Goal: Task Accomplishment & Management: Complete application form

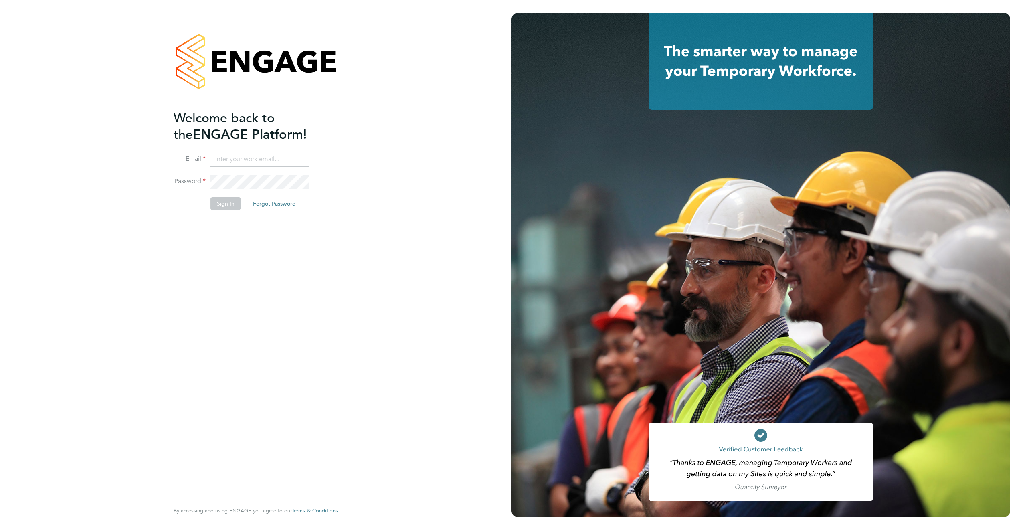
click at [232, 160] on input at bounding box center [259, 159] width 99 height 14
type input "connor.campbell@vgcgroup.co.uk"
click at [232, 208] on button "Sign In" at bounding box center [225, 203] width 30 height 13
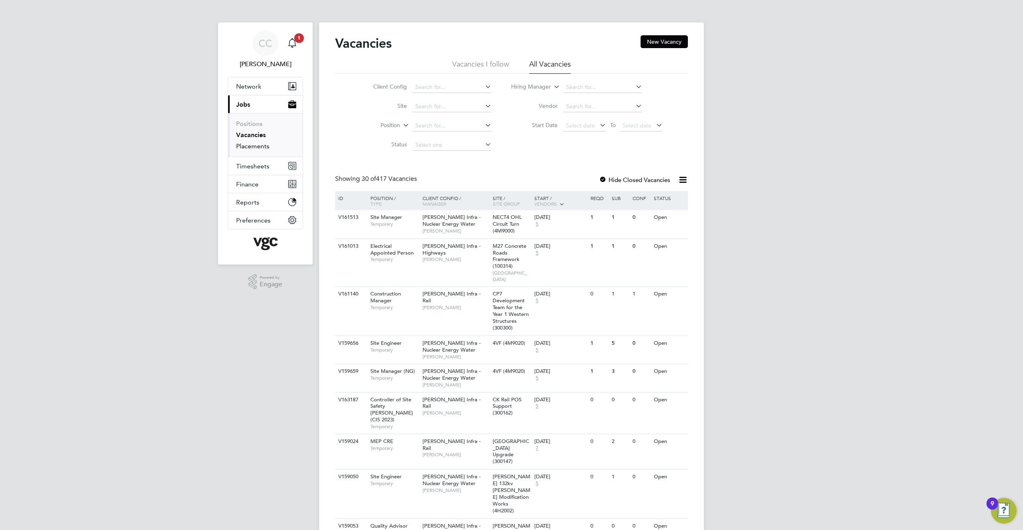
click at [255, 147] on link "Placements" at bounding box center [252, 146] width 33 height 8
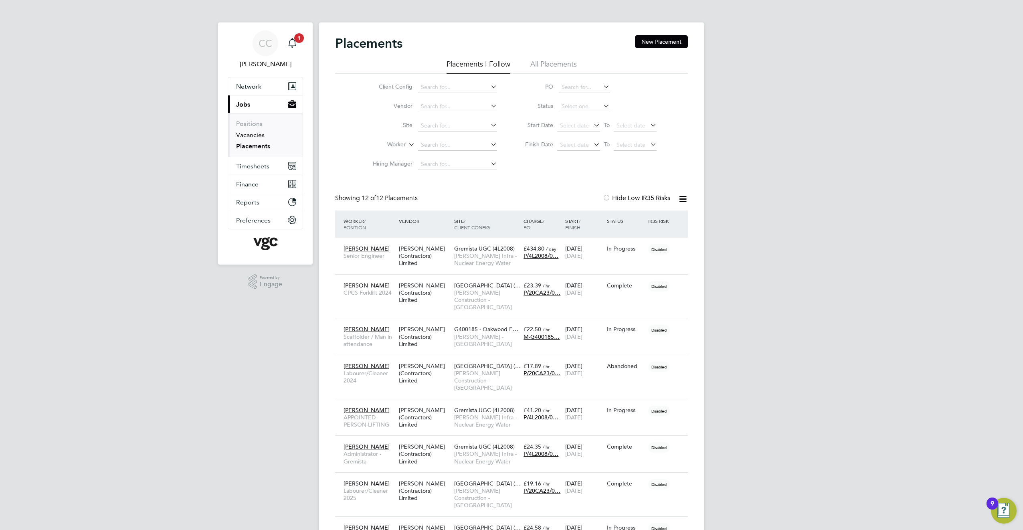
click at [254, 135] on link "Vacancies" at bounding box center [250, 135] width 28 height 8
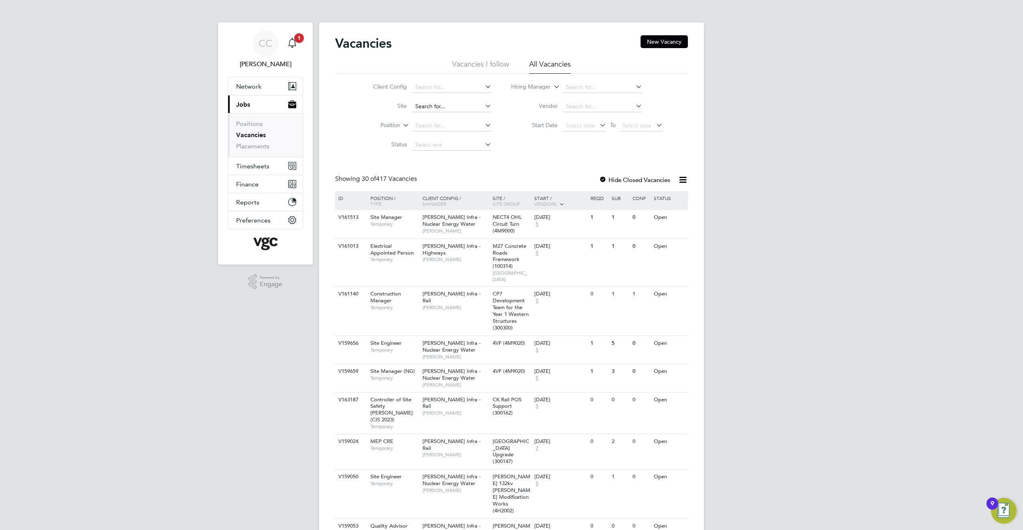
click at [428, 108] on input at bounding box center [451, 106] width 79 height 11
click at [436, 118] on b "Orbiston" at bounding box center [426, 117] width 23 height 7
type input "Orbiston Community Hub (20Z021)"
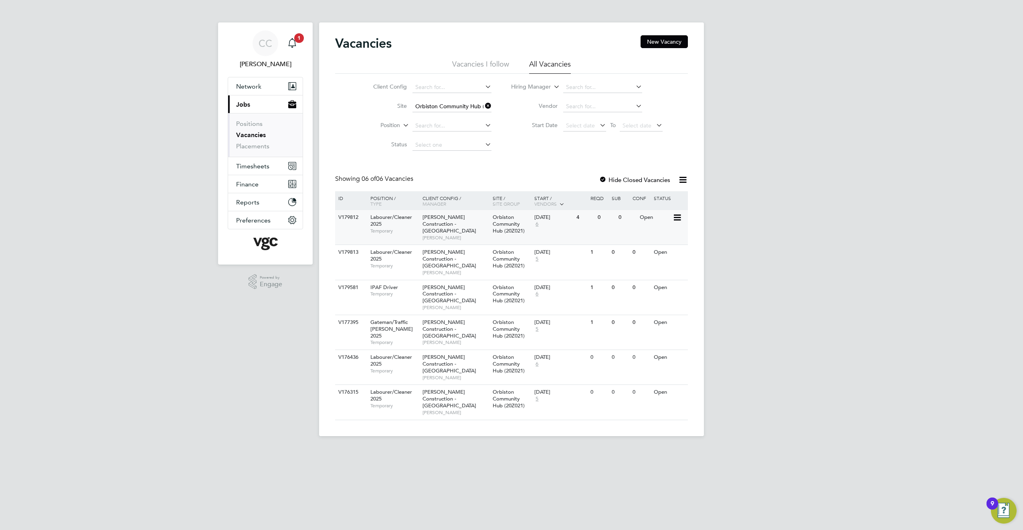
click at [544, 223] on div "03 Sep 2025 6" at bounding box center [553, 221] width 42 height 22
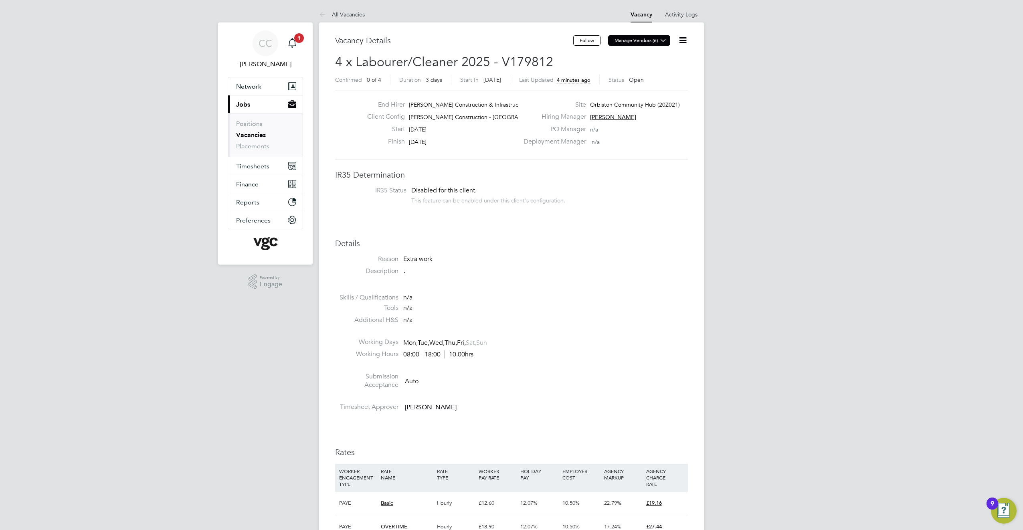
click at [654, 41] on button "Manage Vendors (6)" at bounding box center [639, 40] width 62 height 10
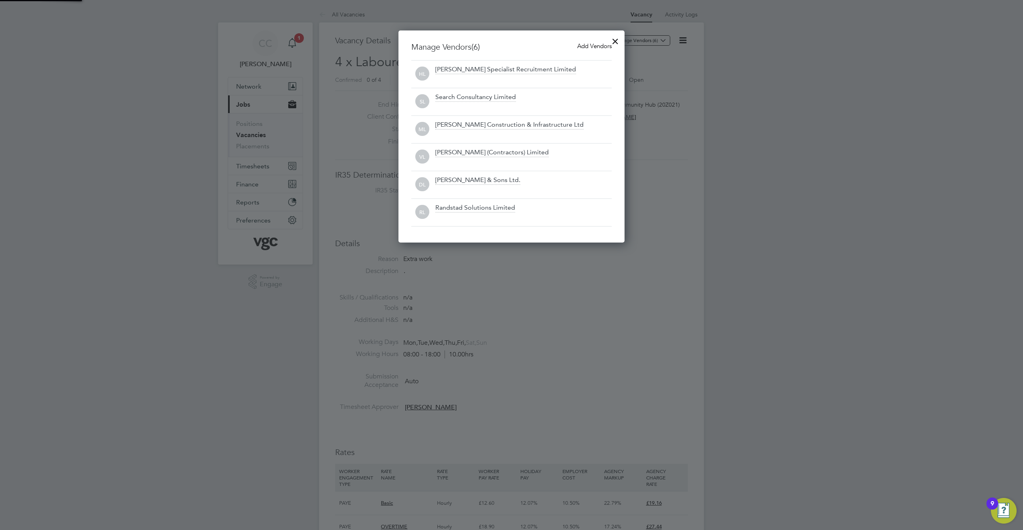
scroll to position [212, 226]
click at [615, 40] on div at bounding box center [615, 39] width 14 height 14
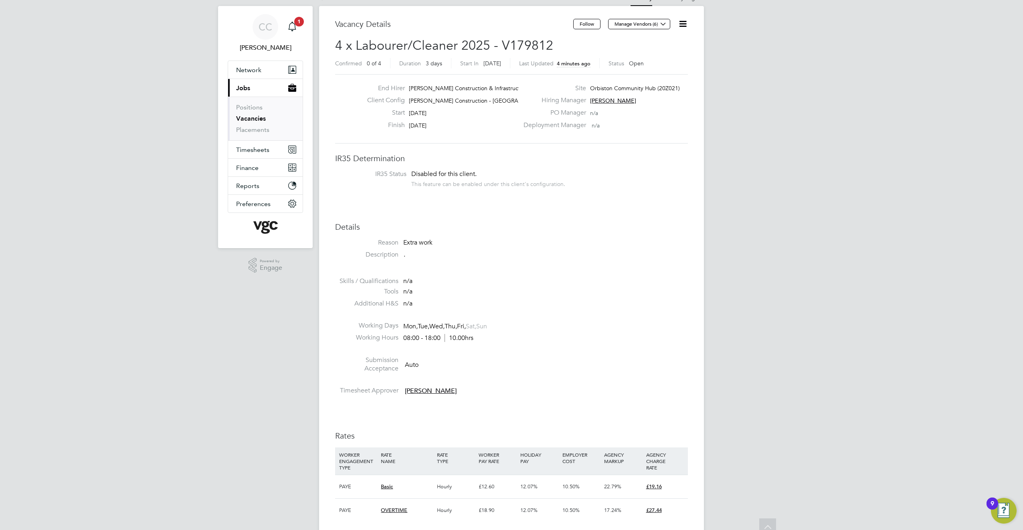
scroll to position [0, 0]
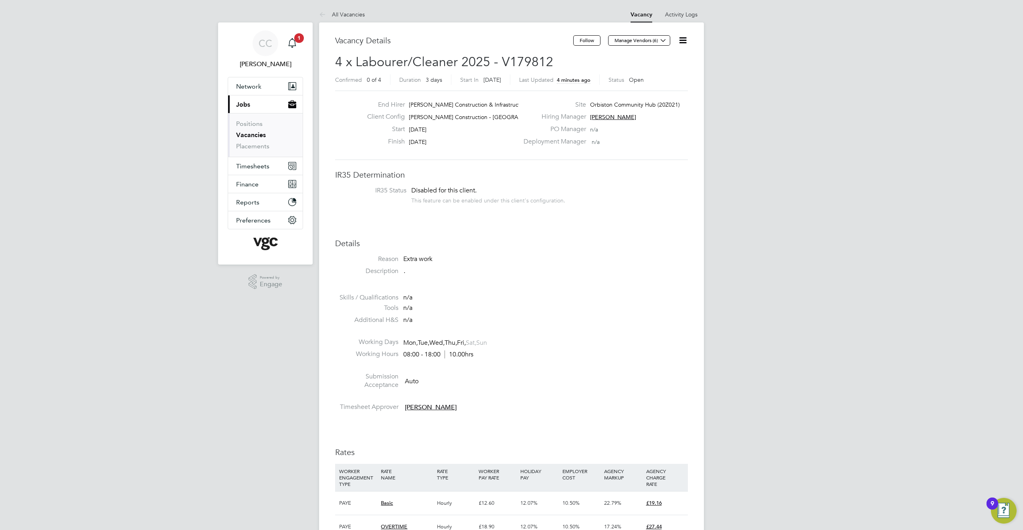
click at [325, 13] on icon at bounding box center [324, 15] width 10 height 10
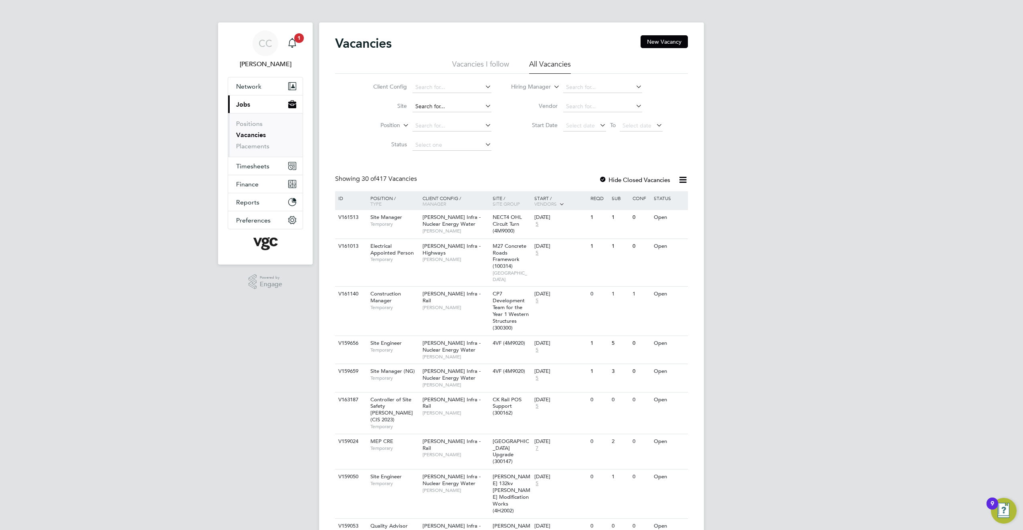
click at [434, 111] on input at bounding box center [451, 106] width 79 height 11
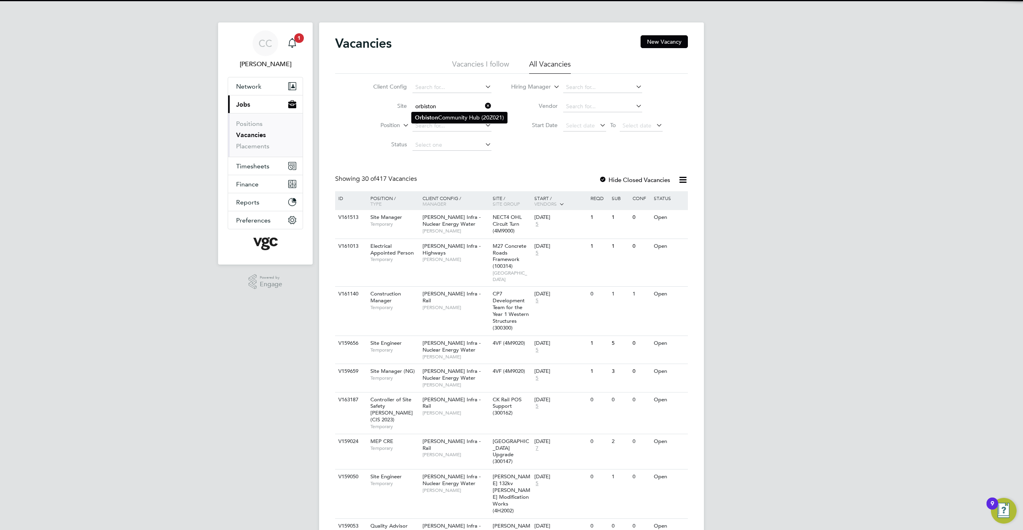
click at [436, 117] on b "Orbiston" at bounding box center [426, 117] width 23 height 7
type input "Orbiston Community Hub (20Z021)"
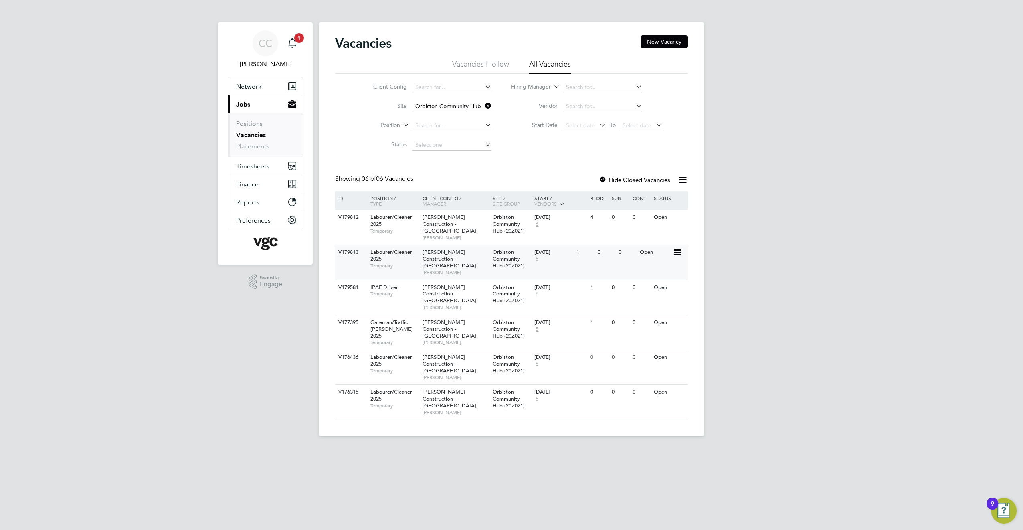
click at [483, 255] on div "[PERSON_NAME] Construction - [GEOGRAPHIC_DATA] [PERSON_NAME]" at bounding box center [455, 262] width 70 height 34
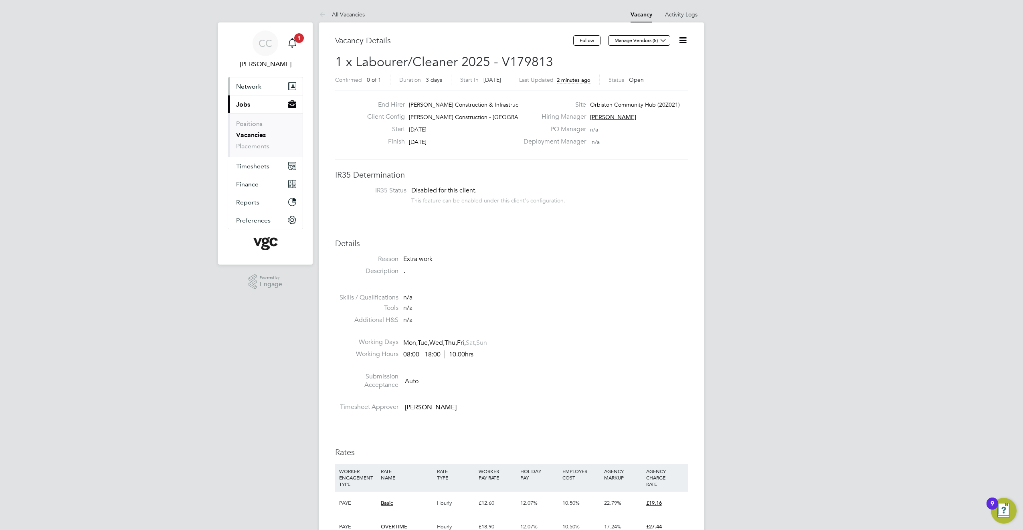
click at [258, 88] on span "Network" at bounding box center [248, 87] width 25 height 8
click at [246, 139] on link "Workers" at bounding box center [248, 139] width 24 height 8
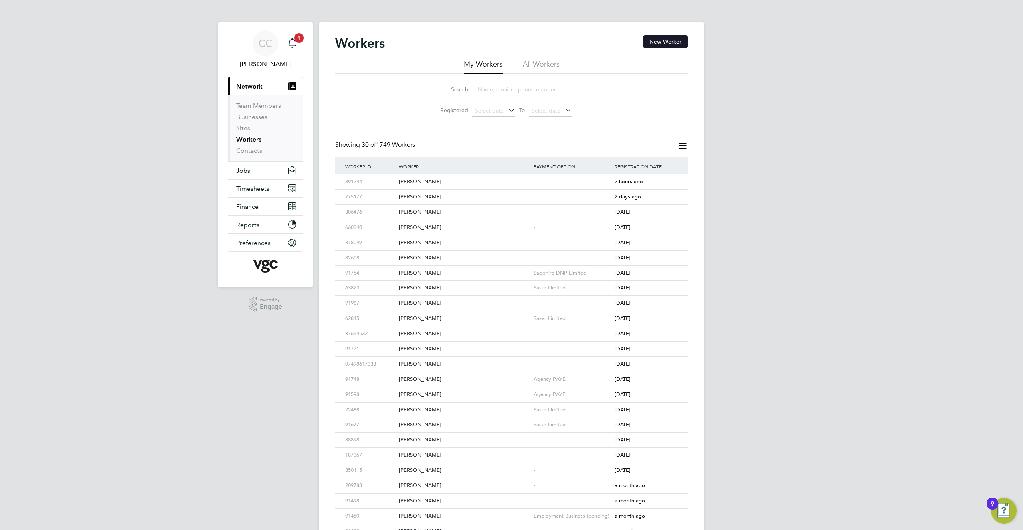
click at [669, 40] on button "New Worker" at bounding box center [665, 41] width 45 height 13
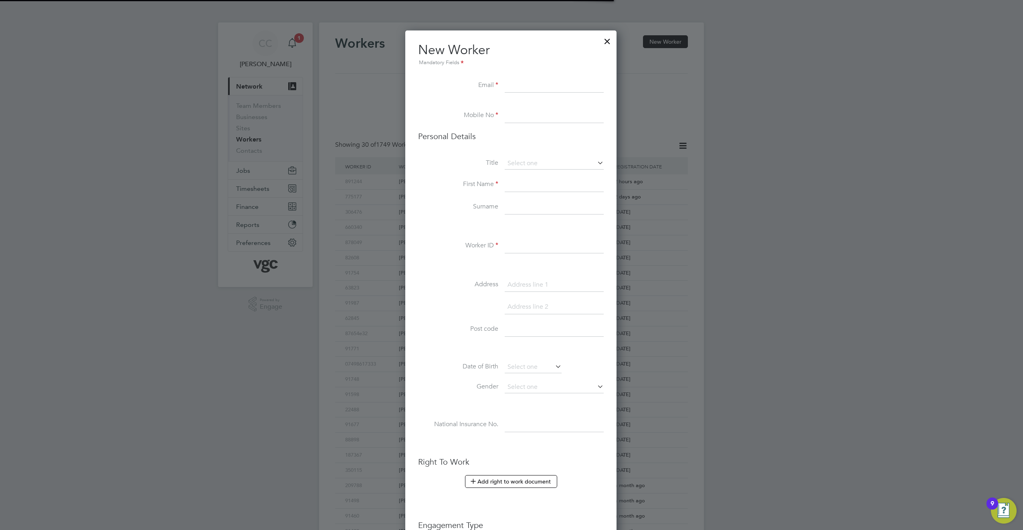
scroll to position [678, 212]
click at [522, 88] on input at bounding box center [554, 86] width 99 height 14
paste input "[EMAIL_ADDRESS][DOMAIN_NAME]"
type input "[EMAIL_ADDRESS][DOMAIN_NAME]"
click at [521, 118] on input at bounding box center [554, 116] width 99 height 14
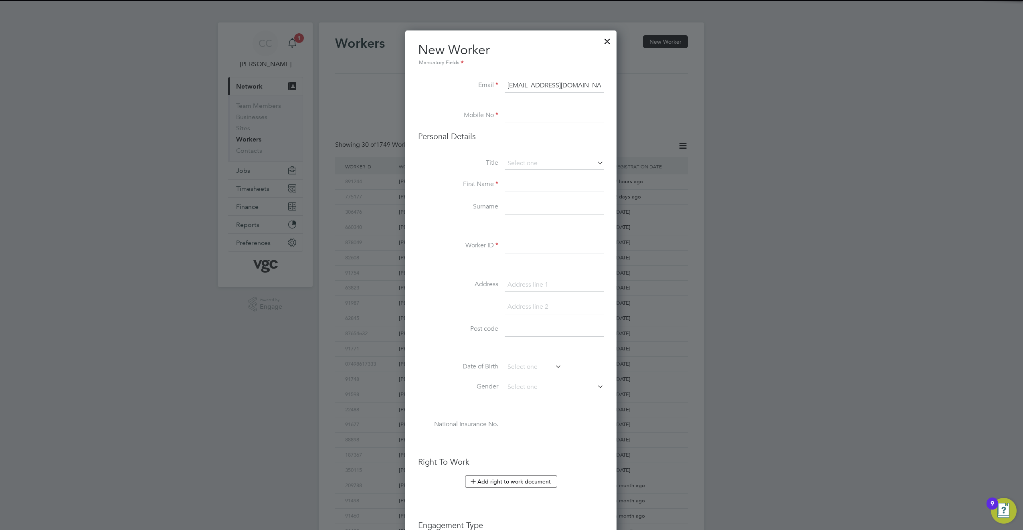
paste input "07721 647584"
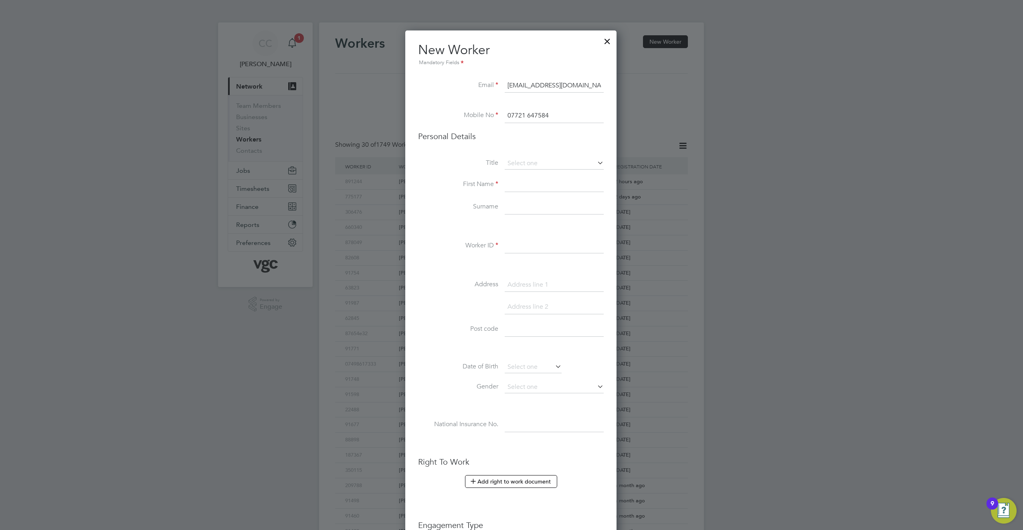
type input "07721 647584"
click at [513, 131] on h3 "Personal Details" at bounding box center [511, 136] width 186 height 10
click at [521, 156] on li "Personal Details" at bounding box center [511, 144] width 186 height 26
click at [528, 161] on input at bounding box center [554, 164] width 99 height 12
click at [517, 175] on li "Mr" at bounding box center [554, 175] width 100 height 10
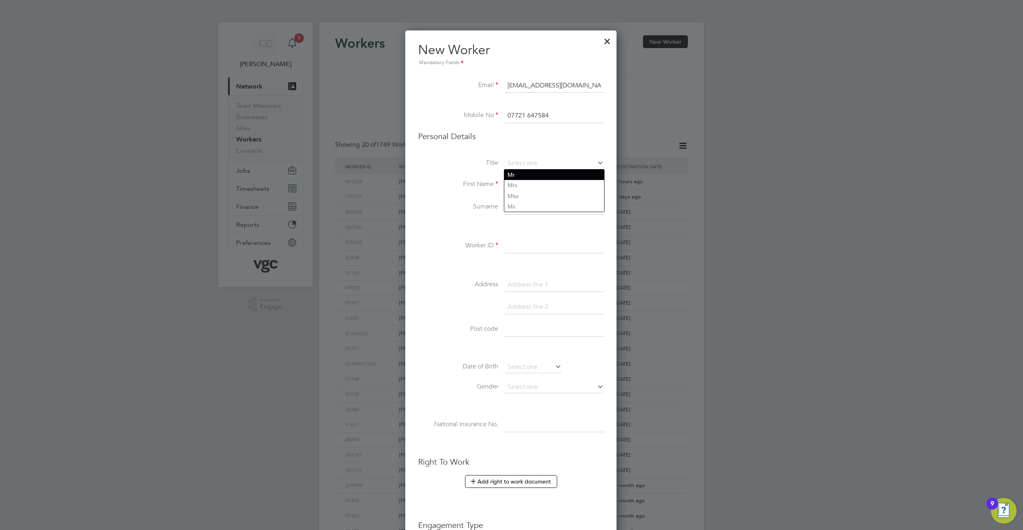
type input "Mr"
click at [516, 182] on input at bounding box center [554, 185] width 99 height 14
type input "Anil"
type input "Bamel"
click at [492, 216] on li "Surname Bamel" at bounding box center [511, 211] width 186 height 22
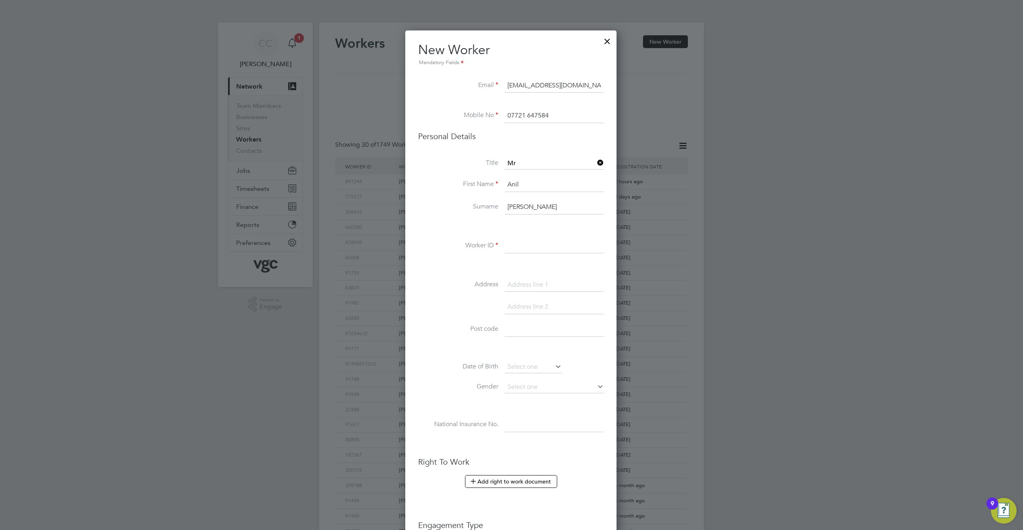
click at [527, 244] on input at bounding box center [554, 246] width 99 height 14
click at [506, 239] on input at bounding box center [554, 246] width 99 height 14
paste input "PER-210486"
type input "PER-210486"
click at [481, 248] on label "Worker ID" at bounding box center [458, 245] width 80 height 8
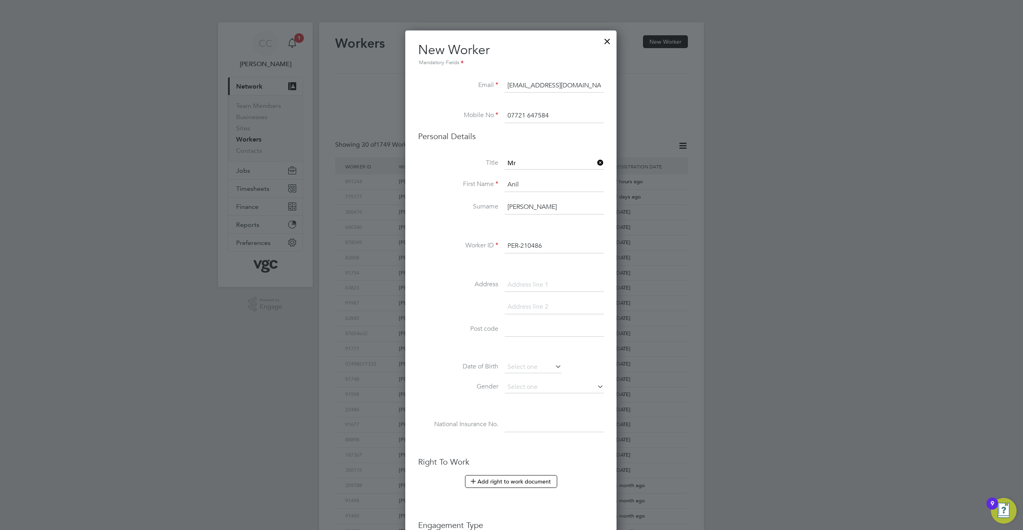
click at [482, 261] on li at bounding box center [511, 265] width 186 height 8
click at [549, 277] on div "Title Mr First Name Anil Surname Bamel Worker ID PER-210486 Address Post code D…" at bounding box center [511, 303] width 186 height 291
click at [543, 280] on input at bounding box center [554, 285] width 99 height 14
paste input "26/4 Gateside Street"
type input "26/4 Gateside Street"
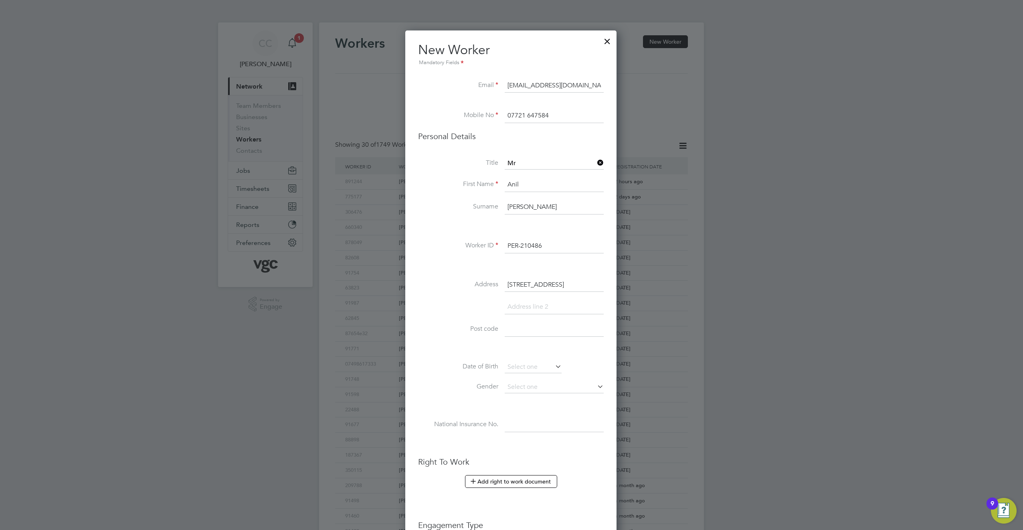
click at [531, 299] on li "Address 26/4 Gateside Street" at bounding box center [511, 289] width 186 height 22
click at [535, 309] on input at bounding box center [554, 307] width 99 height 14
paste input "Hamilton"
type input "Hamilton"
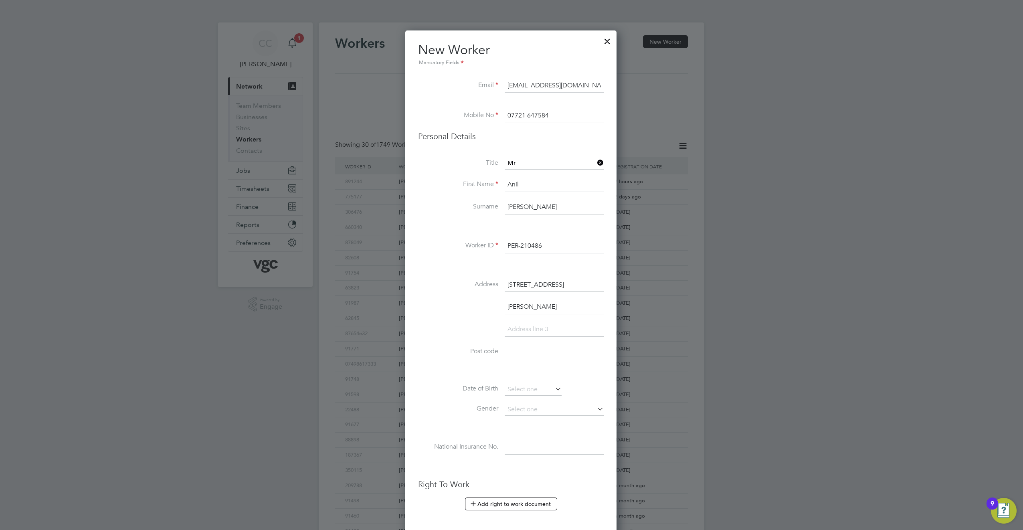
click at [529, 344] on li at bounding box center [511, 333] width 186 height 22
click at [528, 352] on input at bounding box center [554, 352] width 99 height 14
paste input "ML3 7JG"
type input "ML3 7JG"
click at [526, 329] on input at bounding box center [554, 329] width 99 height 14
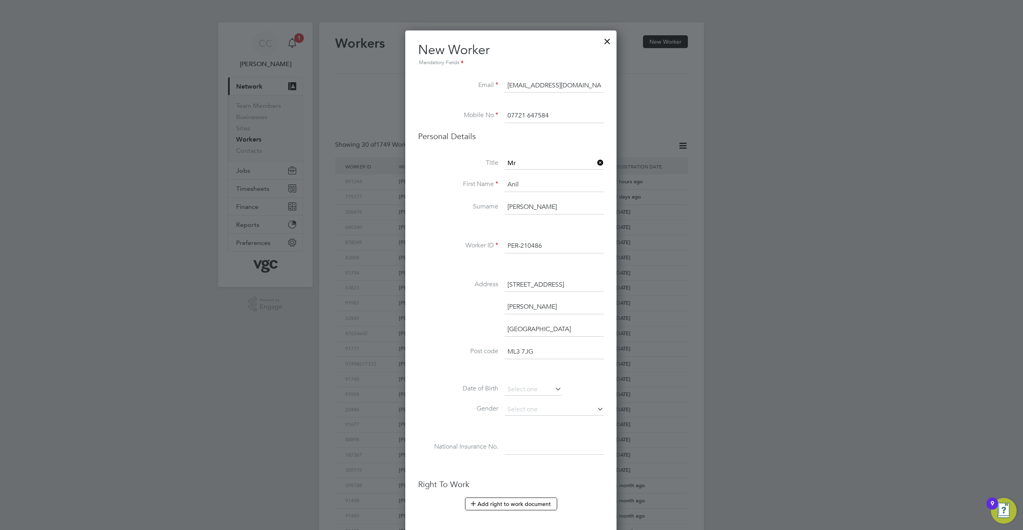
type input "South Lanarkshire"
click at [526, 341] on li "South Lanarkshire" at bounding box center [511, 333] width 186 height 22
click at [468, 319] on li "Hamilton" at bounding box center [511, 311] width 186 height 22
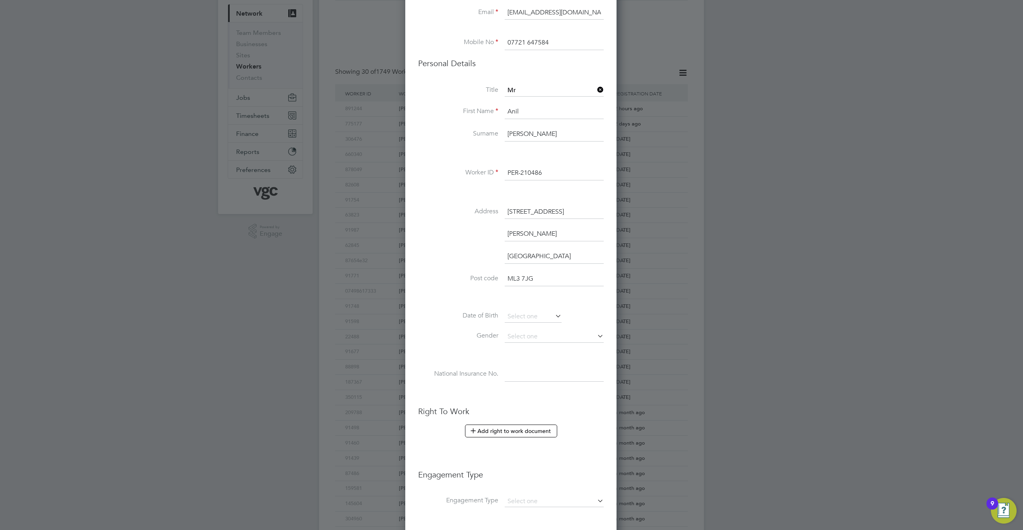
scroll to position [80, 0]
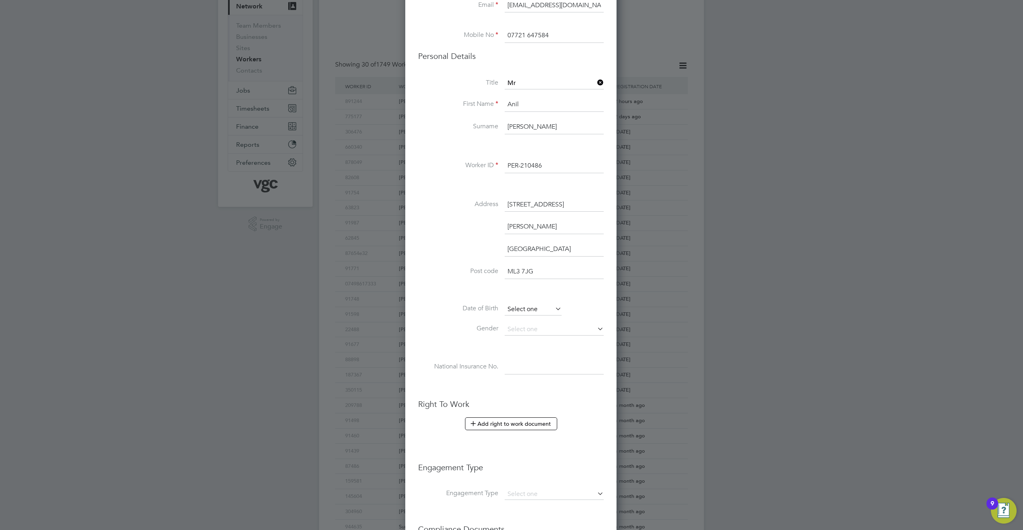
click at [524, 308] on input at bounding box center [533, 309] width 57 height 12
click at [586, 167] on span "2012" at bounding box center [584, 167] width 14 height 7
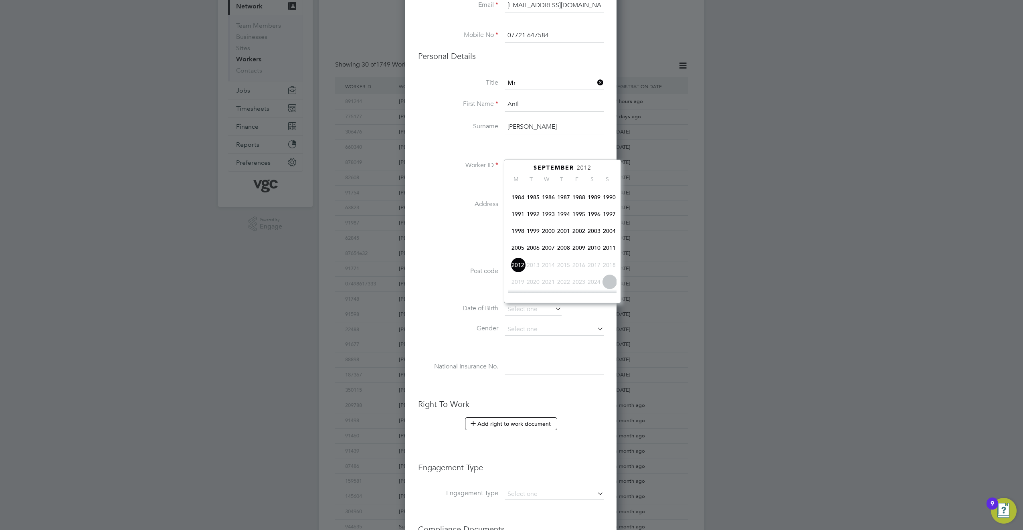
scroll to position [172, 0]
click at [516, 249] on span "1998" at bounding box center [517, 244] width 15 height 15
click at [523, 167] on icon at bounding box center [526, 168] width 8 height 9
click at [611, 215] on span "12" at bounding box center [609, 212] width 15 height 15
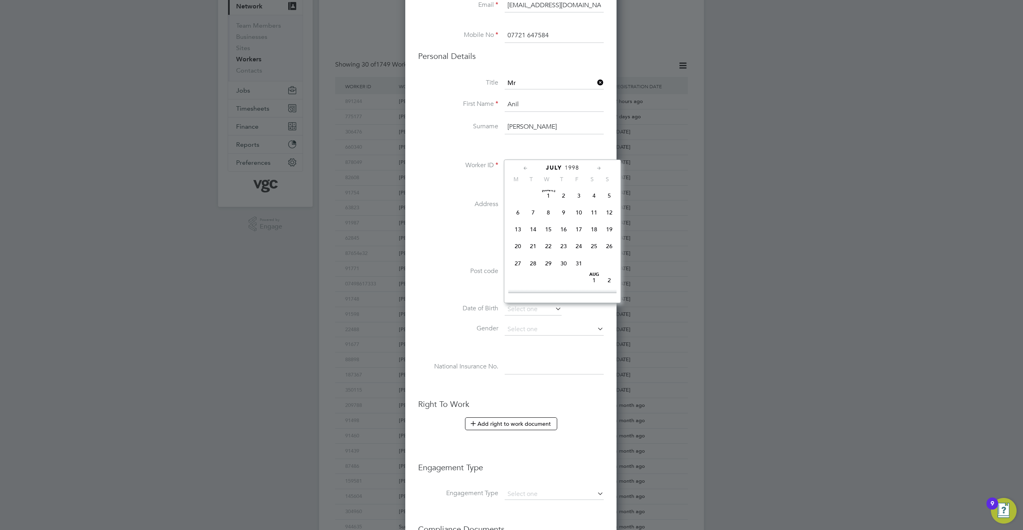
type input "12 Jul 1998"
click at [590, 303] on div "Title Mr First Name Anil Surname Bamel Worker ID PER-210486 Address 26/4 Gatesi…" at bounding box center [511, 233] width 186 height 313
click at [539, 325] on input at bounding box center [554, 329] width 99 height 12
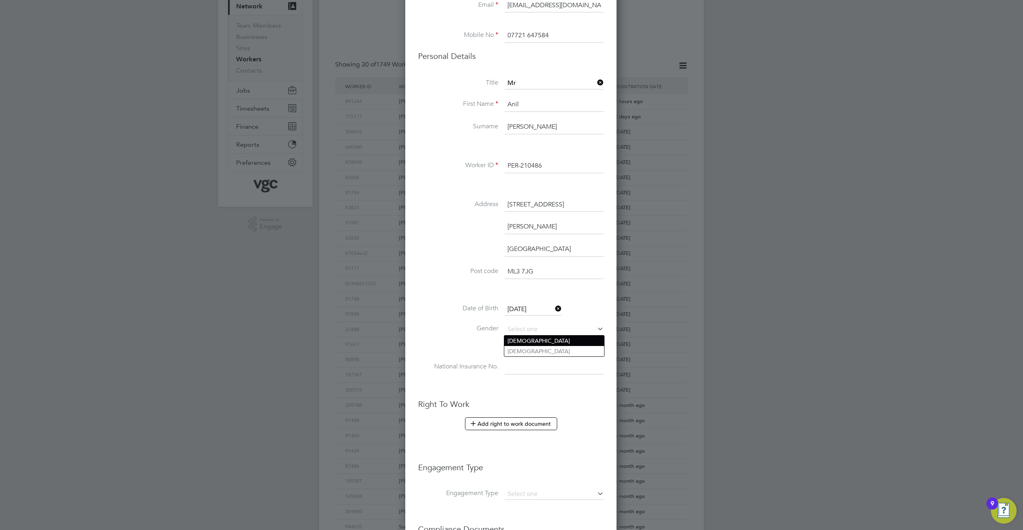
click at [529, 339] on li "[DEMOGRAPHIC_DATA]" at bounding box center [554, 340] width 100 height 10
type input "[DEMOGRAPHIC_DATA]"
click at [480, 339] on li "Gender Male" at bounding box center [511, 333] width 186 height 20
click at [513, 364] on input at bounding box center [554, 367] width 99 height 14
paste input "TH052157B"
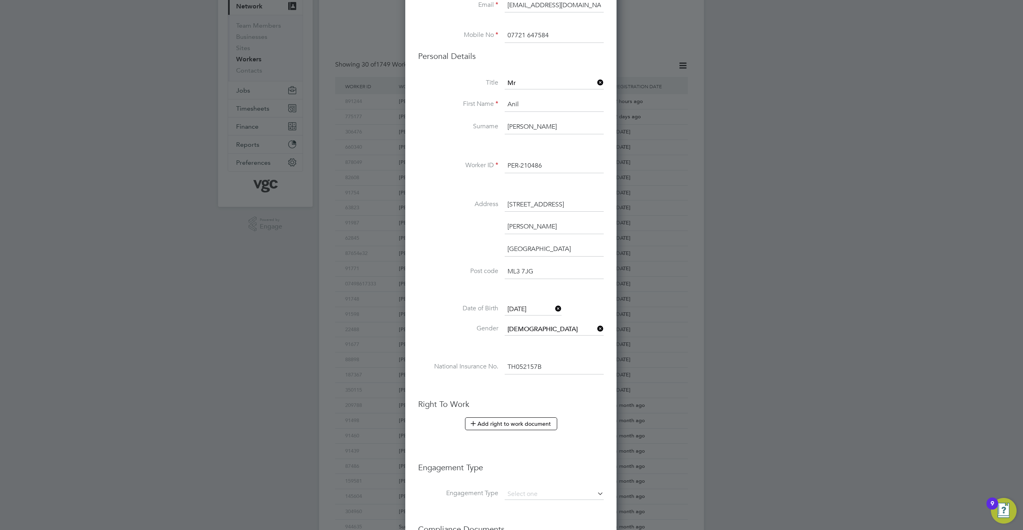
type input "TH 05 21 57 B"
click at [510, 376] on li "National Insurance No. TH 05 21 57 B" at bounding box center [511, 371] width 186 height 22
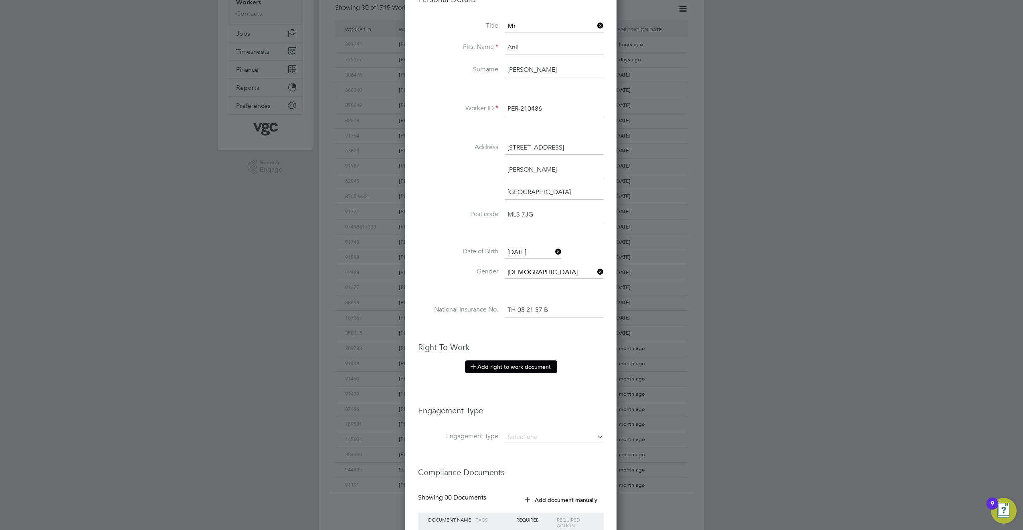
click at [543, 369] on button "Add right to work document" at bounding box center [511, 366] width 92 height 13
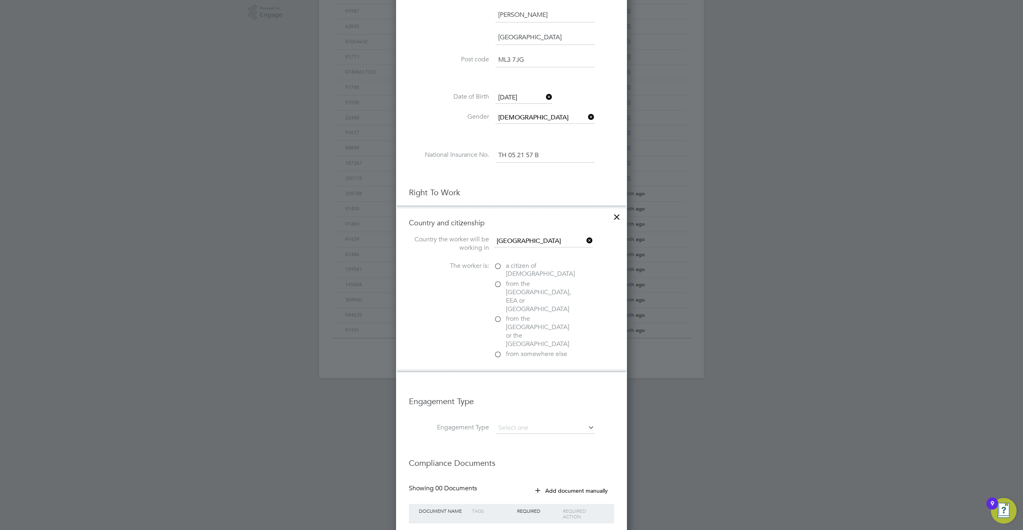
scroll to position [297, 0]
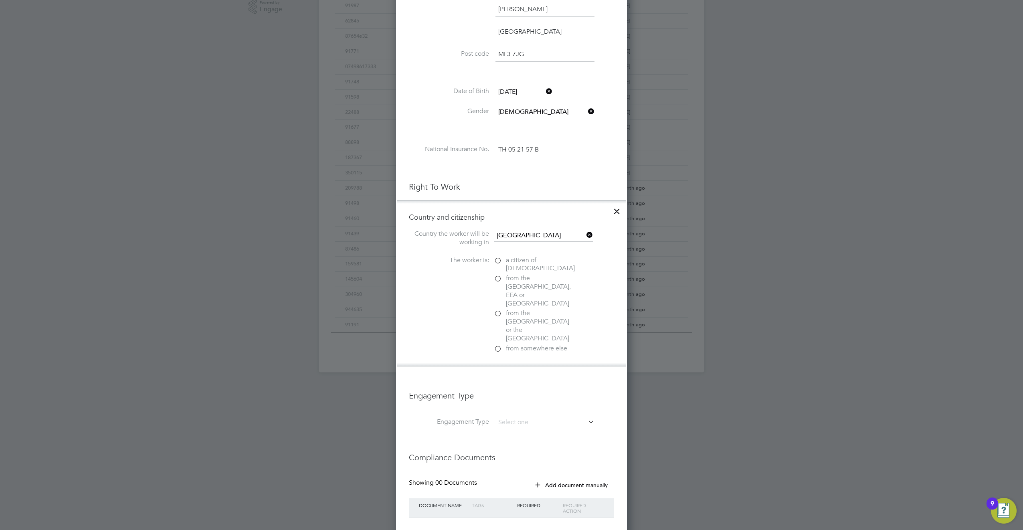
click at [497, 344] on label "from somewhere else" at bounding box center [534, 348] width 80 height 8
click at [0, 0] on input "from somewhere else" at bounding box center [0, 0] width 0 height 0
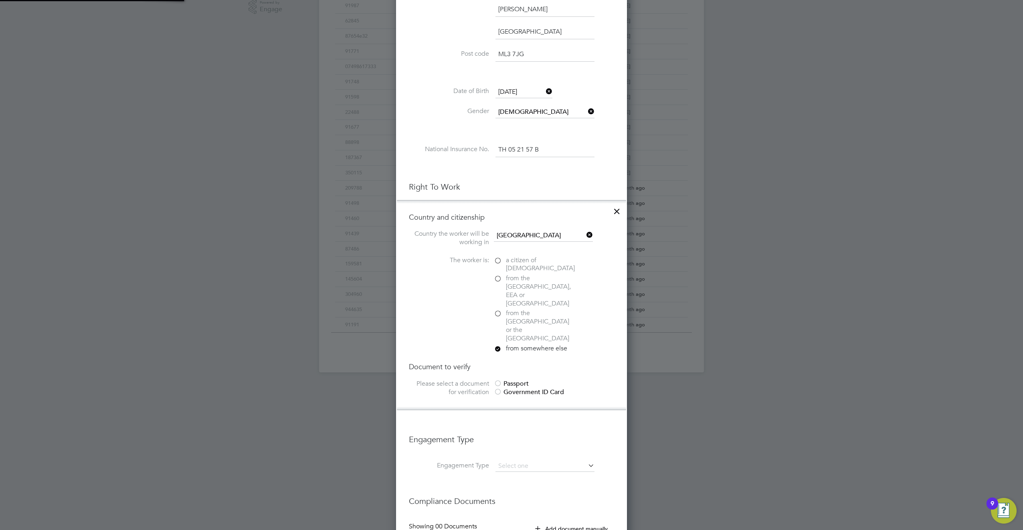
scroll to position [337, 0]
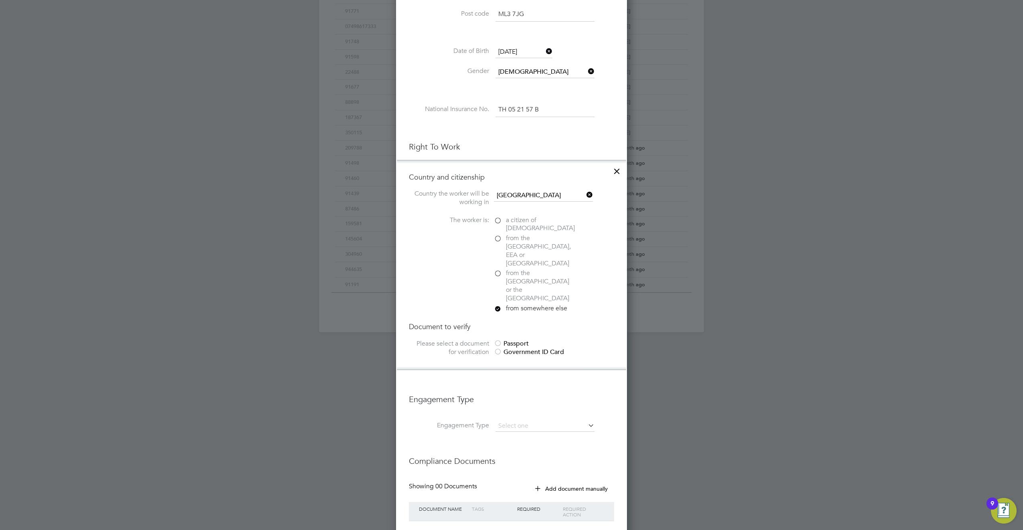
click at [498, 348] on div at bounding box center [498, 352] width 8 height 8
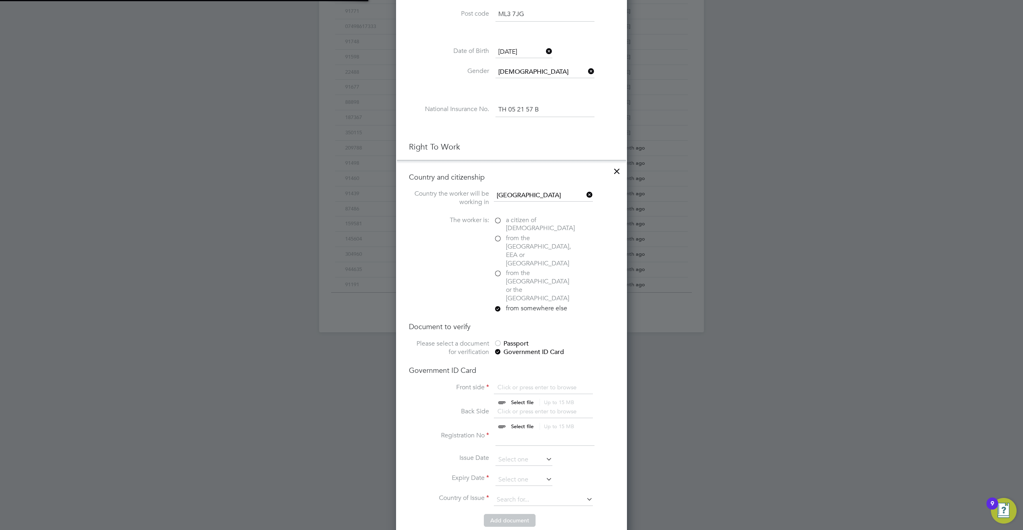
scroll to position [11, 99]
click at [499, 340] on div at bounding box center [498, 344] width 8 height 8
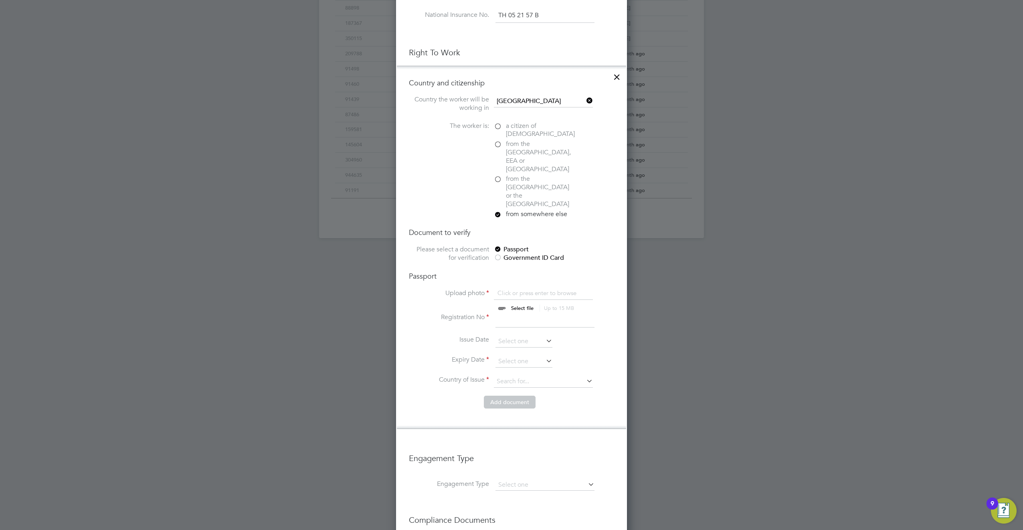
scroll to position [418, 0]
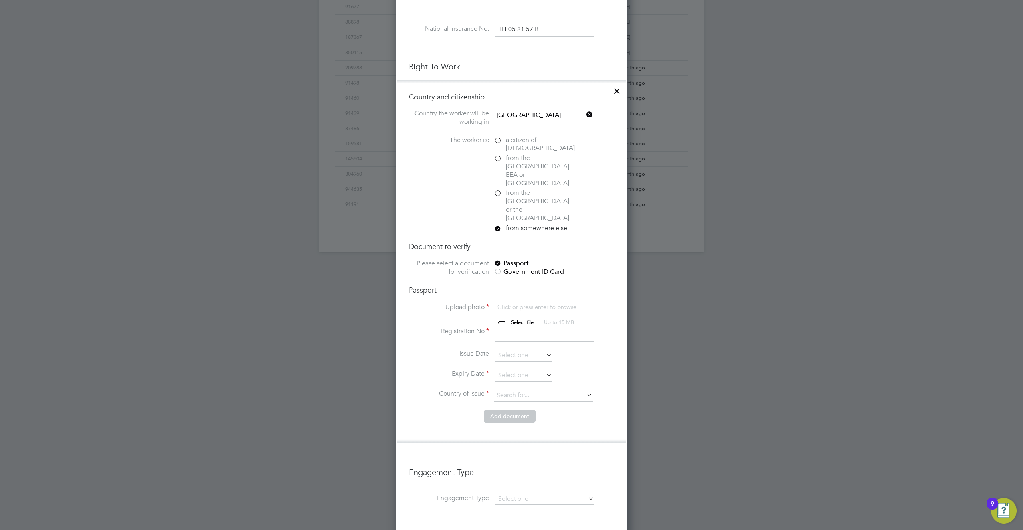
click at [515, 303] on input "file" at bounding box center [530, 315] width 126 height 24
click at [520, 303] on input "file" at bounding box center [530, 315] width 126 height 24
type input "C:\fakepath\Anil Passport.jpg"
click at [515, 327] on input at bounding box center [544, 334] width 99 height 14
type input "W2589551"
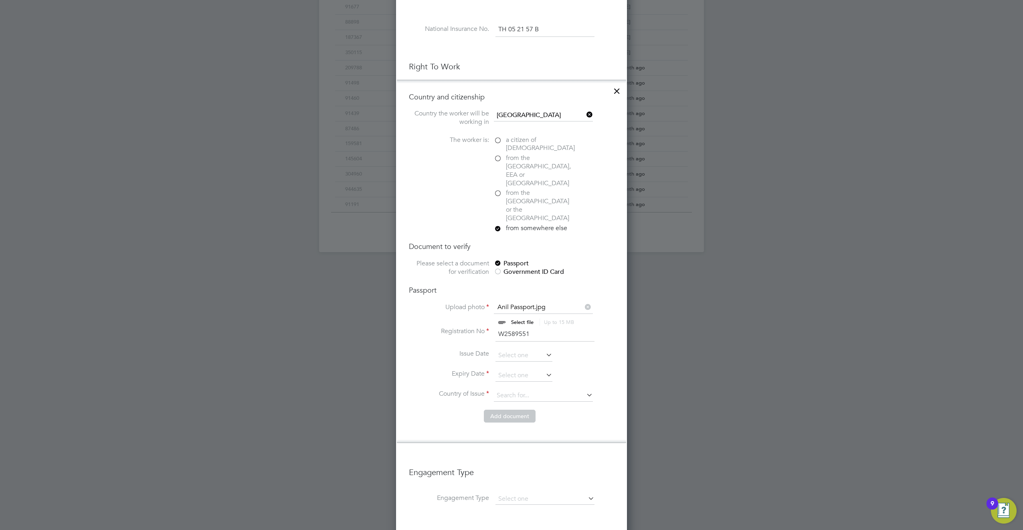
click at [612, 327] on li "Registration No W2589551" at bounding box center [511, 338] width 205 height 22
click at [527, 350] on input at bounding box center [523, 356] width 57 height 12
click at [571, 189] on span "2025" at bounding box center [575, 188] width 14 height 7
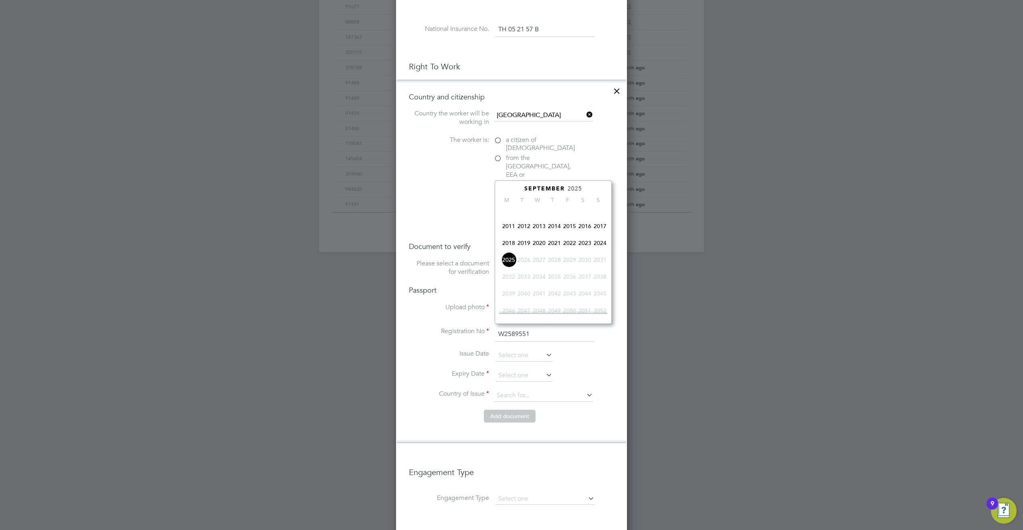
click at [572, 250] on span "2022" at bounding box center [569, 242] width 15 height 15
click at [552, 273] on span "25" at bounding box center [554, 266] width 15 height 15
type input "25 Aug 2022"
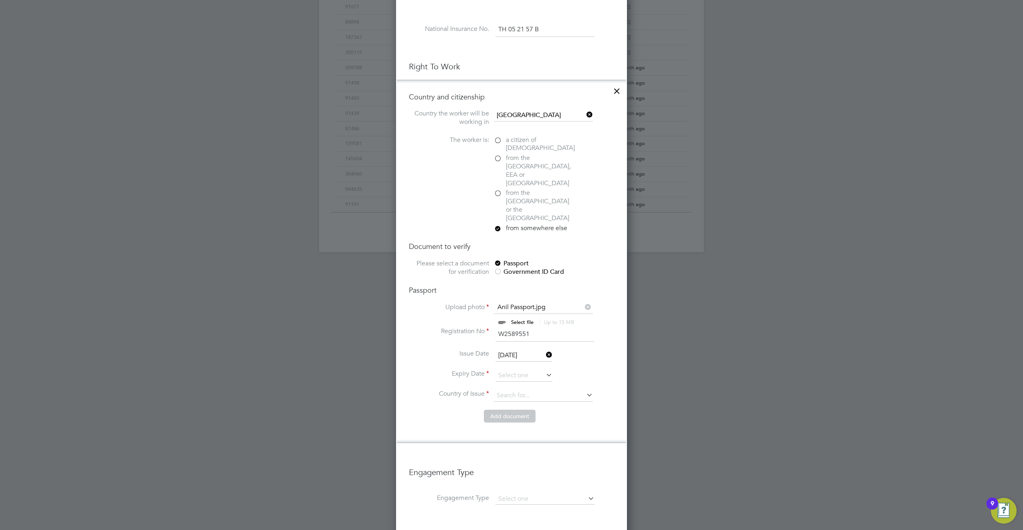
click at [611, 259] on div "Passport" at bounding box center [554, 263] width 120 height 8
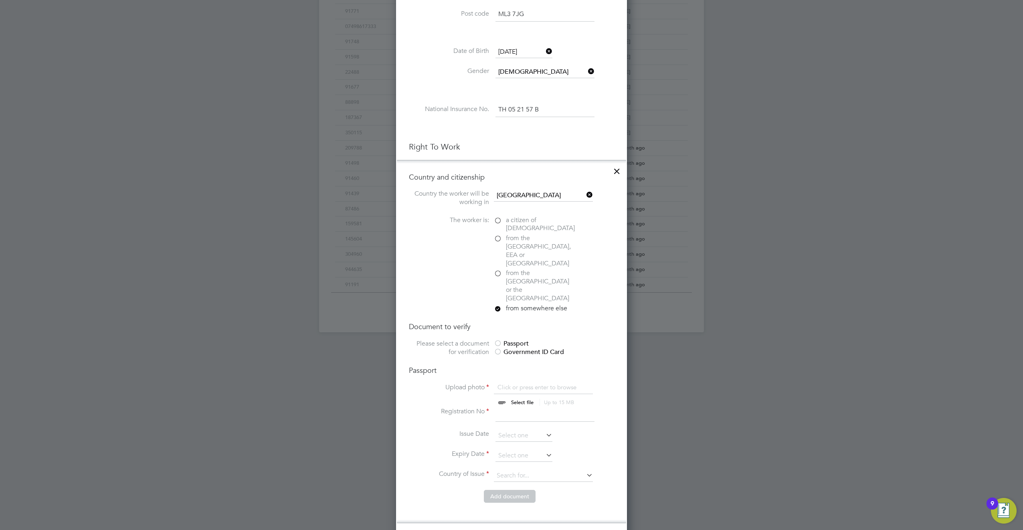
scroll to position [378, 0]
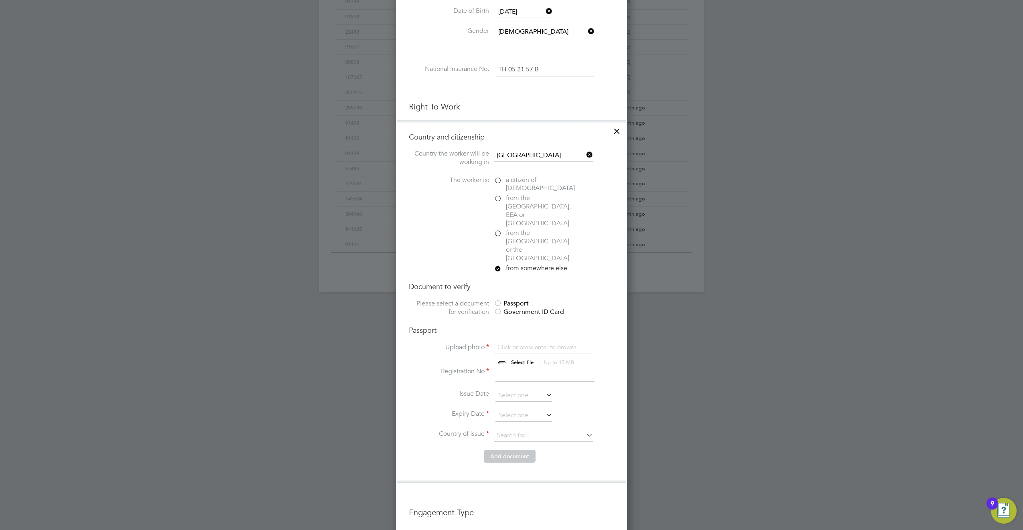
click at [498, 300] on div at bounding box center [498, 304] width 8 height 8
click at [521, 343] on input "file" at bounding box center [530, 355] width 126 height 24
type input "C:\fakepath\Anil Passport.jpg"
click at [507, 367] on input at bounding box center [544, 374] width 99 height 14
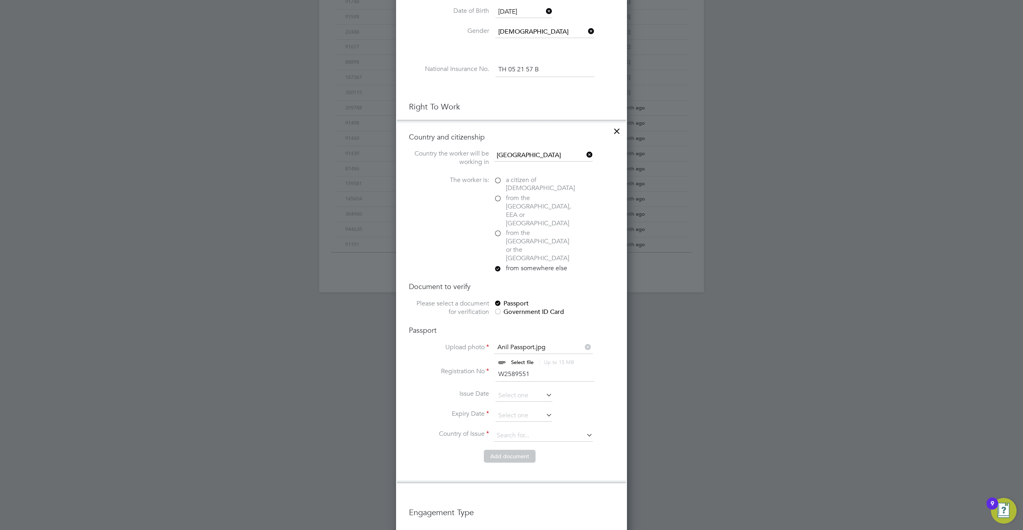
type input "W2589551"
click at [612, 367] on li "Registration No W2589551" at bounding box center [511, 378] width 205 height 22
click at [514, 390] on input at bounding box center [523, 396] width 57 height 12
click at [573, 228] on span "2025" at bounding box center [575, 228] width 14 height 7
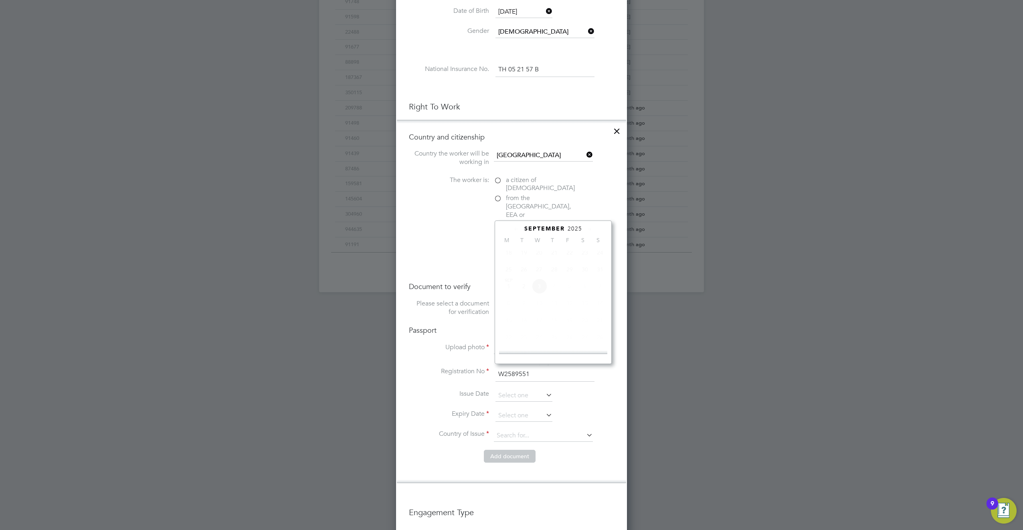
scroll to position [212, 0]
click at [572, 288] on span "2022" at bounding box center [569, 282] width 15 height 15
click at [553, 313] on span "25" at bounding box center [554, 306] width 15 height 15
type input "25 Aug 2022"
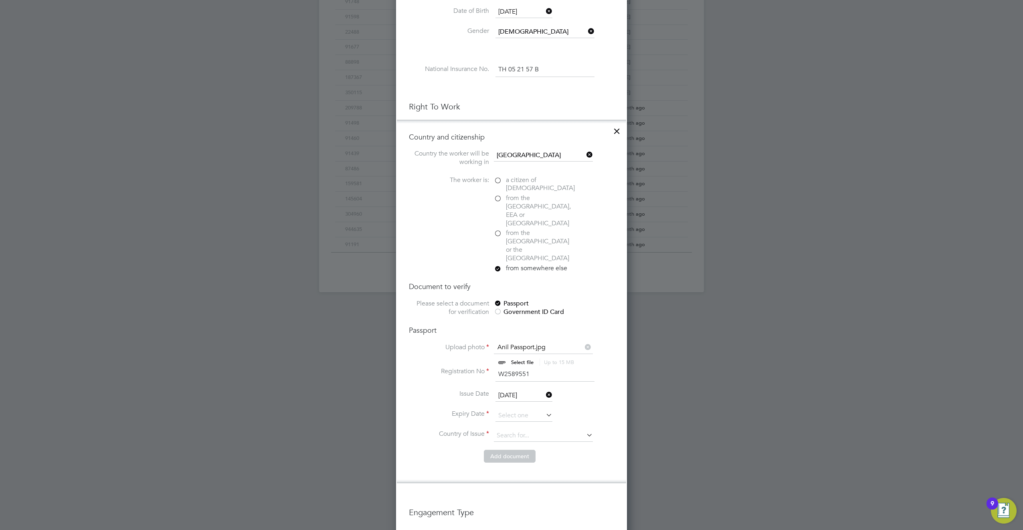
click at [618, 293] on li "Country and citizenship Country the worker will be working in United Kingdom Th…" at bounding box center [511, 301] width 229 height 363
click at [510, 410] on input at bounding box center [523, 416] width 57 height 12
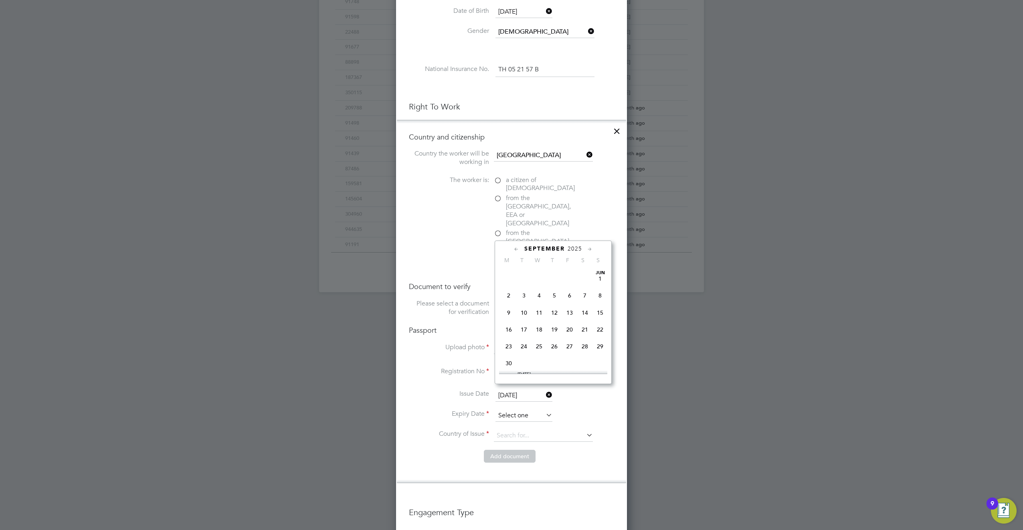
scroll to position [243, 0]
click at [576, 248] on span "2025" at bounding box center [575, 248] width 14 height 7
click at [504, 340] on span "2032" at bounding box center [508, 336] width 15 height 15
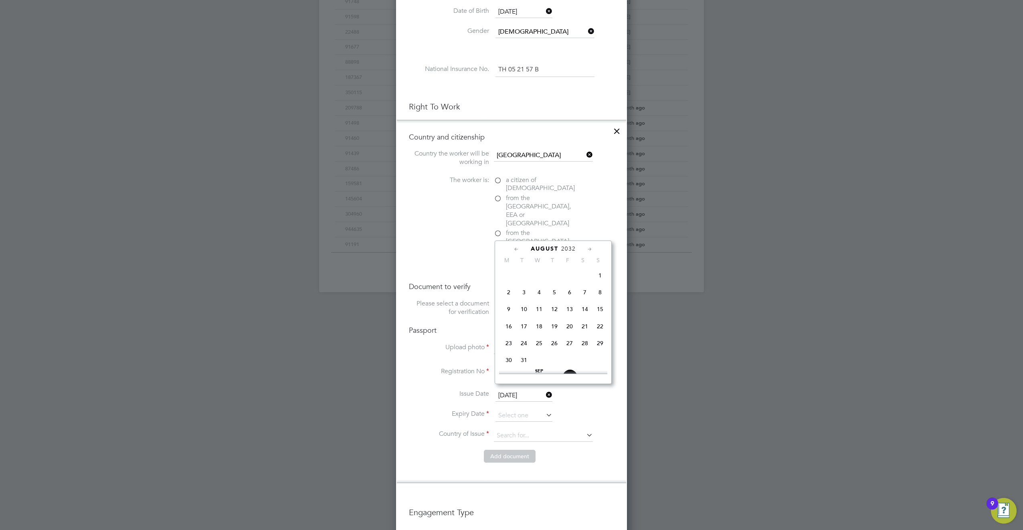
click at [522, 347] on span "24" at bounding box center [523, 342] width 15 height 15
type input "24 Aug 2032"
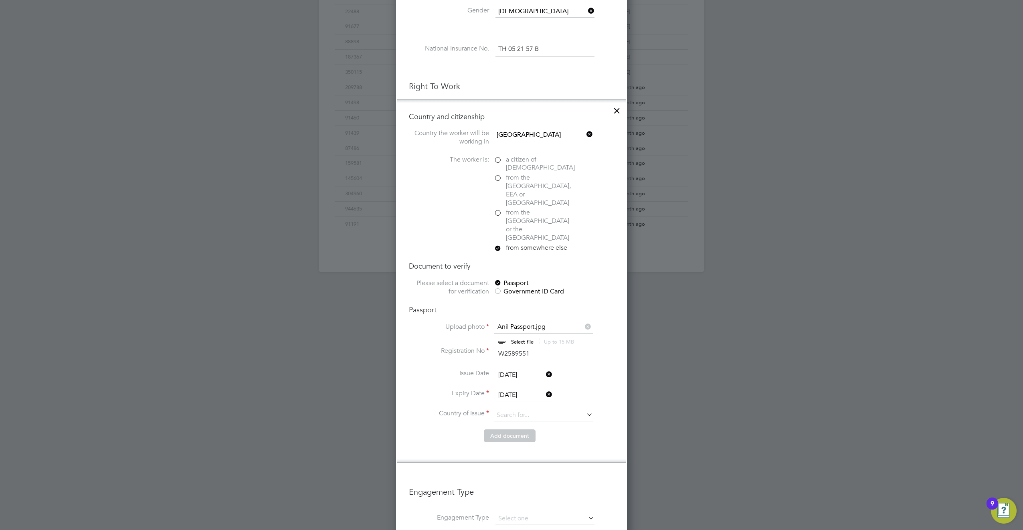
scroll to position [418, 0]
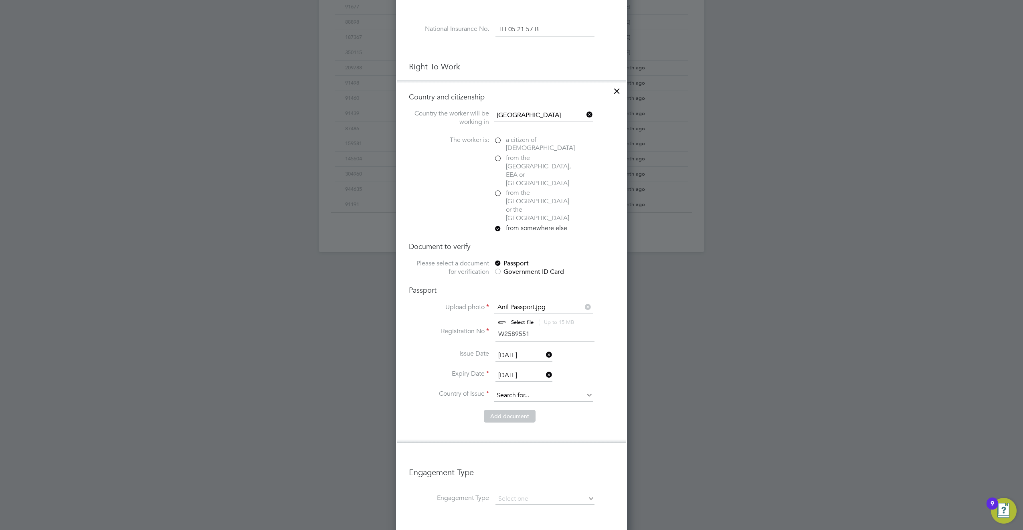
click at [535, 390] on input at bounding box center [543, 396] width 99 height 12
click at [512, 393] on li "Indi a" at bounding box center [543, 392] width 100 height 11
type input "India"
click at [513, 410] on button "Add document" at bounding box center [510, 416] width 52 height 13
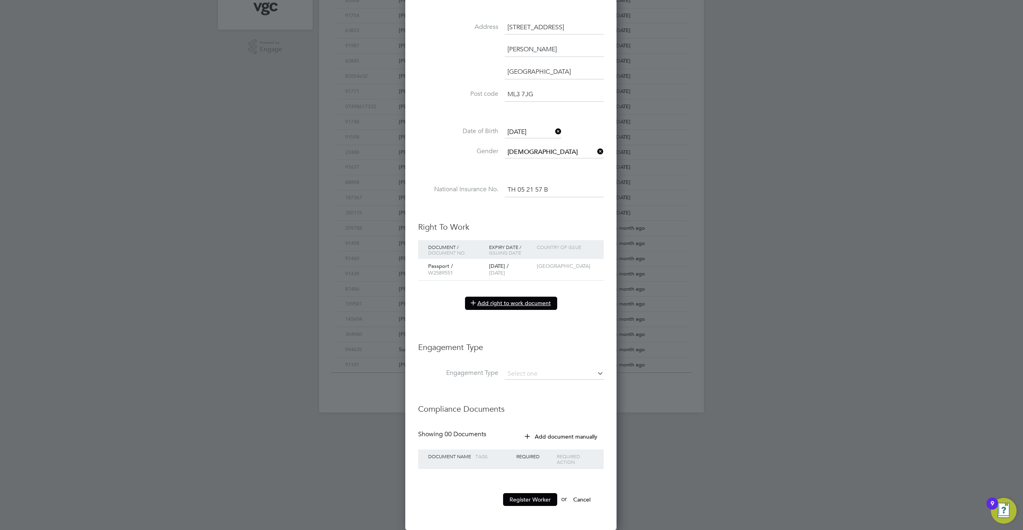
click at [510, 305] on button "Add right to work document" at bounding box center [511, 303] width 92 height 13
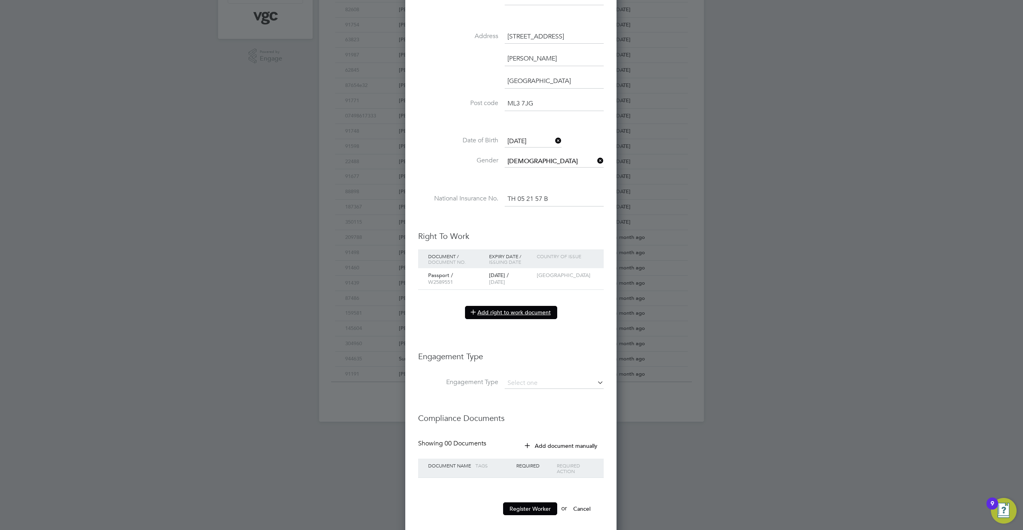
scroll to position [748, 231]
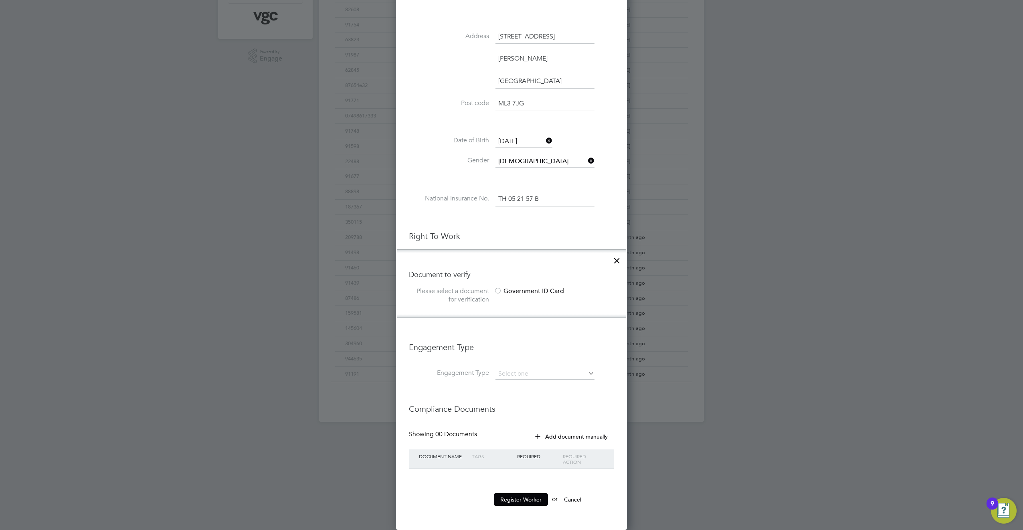
click at [615, 261] on icon at bounding box center [617, 258] width 14 height 14
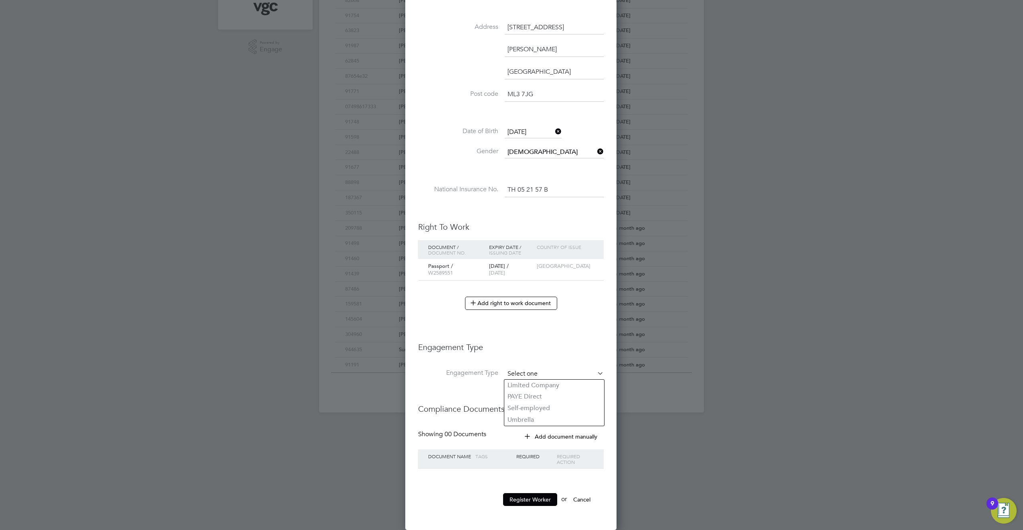
click at [537, 373] on input at bounding box center [554, 373] width 99 height 11
click at [538, 399] on li "PAYE Direct" at bounding box center [554, 397] width 100 height 12
type input "PAYE Direct"
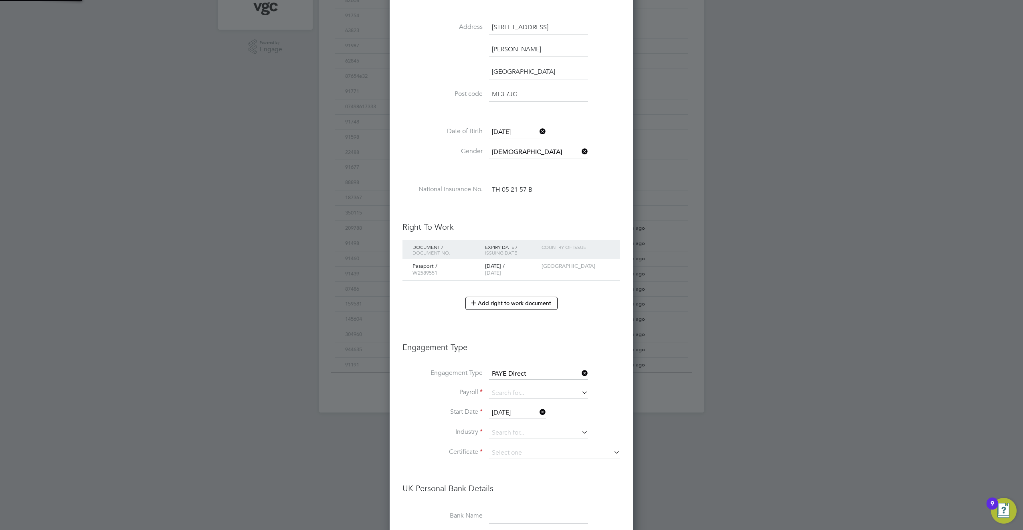
scroll to position [991, 244]
click at [517, 396] on input at bounding box center [538, 393] width 99 height 11
click at [517, 403] on li "Agency PAYE" at bounding box center [539, 405] width 100 height 12
type input "Agency PAYE"
click at [509, 432] on input at bounding box center [538, 433] width 99 height 12
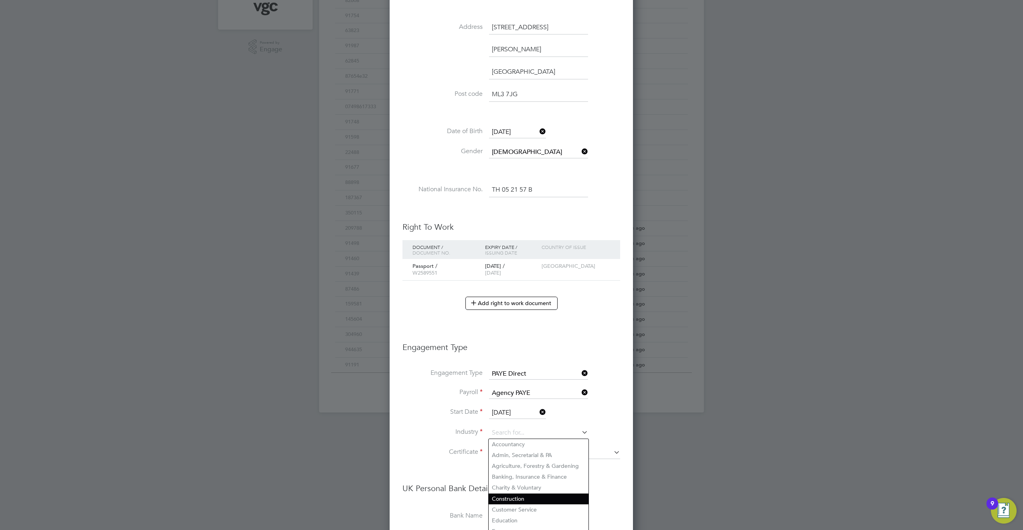
click at [514, 501] on li "Construction" at bounding box center [539, 498] width 100 height 11
type input "Construction"
click at [501, 455] on input at bounding box center [554, 453] width 131 height 12
click at [505, 487] on li "Don't know" at bounding box center [555, 485] width 132 height 10
type input "Don't know"
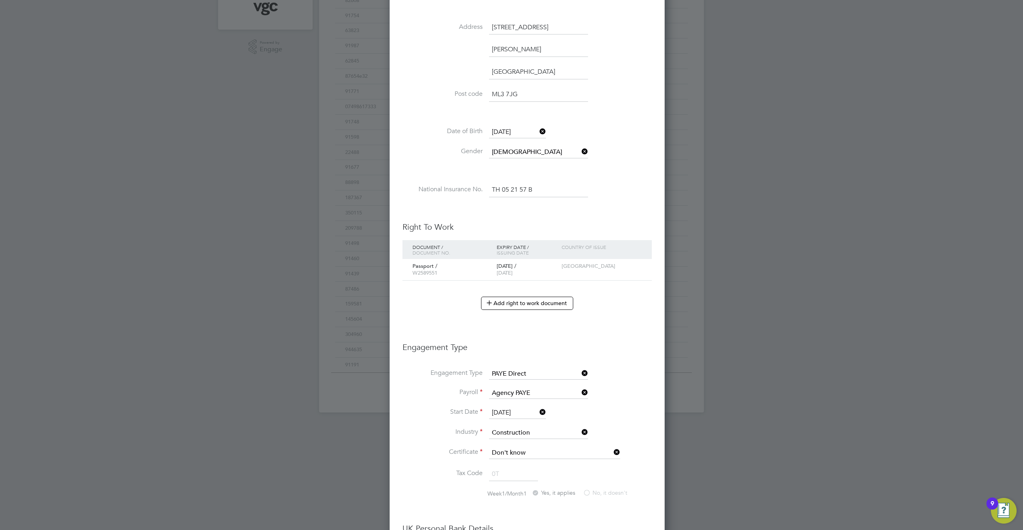
scroll to position [1031, 275]
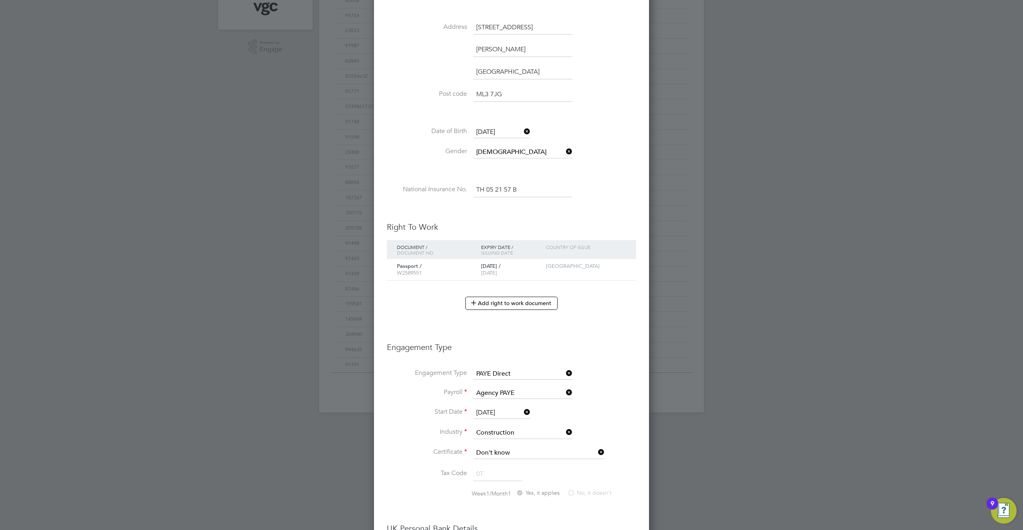
click at [437, 488] on li "Tax Code 0T" at bounding box center [511, 478] width 249 height 22
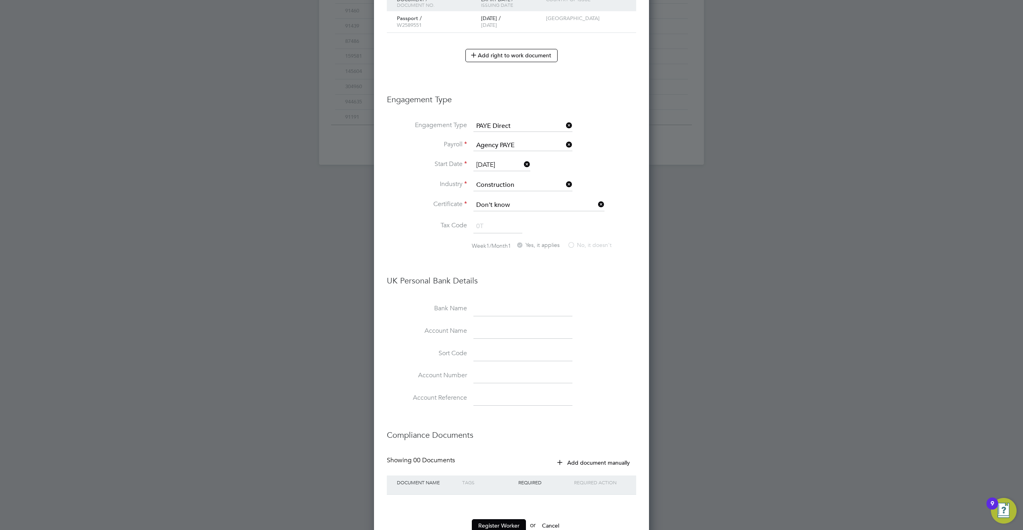
scroll to position [531, 0]
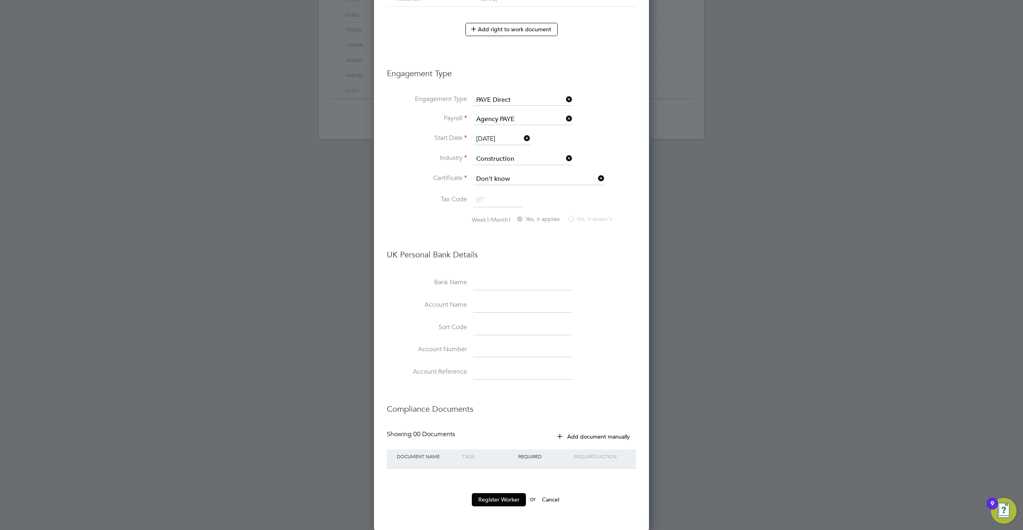
click at [486, 283] on input at bounding box center [522, 283] width 99 height 14
type input "Lloyds"
type input "Anil Bamel"
click at [498, 327] on input at bounding box center [522, 328] width 99 height 14
paste input "774031"
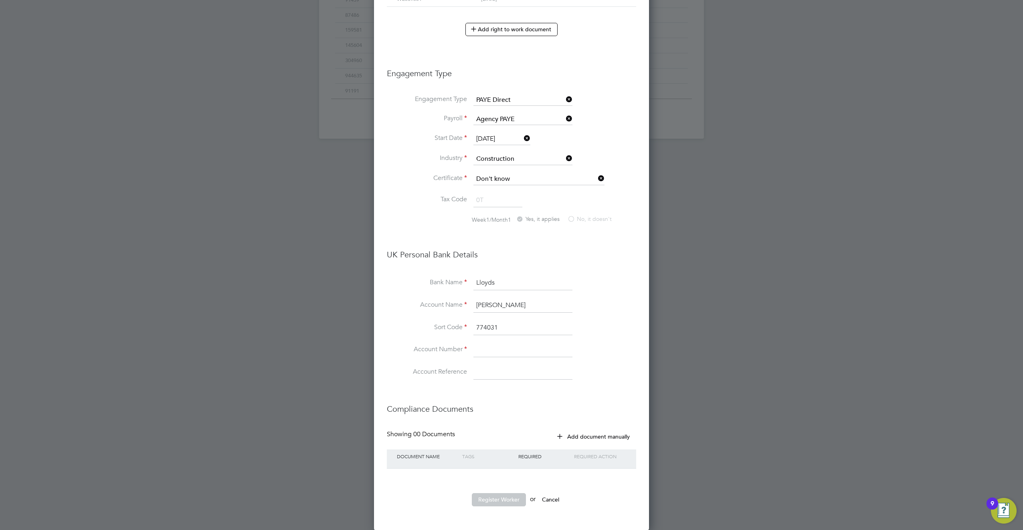
type input "77-40-31"
click at [502, 348] on input at bounding box center [522, 350] width 99 height 14
paste input "34759160"
type input "34759160"
click at [606, 348] on li "Account Number 34759160" at bounding box center [511, 354] width 249 height 22
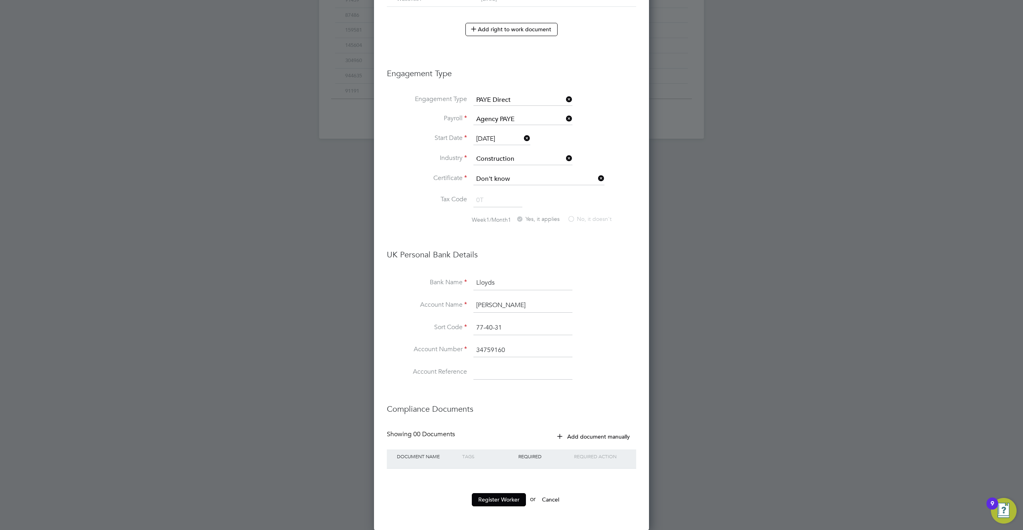
click at [591, 434] on button "Add document manually" at bounding box center [594, 436] width 85 height 13
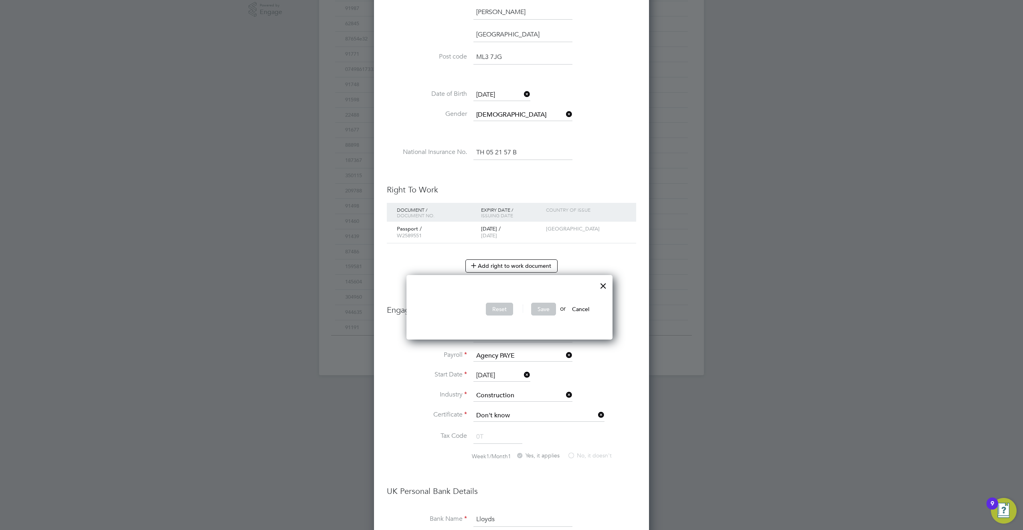
scroll to position [371, 0]
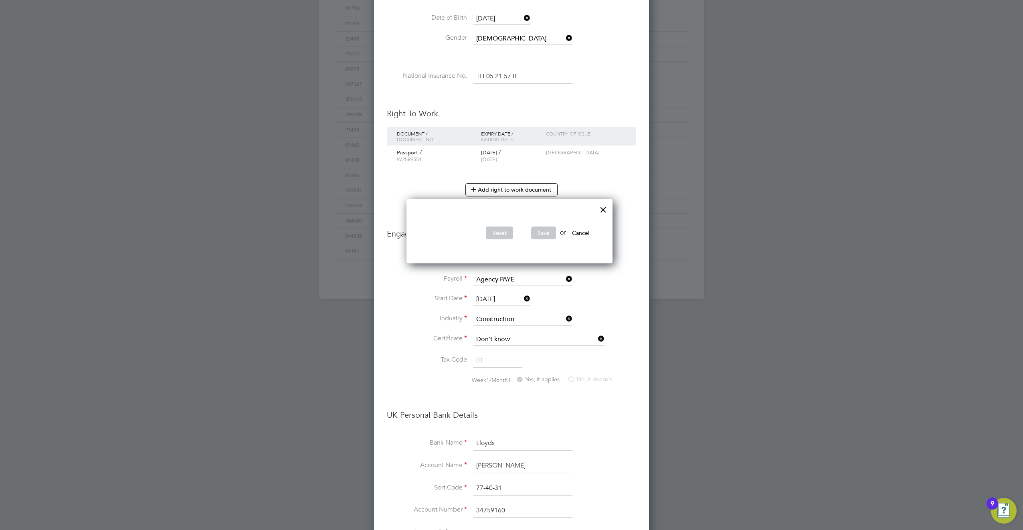
click at [605, 207] on div at bounding box center [603, 207] width 14 height 14
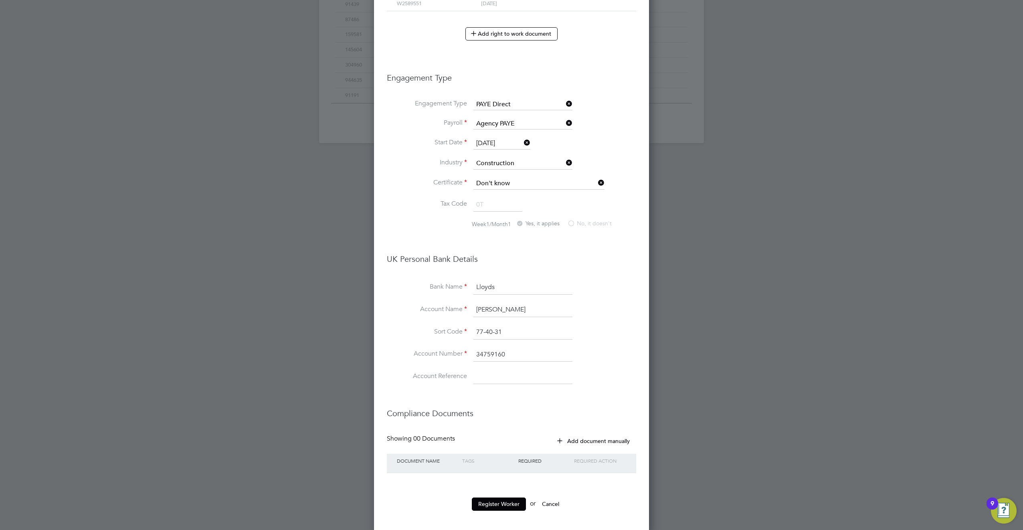
scroll to position [531, 0]
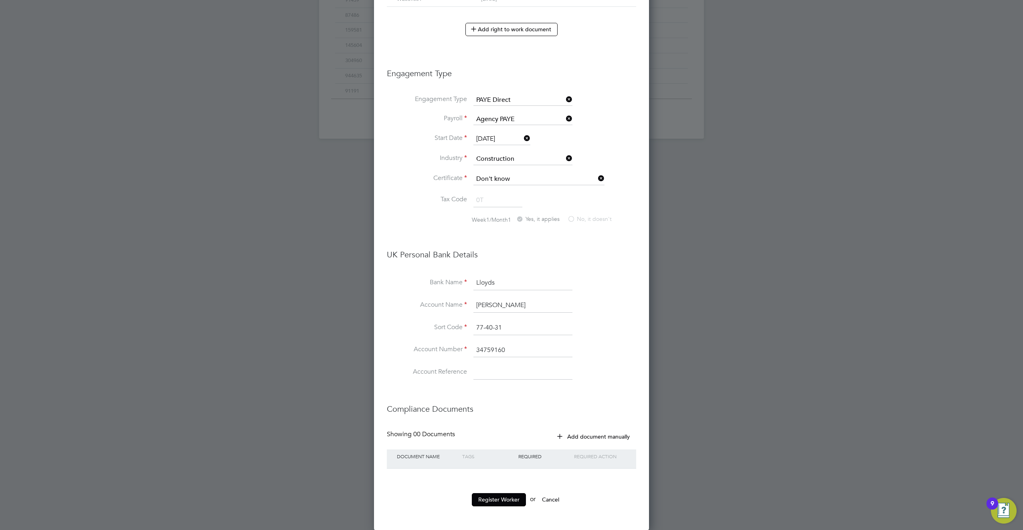
click at [577, 436] on button "Add document manually" at bounding box center [594, 436] width 85 height 13
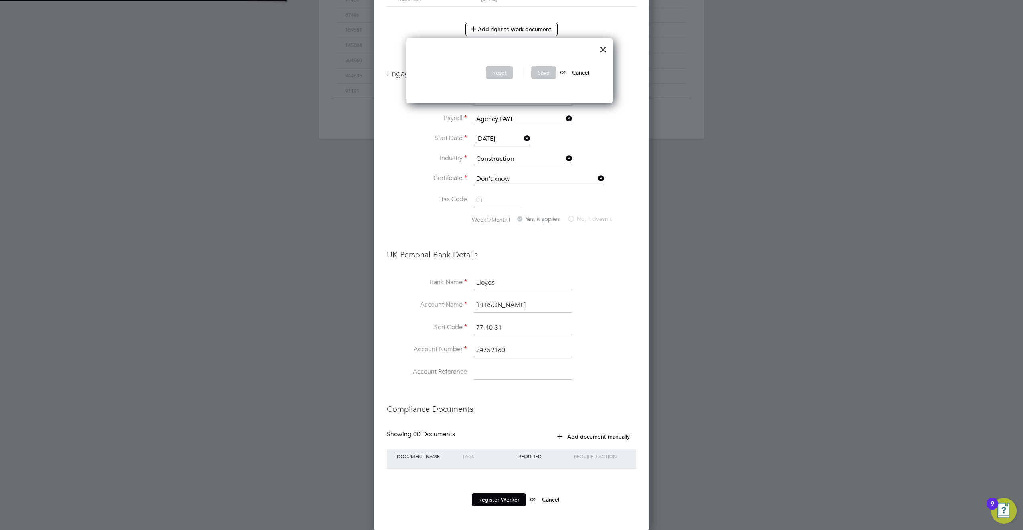
scroll to position [65, 210]
click at [609, 48] on div at bounding box center [603, 47] width 14 height 14
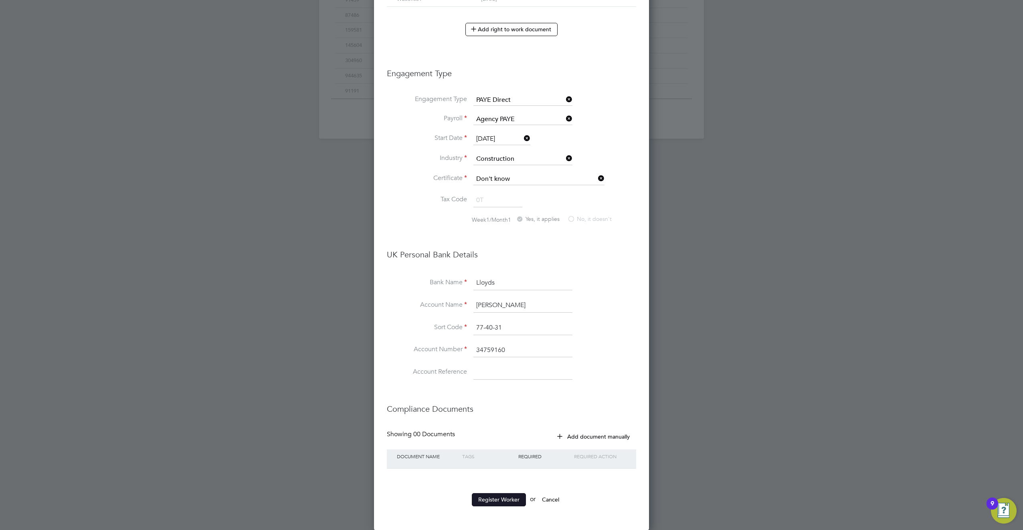
click at [497, 497] on button "Register Worker" at bounding box center [499, 499] width 54 height 13
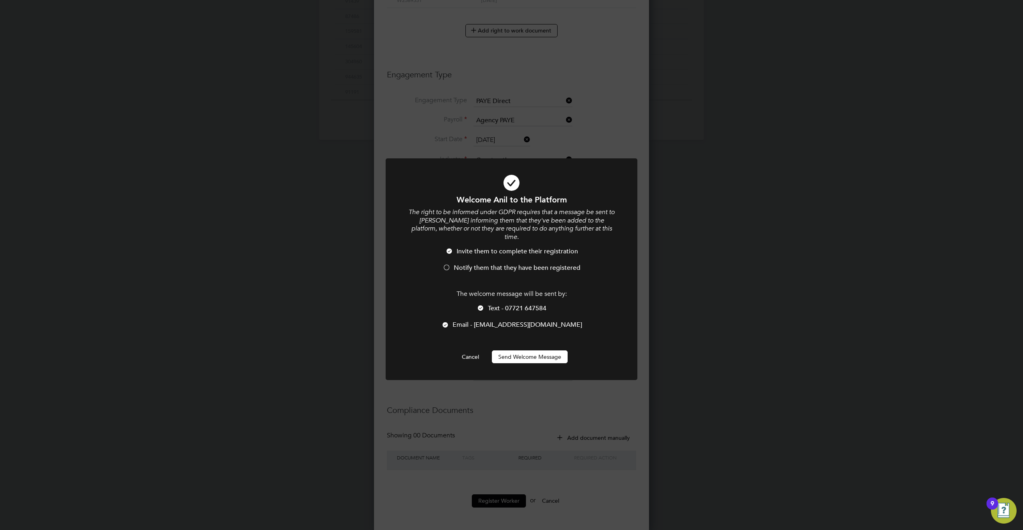
click at [454, 247] on li "Invite them to complete their registration" at bounding box center [511, 255] width 208 height 16
click at [456, 264] on span "Notify them that they have been registered" at bounding box center [517, 268] width 127 height 8
click at [451, 264] on li "Notify them that they have been registered" at bounding box center [511, 272] width 208 height 16
click at [447, 264] on div at bounding box center [447, 268] width 8 height 8
click at [449, 321] on div at bounding box center [445, 325] width 8 height 8
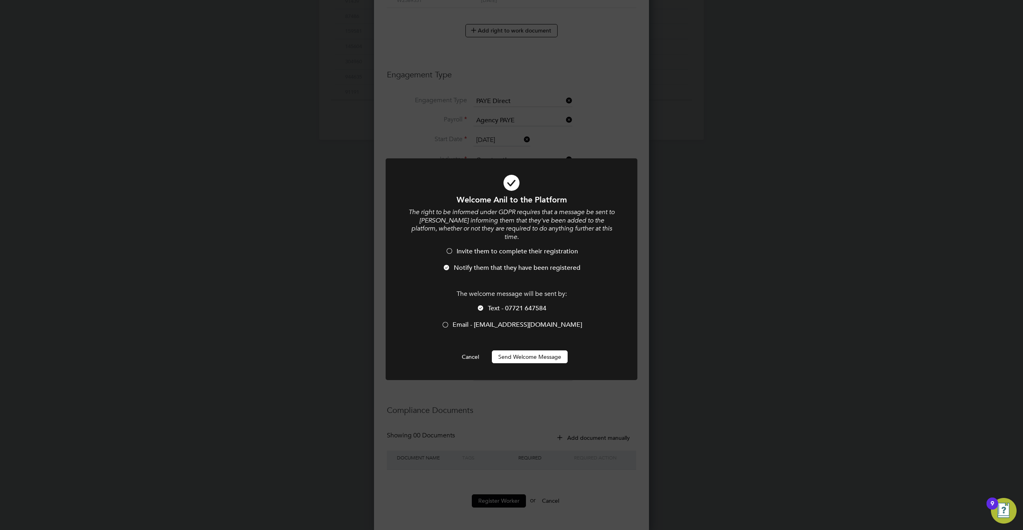
click at [519, 350] on button "Send Welcome Message" at bounding box center [530, 356] width 76 height 13
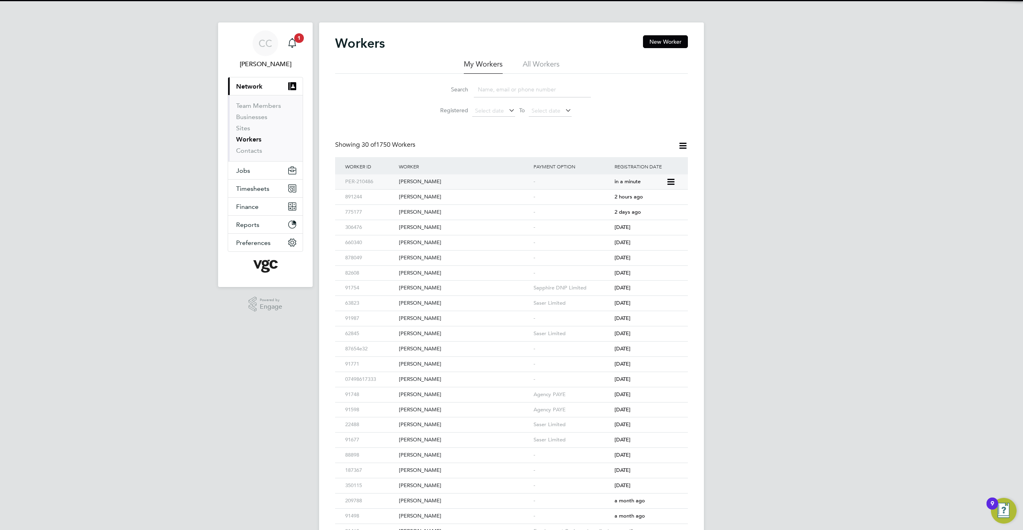
click at [419, 184] on div "Anil Bamel" at bounding box center [464, 181] width 135 height 15
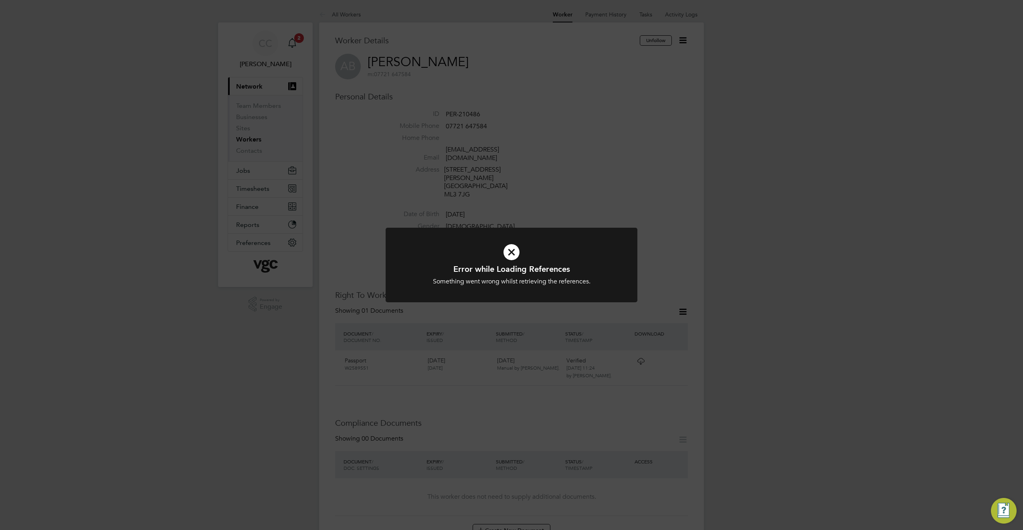
click at [683, 183] on div "Error while Loading References Something went wrong whilst retrieving the refer…" at bounding box center [511, 265] width 1023 height 530
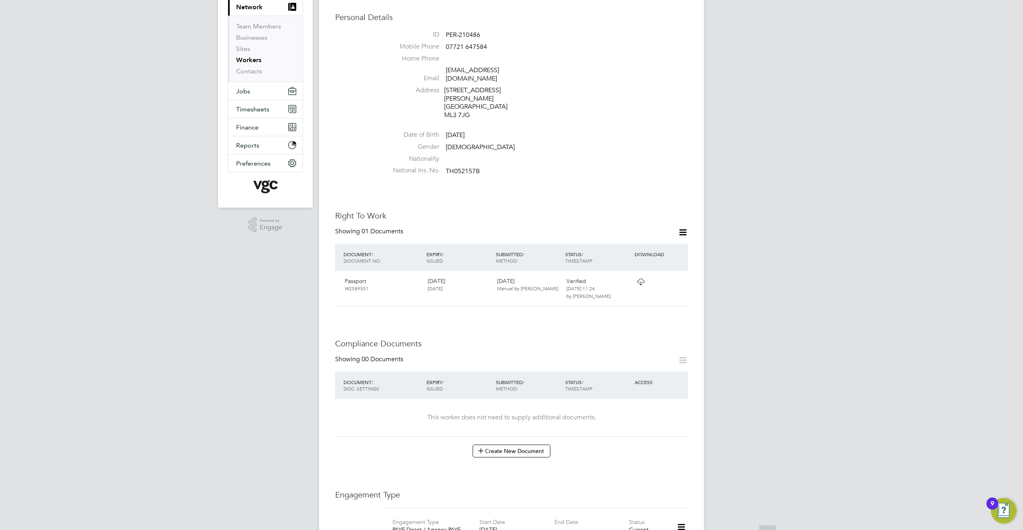
scroll to position [80, 0]
click at [521, 445] on button "Create New Document" at bounding box center [512, 450] width 78 height 13
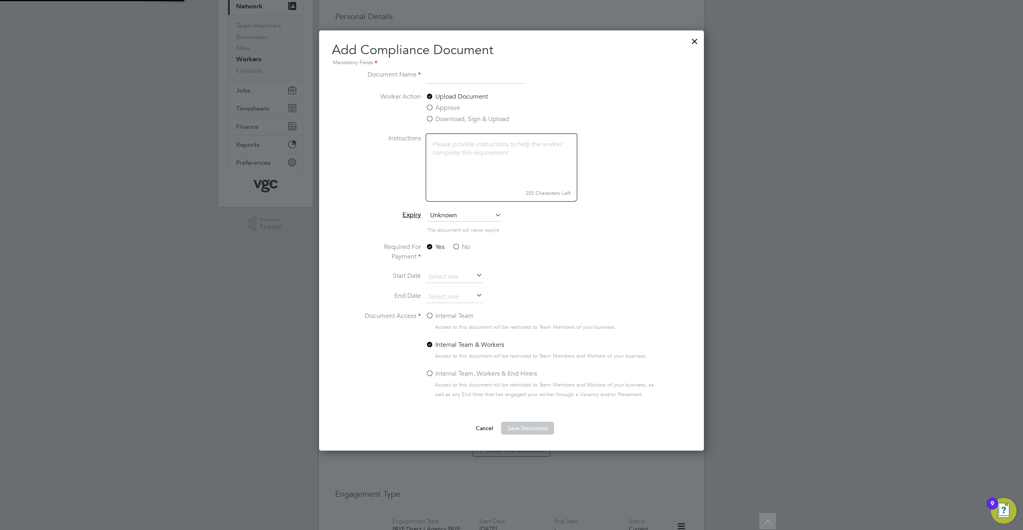
scroll to position [421, 385]
type input "Right to Work Check"
click at [672, 124] on ng-form "Document Name Right to Work Check Worker Action Upload Document Approve Downloa…" at bounding box center [511, 252] width 359 height 365
click at [430, 106] on label "Approve" at bounding box center [443, 108] width 34 height 10
click at [0, 0] on input "Approve" at bounding box center [0, 0] width 0 height 0
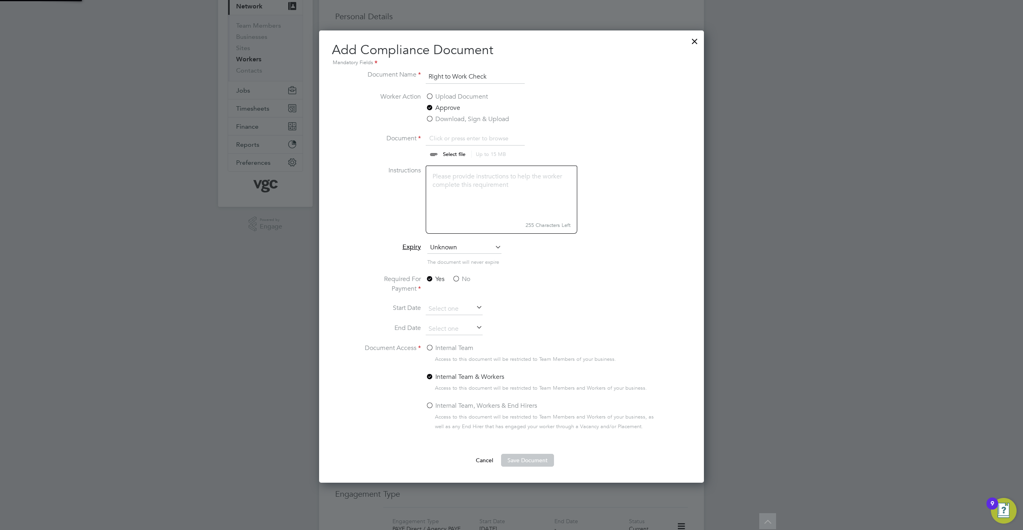
scroll to position [12, 99]
click at [432, 97] on label "Upload Document" at bounding box center [457, 97] width 62 height 10
click at [0, 0] on input "Upload Document" at bounding box center [0, 0] width 0 height 0
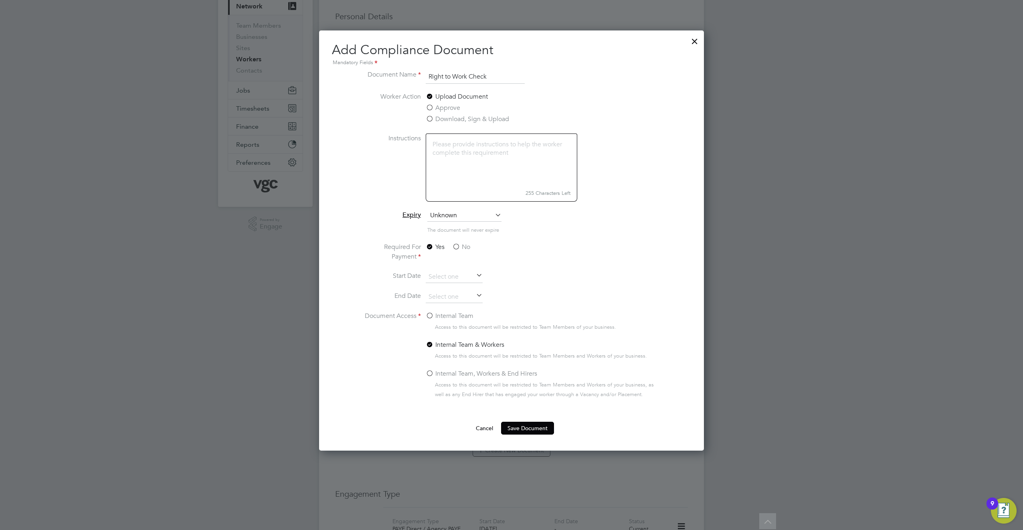
click at [431, 120] on label "Download, Sign & Upload" at bounding box center [467, 119] width 83 height 10
click at [0, 0] on input "Download, Sign & Upload" at bounding box center [0, 0] width 0 height 0
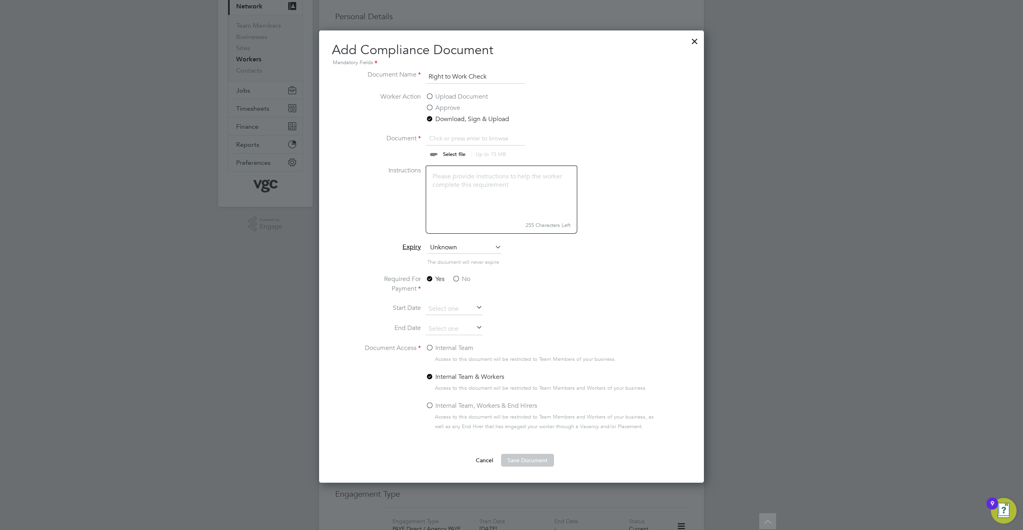
scroll to position [12, 99]
click at [429, 109] on label "Approve" at bounding box center [443, 108] width 34 height 10
click at [0, 0] on input "Approve" at bounding box center [0, 0] width 0 height 0
click at [428, 97] on label "Upload Document" at bounding box center [457, 97] width 62 height 10
click at [0, 0] on input "Upload Document" at bounding box center [0, 0] width 0 height 0
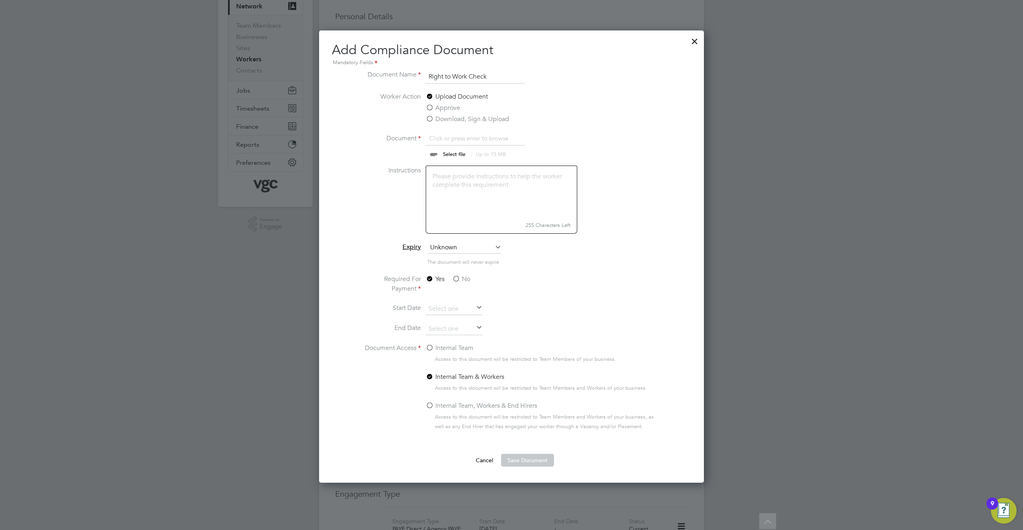
scroll to position [421, 385]
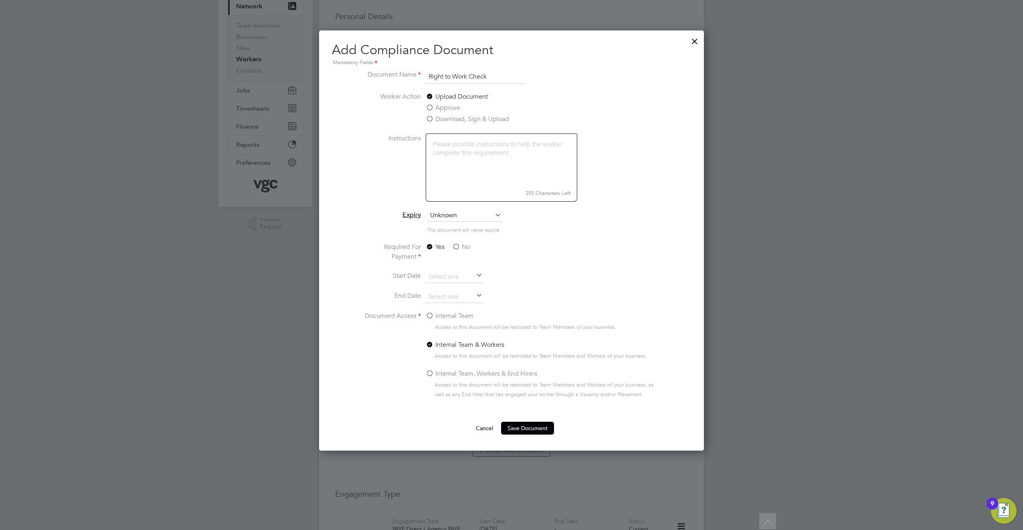
click at [429, 105] on label "Approve" at bounding box center [443, 108] width 34 height 10
click at [0, 0] on input "Approve" at bounding box center [0, 0] width 0 height 0
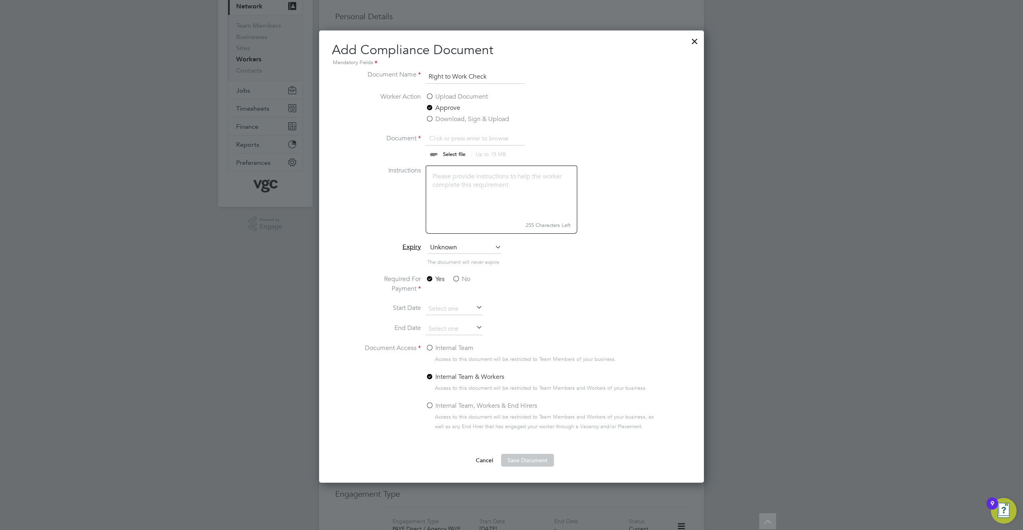
scroll to position [12, 99]
click at [430, 118] on label "Download, Sign & Upload" at bounding box center [467, 119] width 83 height 10
click at [0, 0] on input "Download, Sign & Upload" at bounding box center [0, 0] width 0 height 0
click at [428, 98] on label "Upload Document" at bounding box center [457, 97] width 62 height 10
click at [0, 0] on input "Upload Document" at bounding box center [0, 0] width 0 height 0
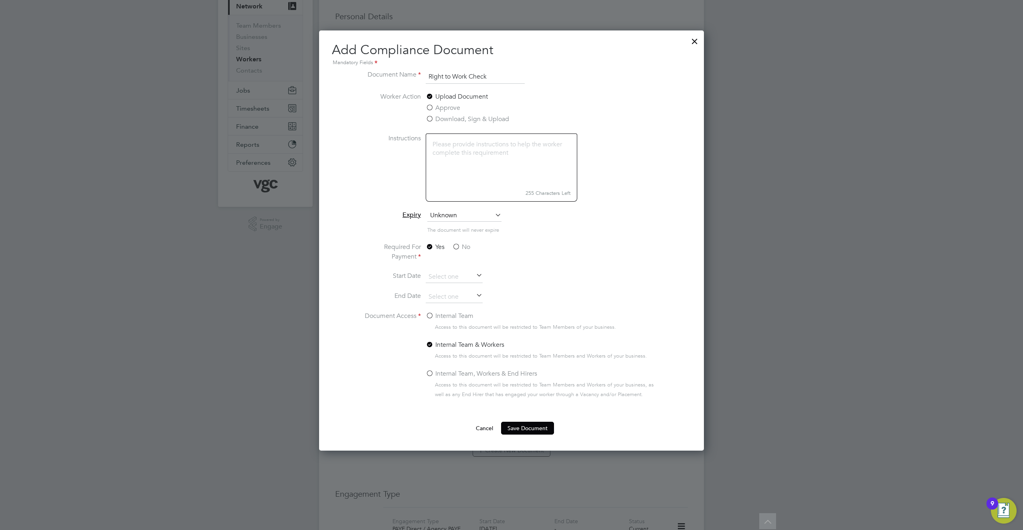
scroll to position [421, 385]
click at [429, 107] on label "Approve" at bounding box center [443, 108] width 34 height 10
click at [0, 0] on input "Approve" at bounding box center [0, 0] width 0 height 0
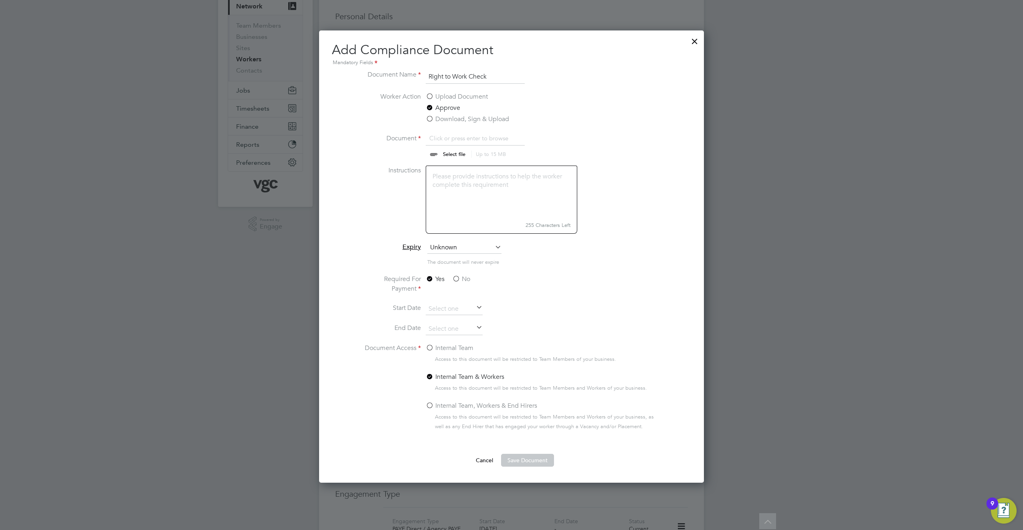
scroll to position [12, 99]
click at [443, 152] on input "file" at bounding box center [462, 145] width 126 height 24
type input "C:\fakepath\Anil RTW.pdf"
click at [470, 248] on span "Unknown" at bounding box center [464, 248] width 74 height 12
click at [464, 301] on li "Specific date" at bounding box center [464, 301] width 75 height 10
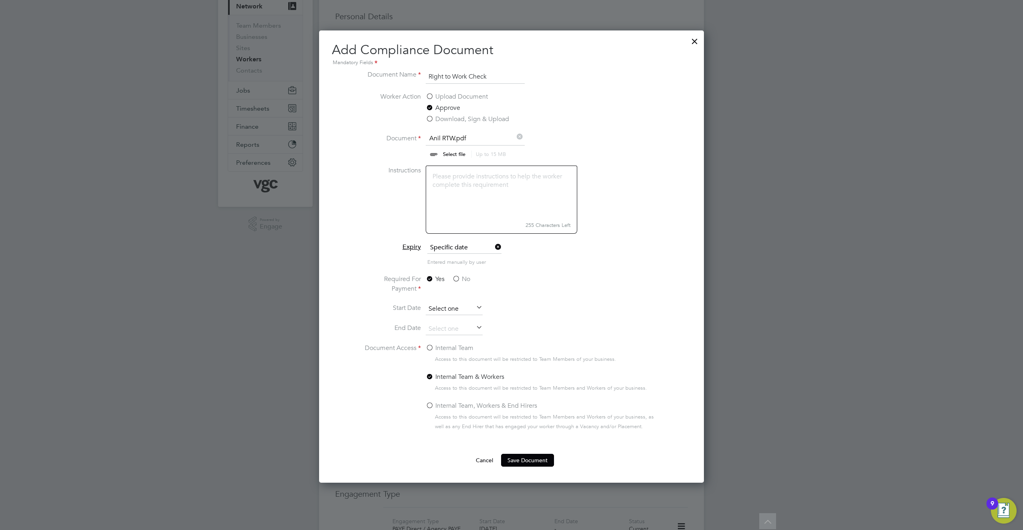
click at [446, 309] on input at bounding box center [454, 309] width 57 height 12
click at [469, 230] on span "3" at bounding box center [469, 224] width 15 height 15
type input "[DATE]"
click at [452, 328] on input at bounding box center [454, 329] width 57 height 12
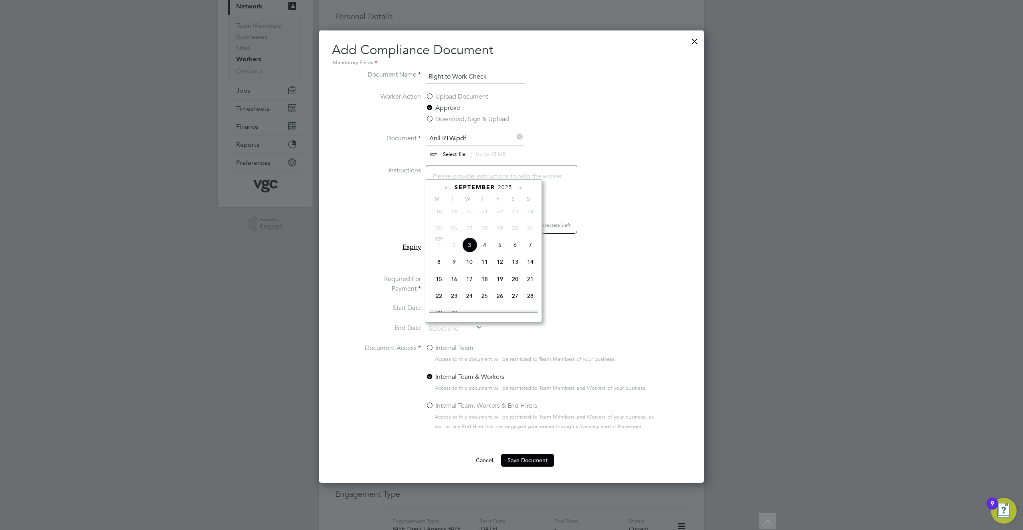
click at [503, 188] on span "2025" at bounding box center [505, 187] width 14 height 7
click at [469, 266] on span "2027" at bounding box center [469, 258] width 15 height 15
click at [468, 249] on span "12" at bounding box center [469, 247] width 15 height 15
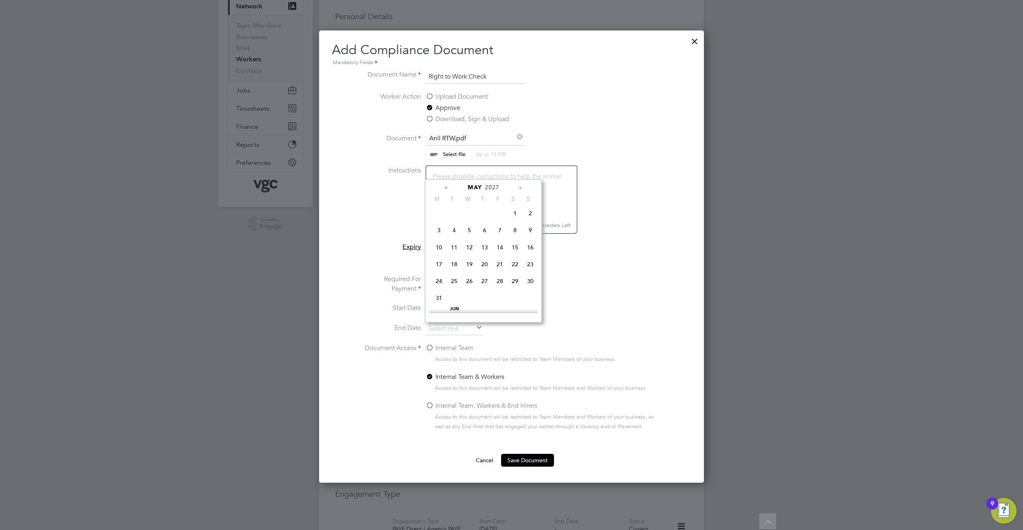
type input "[DATE]"
click at [576, 291] on li "Required For Payment Yes No" at bounding box center [511, 288] width 301 height 29
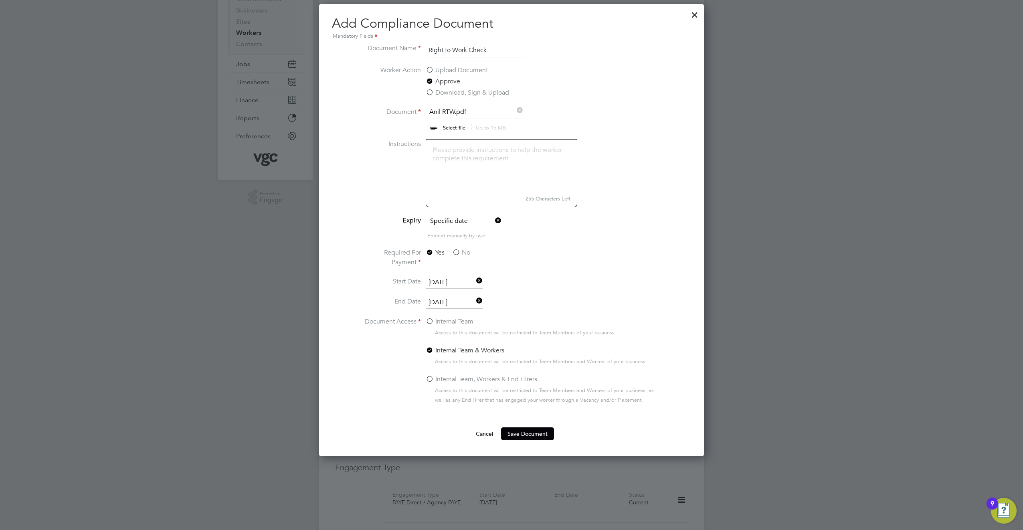
scroll to position [160, 0]
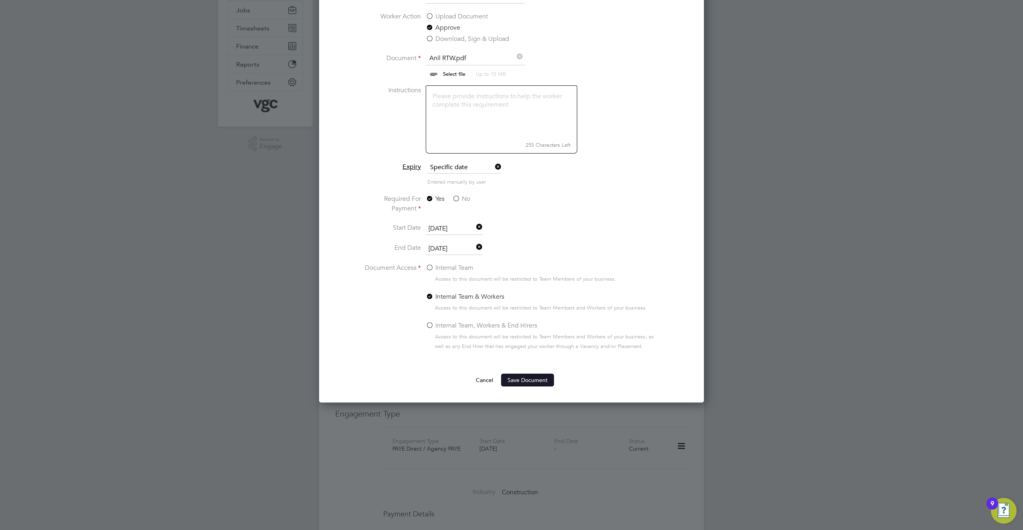
click at [525, 380] on button "Save Document" at bounding box center [527, 380] width 53 height 13
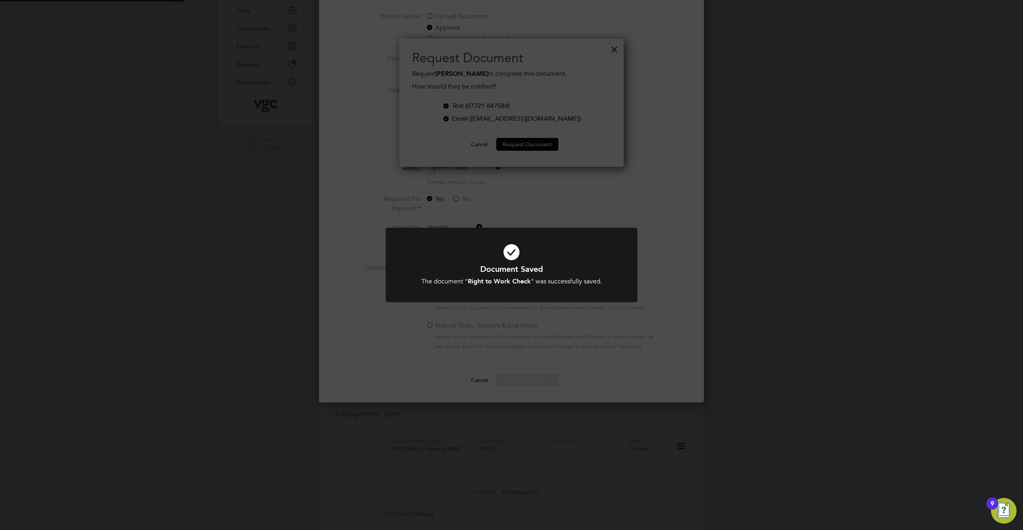
scroll to position [129, 225]
click at [687, 246] on div "Document Saved The document " Right to Work Check " was successfully saved. Can…" at bounding box center [511, 265] width 1023 height 530
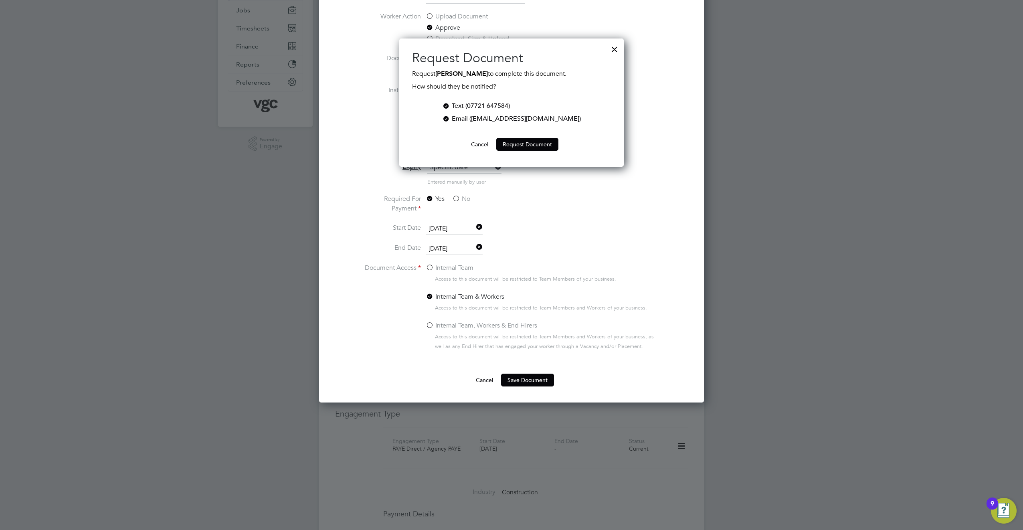
click at [450, 104] on div at bounding box center [446, 105] width 8 height 8
click at [450, 122] on div at bounding box center [446, 118] width 8 height 8
click at [485, 145] on button "Cancel" at bounding box center [480, 144] width 30 height 13
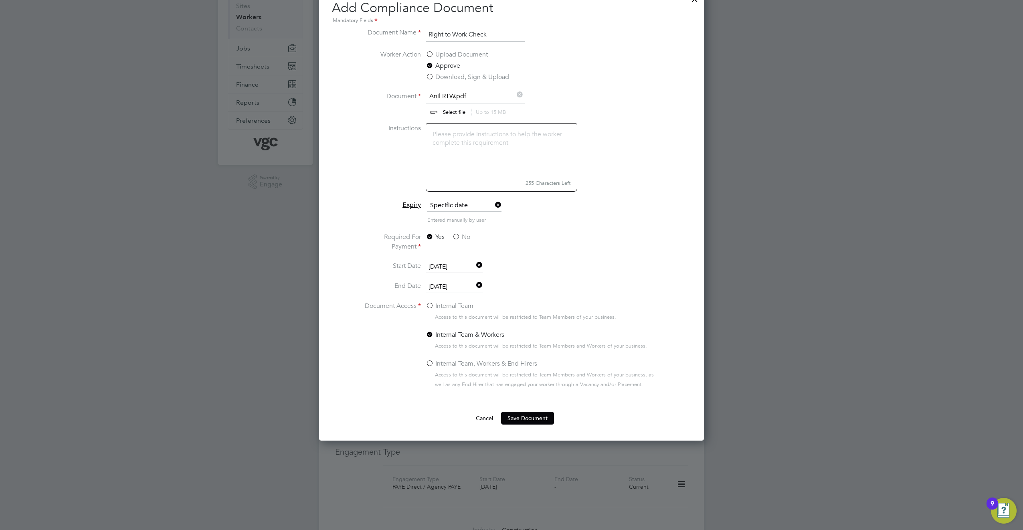
scroll to position [120, 0]
click at [432, 77] on label "Download, Sign & Upload" at bounding box center [467, 79] width 83 height 10
click at [0, 0] on input "Download, Sign & Upload" at bounding box center [0, 0] width 0 height 0
click at [429, 63] on label "Approve" at bounding box center [443, 68] width 34 height 10
click at [0, 0] on input "Approve" at bounding box center [0, 0] width 0 height 0
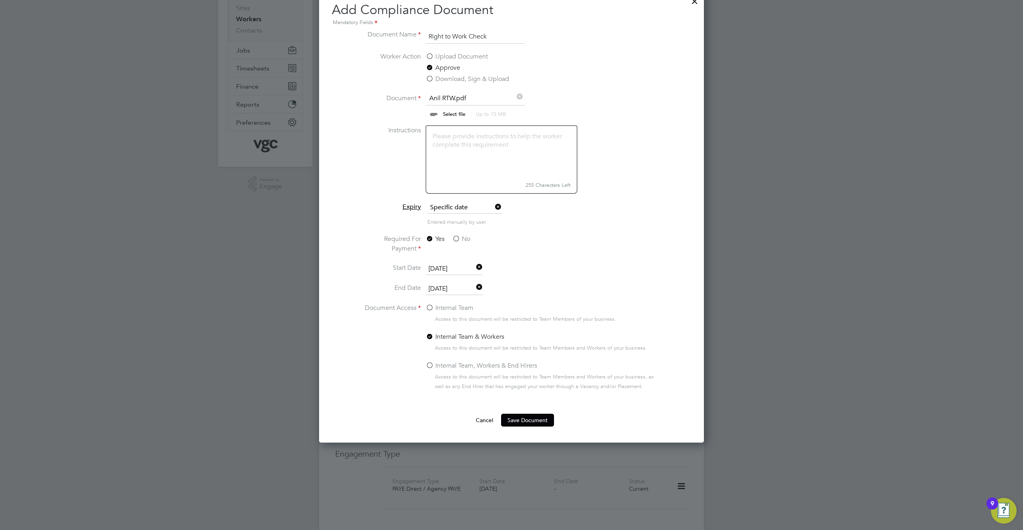
click at [618, 233] on li "Entered manually by user" at bounding box center [511, 226] width 301 height 16
click at [430, 307] on label "Internal Team" at bounding box center [450, 308] width 48 height 10
click at [0, 0] on input "Internal Team" at bounding box center [0, 0] width 0 height 0
click at [530, 424] on button "Save Document" at bounding box center [527, 420] width 53 height 13
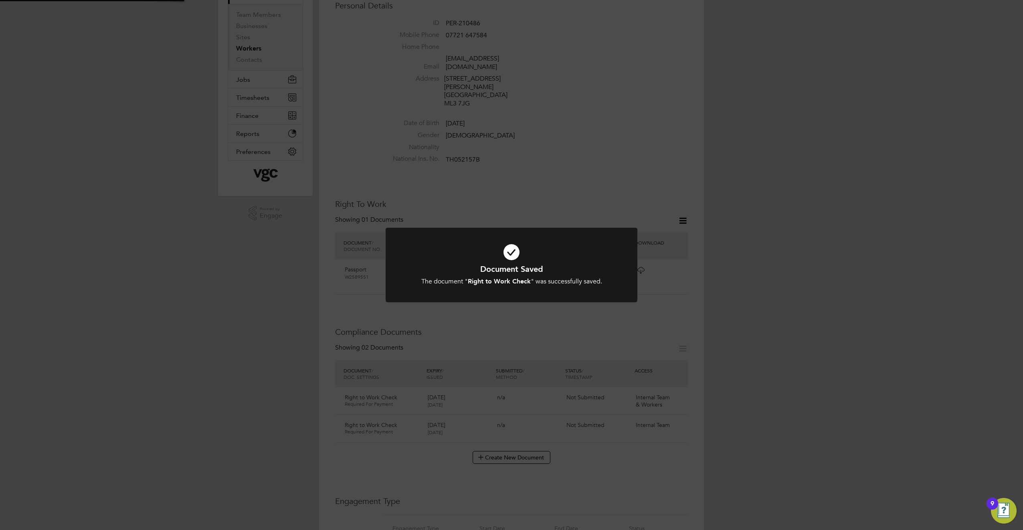
scroll to position [80, 0]
click at [576, 314] on div "Document Saved The document " Right to Work Check " was successfully saved. Can…" at bounding box center [511, 265] width 1023 height 530
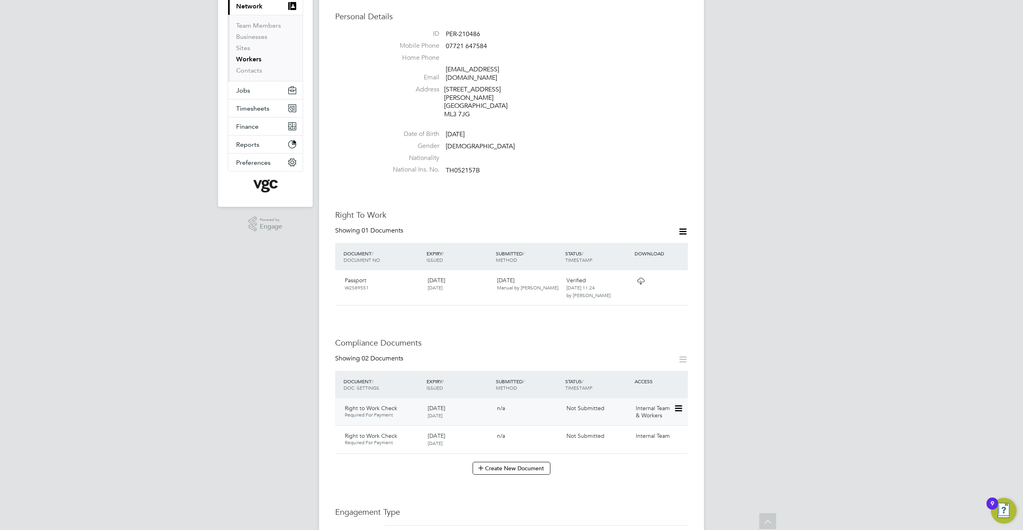
click at [680, 404] on icon at bounding box center [678, 409] width 8 height 10
click at [641, 453] on li "Delete Document" at bounding box center [642, 453] width 80 height 11
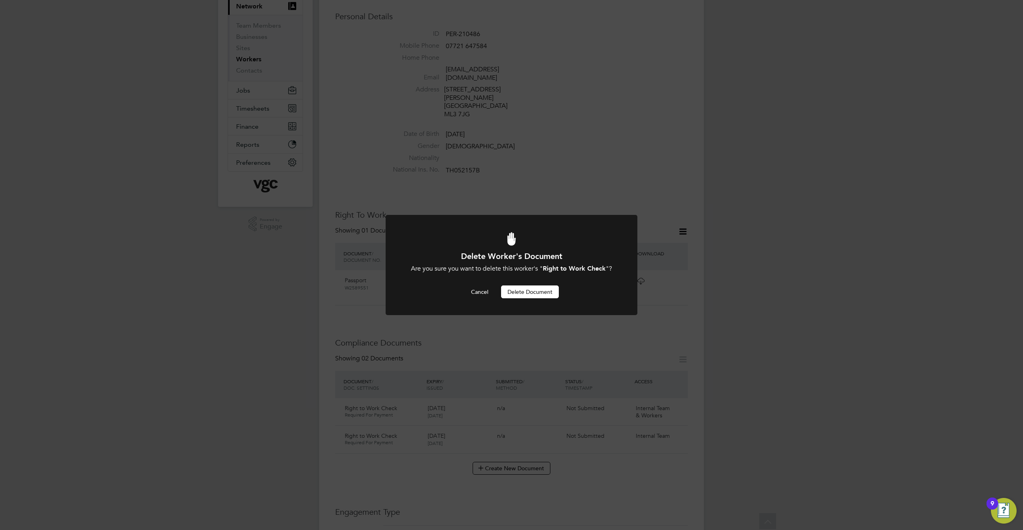
scroll to position [0, 0]
click at [535, 293] on button "Delete Document" at bounding box center [530, 291] width 58 height 13
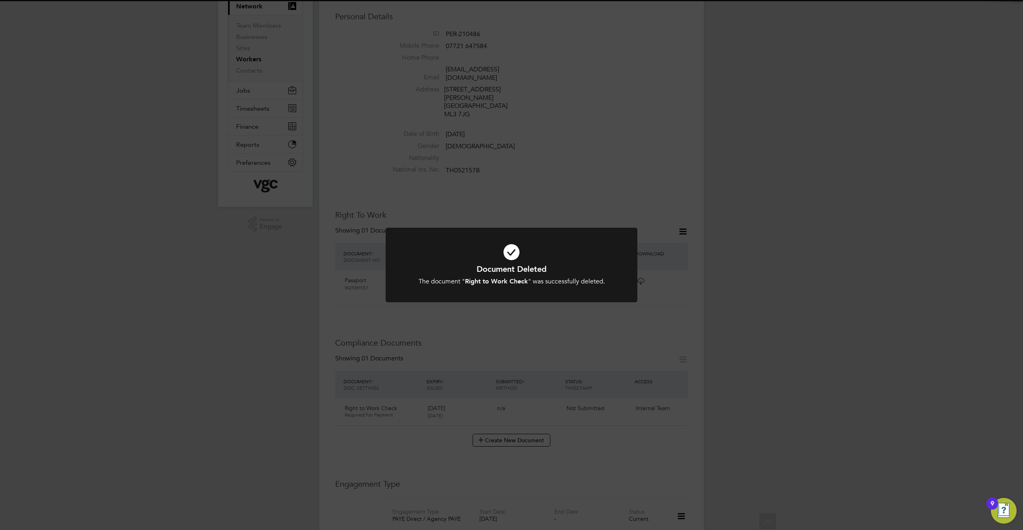
click at [721, 298] on div "Document Deleted The document " Right to Work Check " was successfully deleted.…" at bounding box center [511, 265] width 1023 height 530
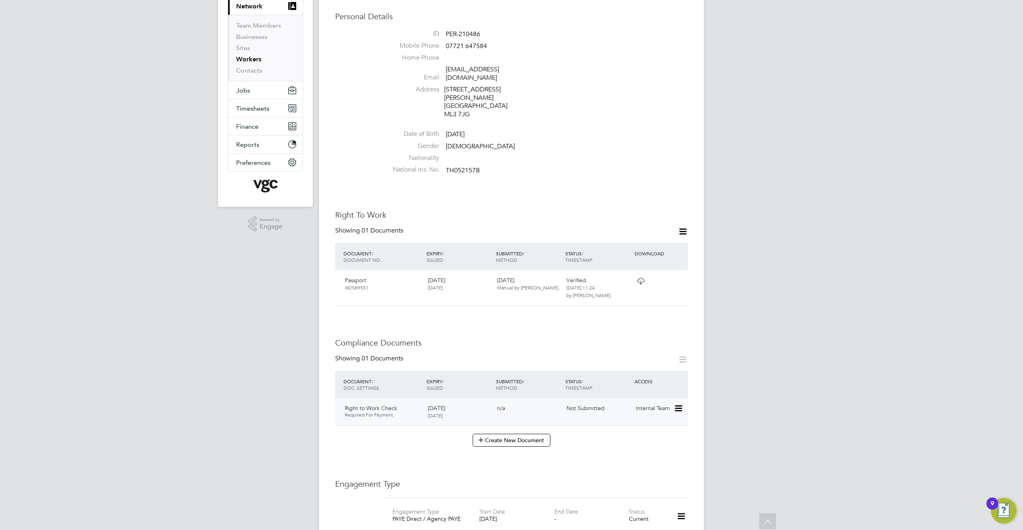
click at [491, 407] on div "12 May 2027 03 Sep 2025" at bounding box center [458, 411] width 69 height 21
click at [674, 404] on icon at bounding box center [678, 409] width 8 height 10
click at [713, 411] on div "CC Connor Campbell Notifications 2 Applications: Current page: Network Team Mem…" at bounding box center [511, 420] width 1023 height 1000
click at [675, 404] on icon at bounding box center [678, 409] width 8 height 10
click at [638, 432] on li "View Requested Document" at bounding box center [642, 430] width 80 height 11
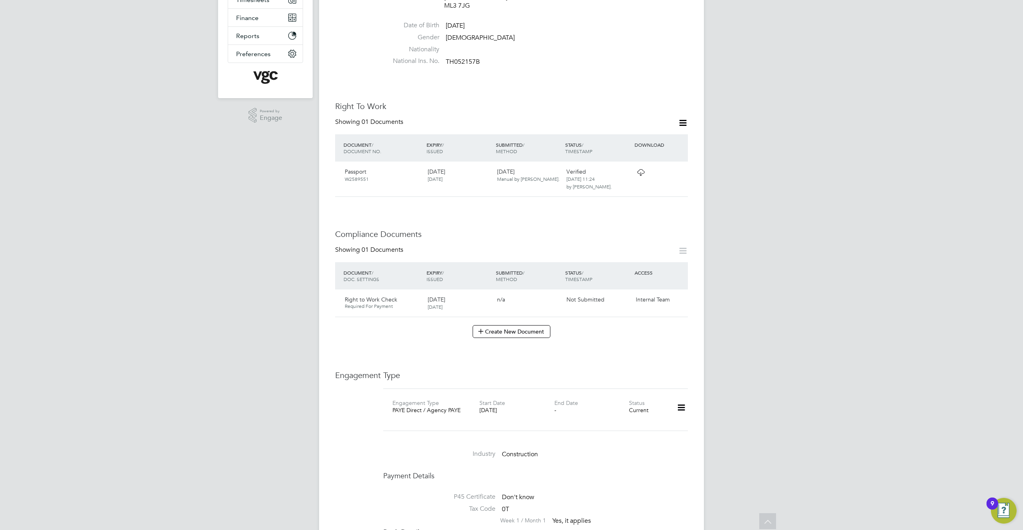
scroll to position [0, 0]
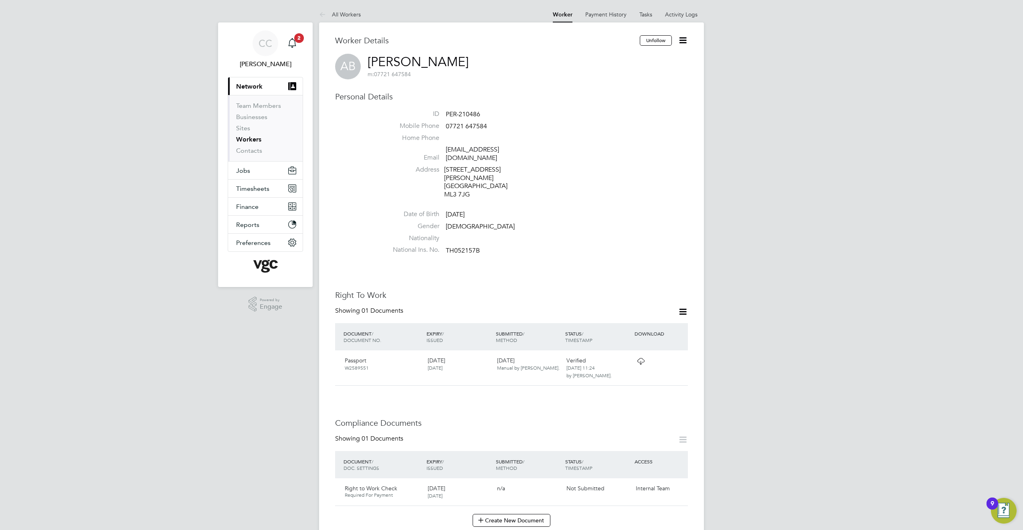
click at [251, 87] on span "Network" at bounding box center [249, 87] width 26 height 8
click at [259, 87] on span "Network" at bounding box center [249, 87] width 26 height 8
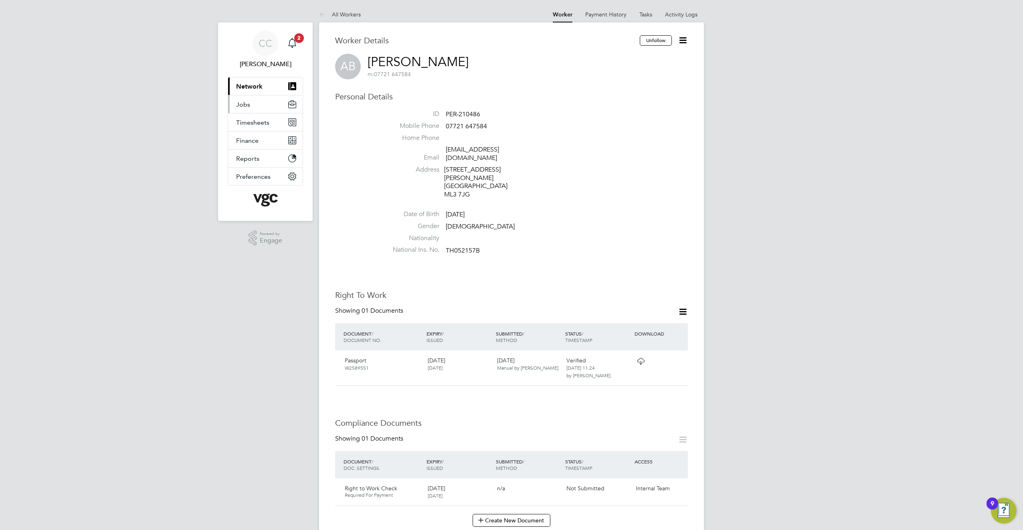
click at [256, 107] on button "Jobs" at bounding box center [265, 104] width 75 height 18
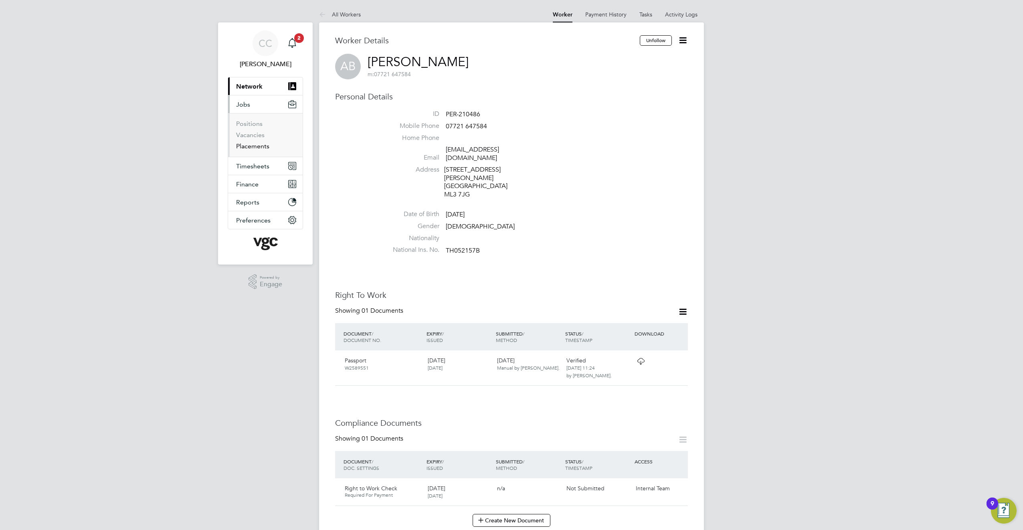
click at [256, 142] on link "Placements" at bounding box center [252, 146] width 33 height 8
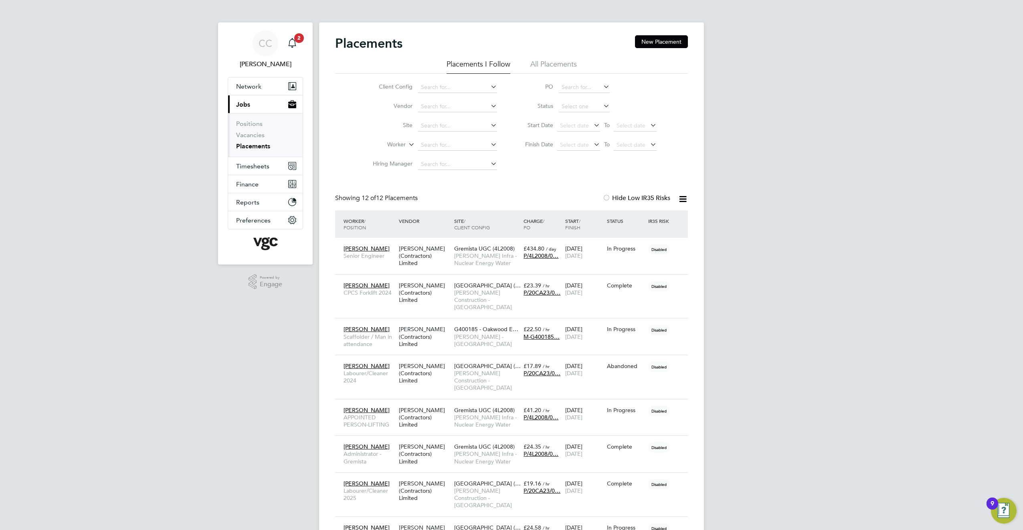
click at [548, 61] on li "All Placements" at bounding box center [553, 66] width 46 height 14
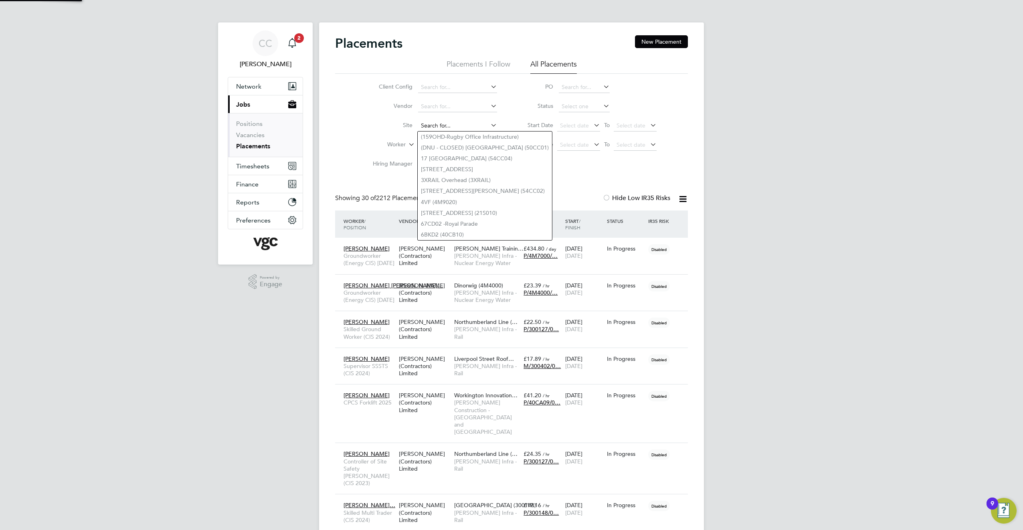
click at [444, 126] on input at bounding box center [457, 125] width 79 height 11
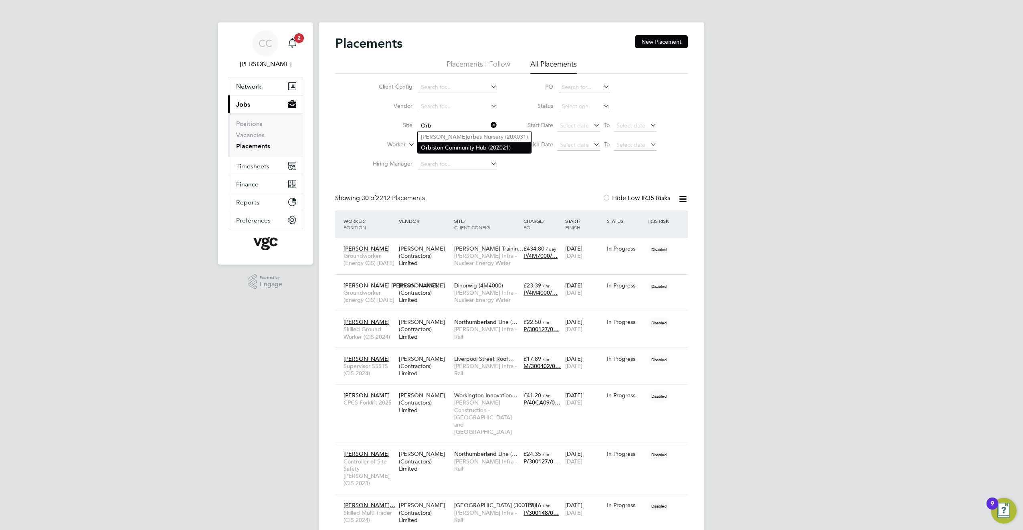
click at [462, 148] on li "Orb iston Community Hub (20Z021)" at bounding box center [474, 147] width 113 height 11
type input "Orbiston Community Hub (20Z021)"
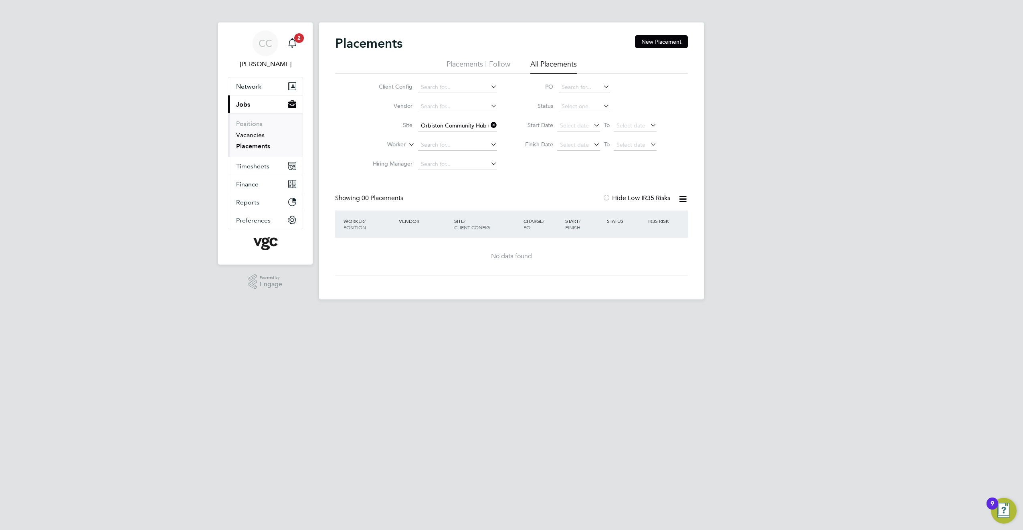
click at [255, 133] on link "Vacancies" at bounding box center [250, 135] width 28 height 8
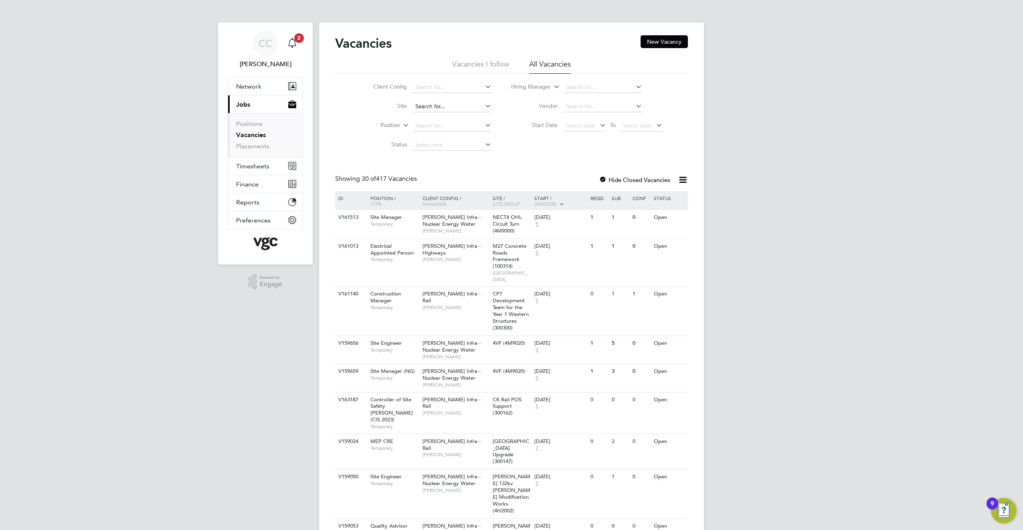
click at [430, 109] on input at bounding box center [451, 106] width 79 height 11
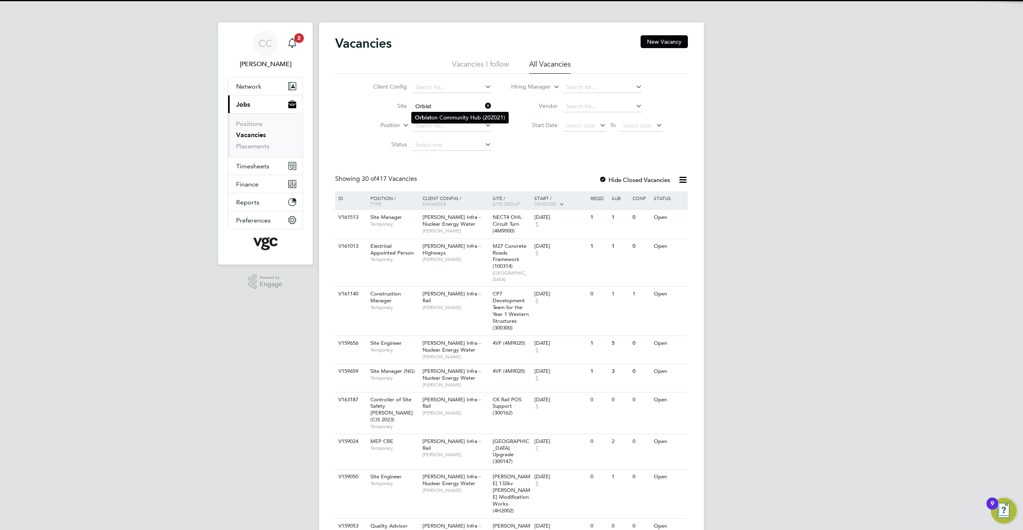
click at [440, 116] on li "Orbist on Community Hub (20Z021)" at bounding box center [460, 117] width 97 height 11
type input "Orbiston Community Hub (20Z021)"
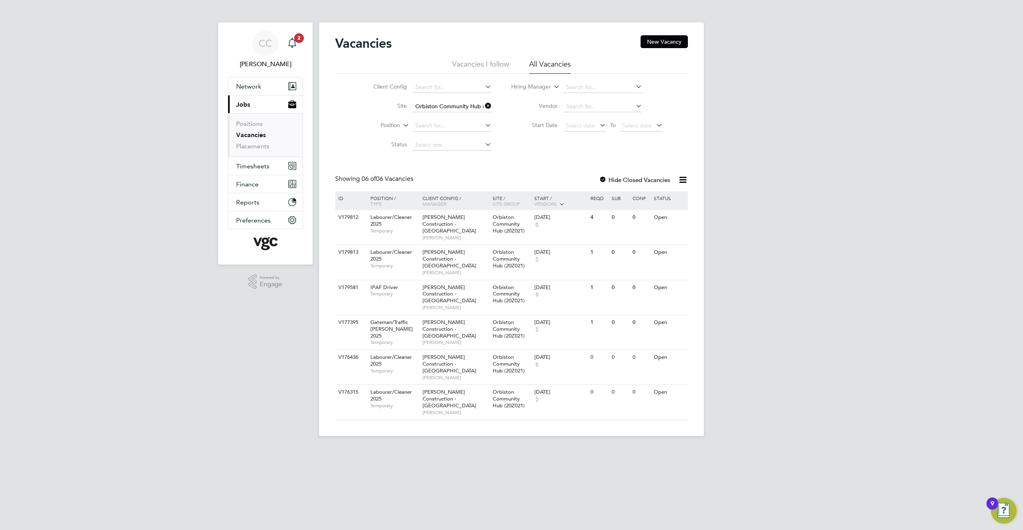
click at [535, 173] on div "Vacancies New Vacancy Vacancies I follow All Vacancies Client Config Site Orbis…" at bounding box center [511, 227] width 353 height 385
click at [485, 252] on div "Morgan Sindall Construction - Scotland Stephen Wallace" at bounding box center [455, 262] width 70 height 34
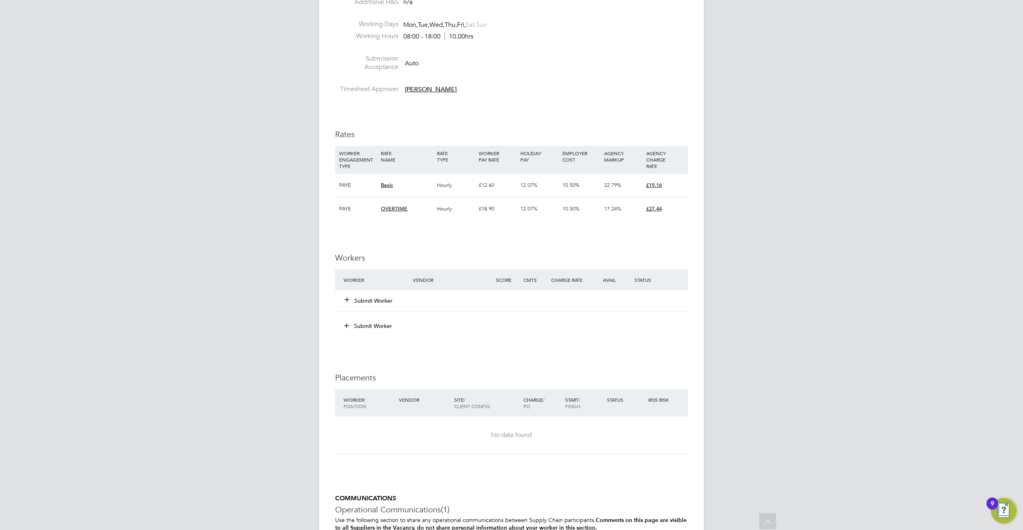
scroll to position [441, 0]
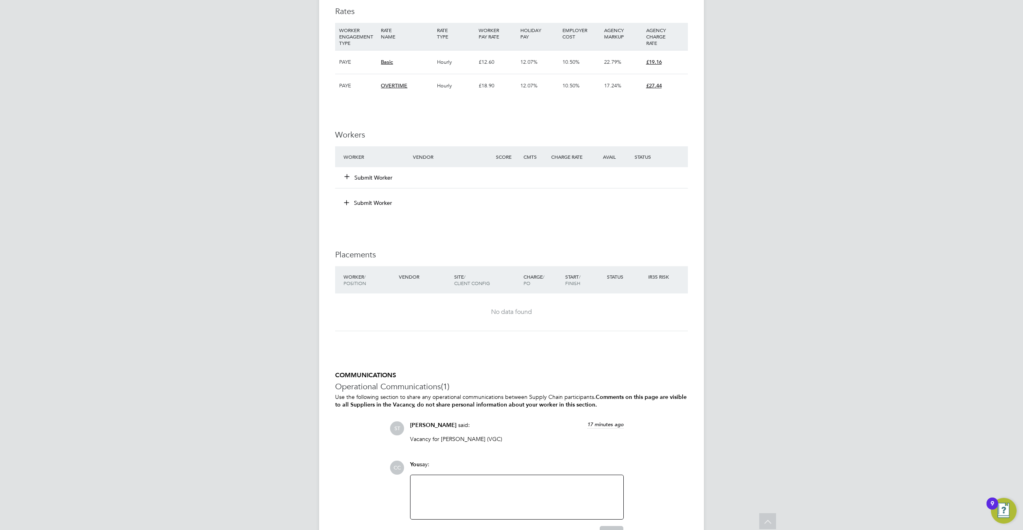
click at [375, 175] on button "Submit Worker" at bounding box center [369, 178] width 48 height 8
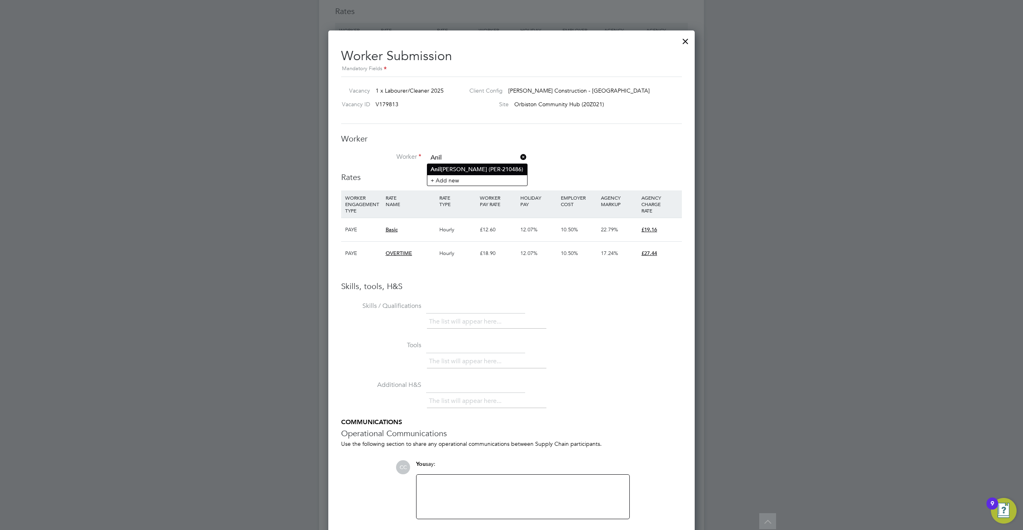
click at [474, 171] on li "Anil Bamel (PER-210486)" at bounding box center [477, 169] width 100 height 11
type input "Anil Bamel (PER-210486)"
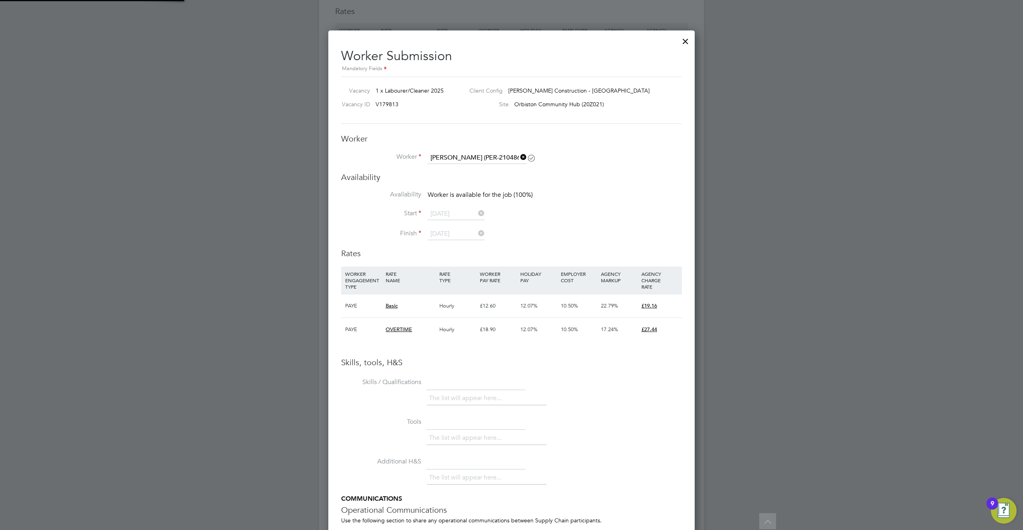
scroll to position [606, 367]
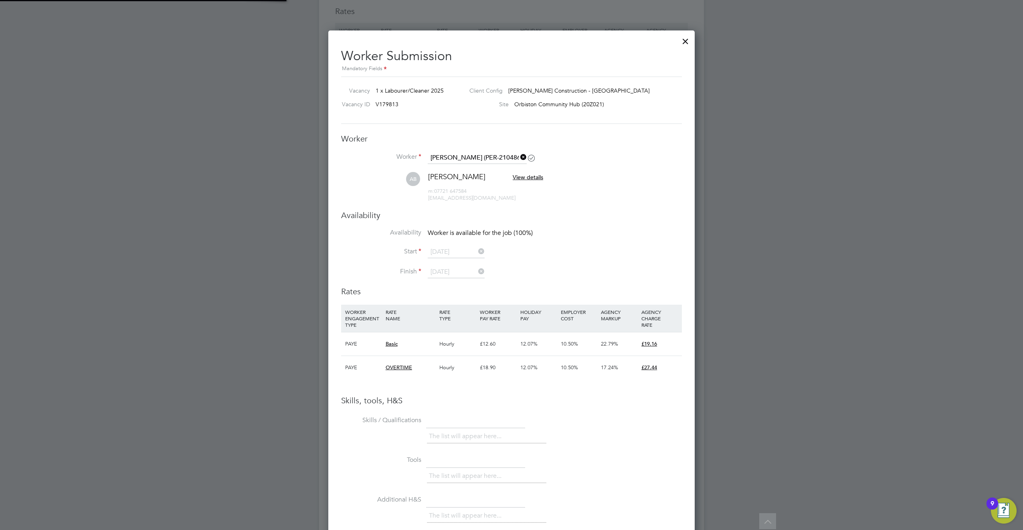
click at [617, 170] on li "Worker Anil Bamel (PER-210486)" at bounding box center [511, 162] width 341 height 20
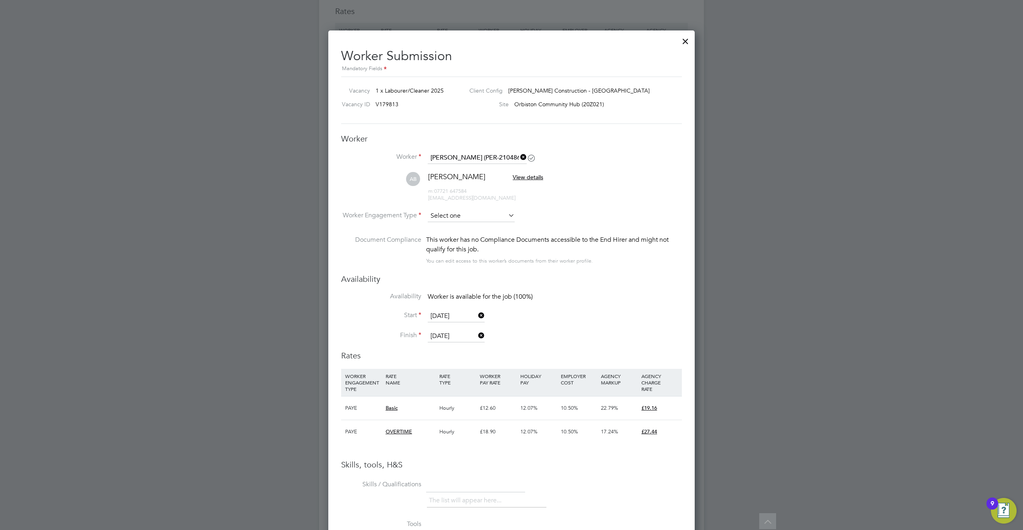
click at [443, 218] on input at bounding box center [471, 216] width 87 height 12
click at [455, 238] on li "PAYE" at bounding box center [471, 237] width 88 height 10
type input "PAYE"
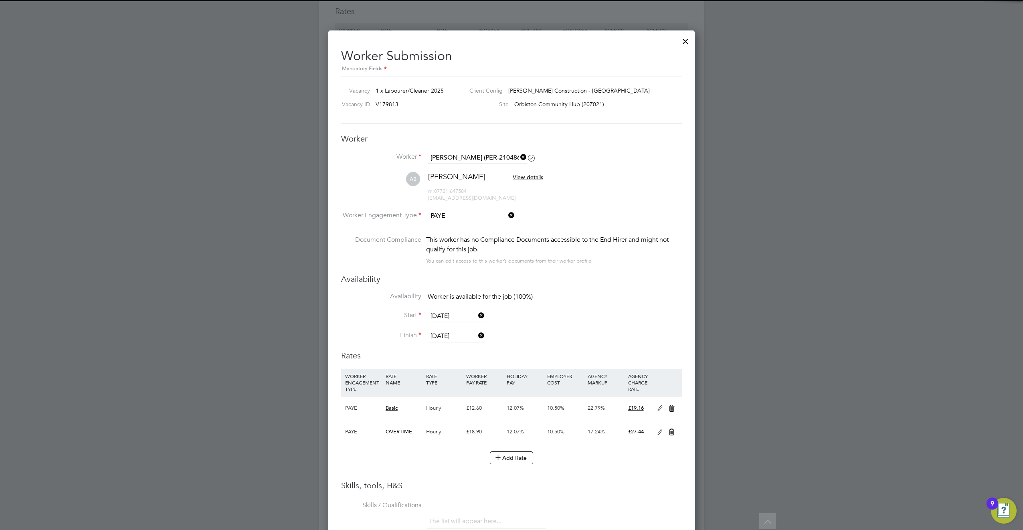
click at [585, 199] on li "AB Anil Bamel View details m: 07721 647584 anilbamel98@gmail.com" at bounding box center [511, 191] width 341 height 38
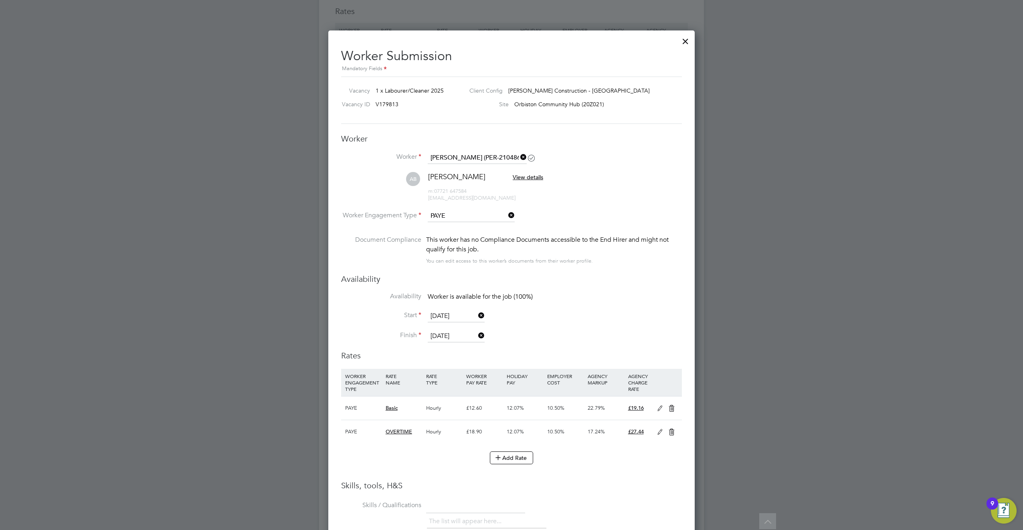
click at [590, 301] on li "Availability Worker is available for the job (100%)" at bounding box center [511, 301] width 341 height 18
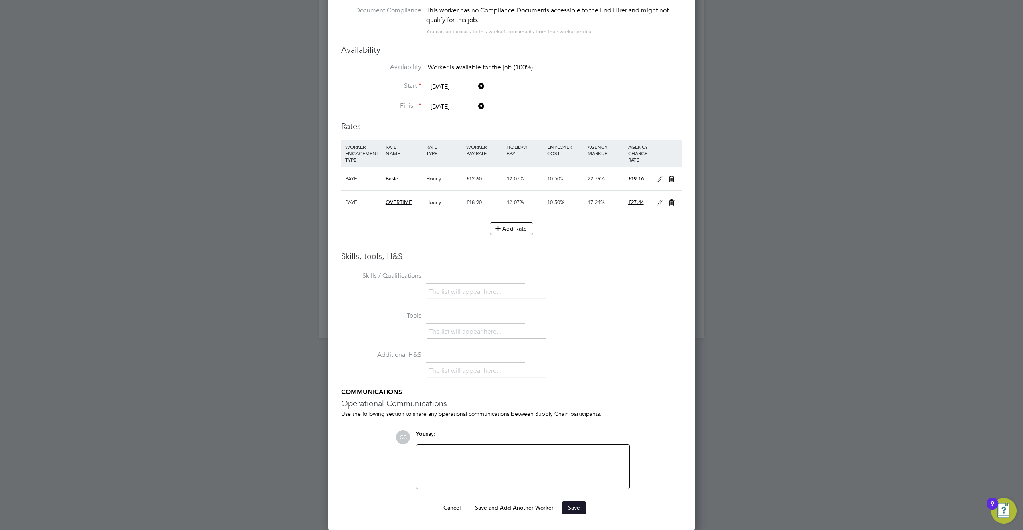
click at [569, 509] on button "Save" at bounding box center [574, 507] width 25 height 13
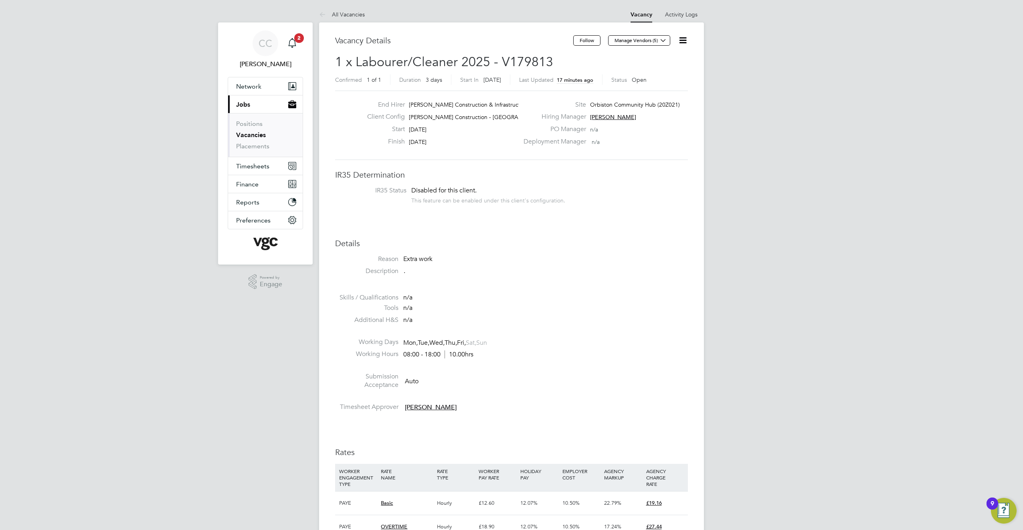
click at [685, 38] on icon at bounding box center [683, 40] width 10 height 10
click at [648, 238] on h3 "Details" at bounding box center [511, 243] width 353 height 10
click at [251, 148] on link "Placements" at bounding box center [252, 146] width 33 height 8
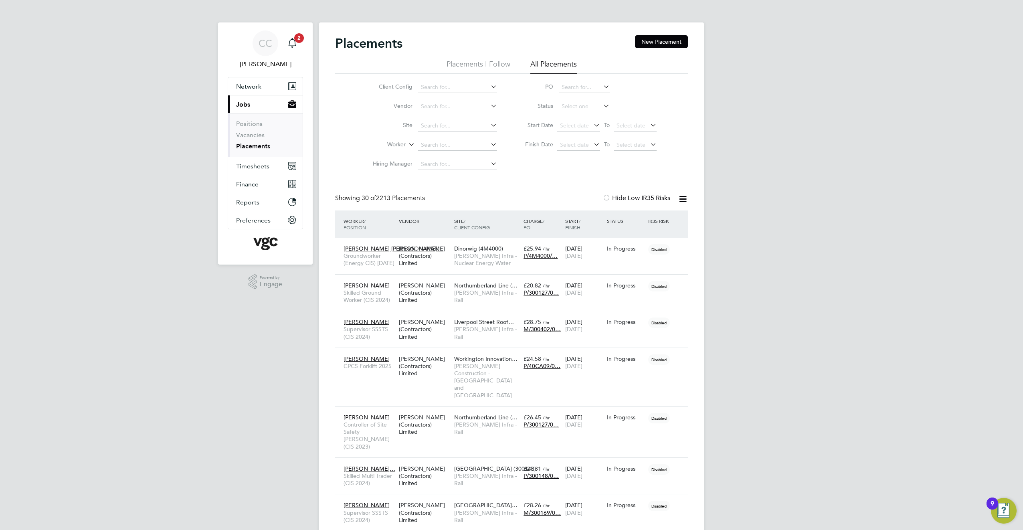
click at [481, 60] on li "Placements I Follow" at bounding box center [479, 66] width 64 height 14
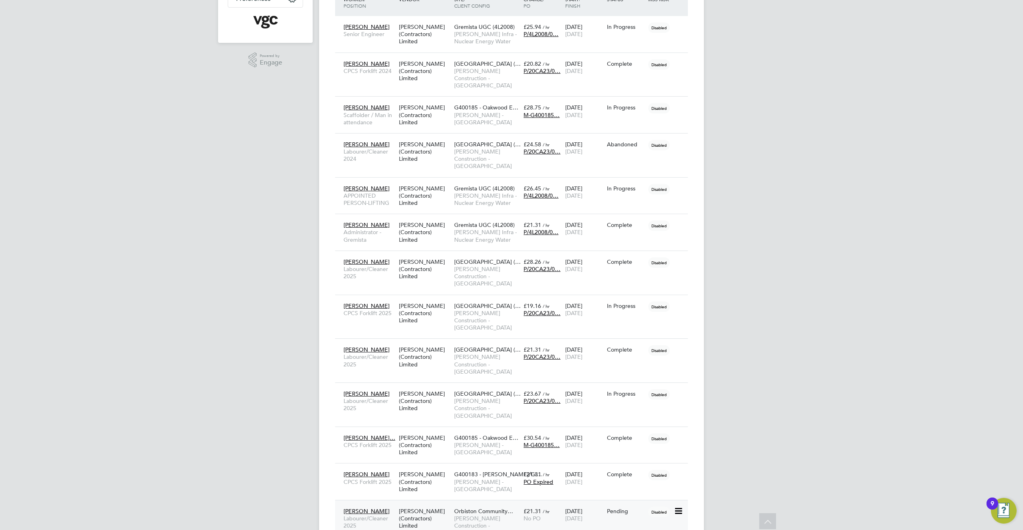
click at [441, 503] on div "[PERSON_NAME] (Contractors) Limited" at bounding box center [424, 518] width 55 height 30
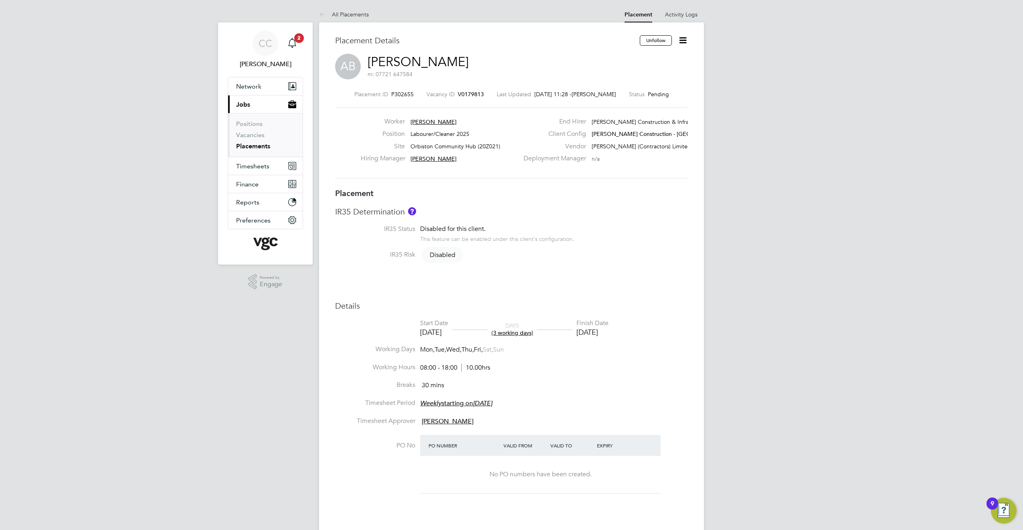
click at [683, 44] on icon at bounding box center [683, 40] width 10 height 10
click at [609, 59] on div "AB [PERSON_NAME] m: 07721 647584" at bounding box center [511, 67] width 353 height 27
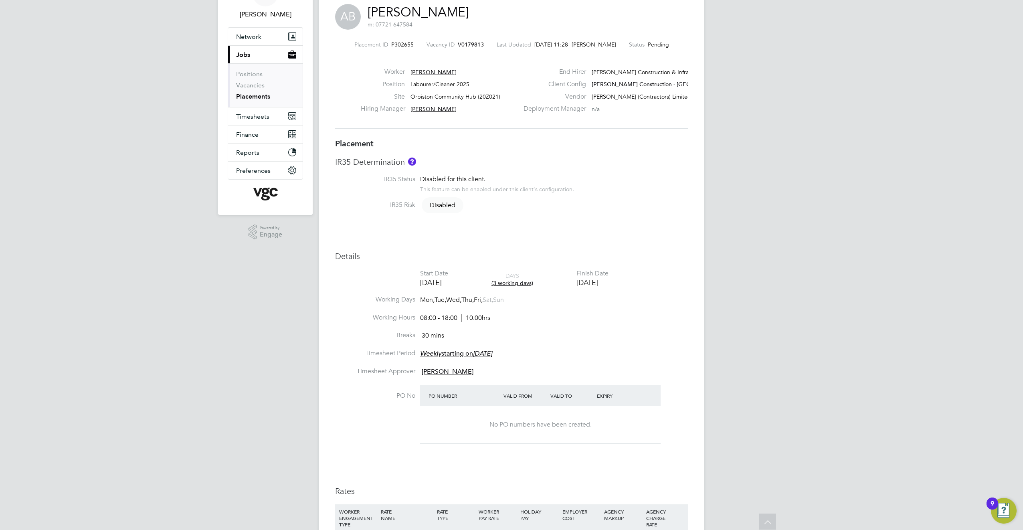
scroll to position [56, 0]
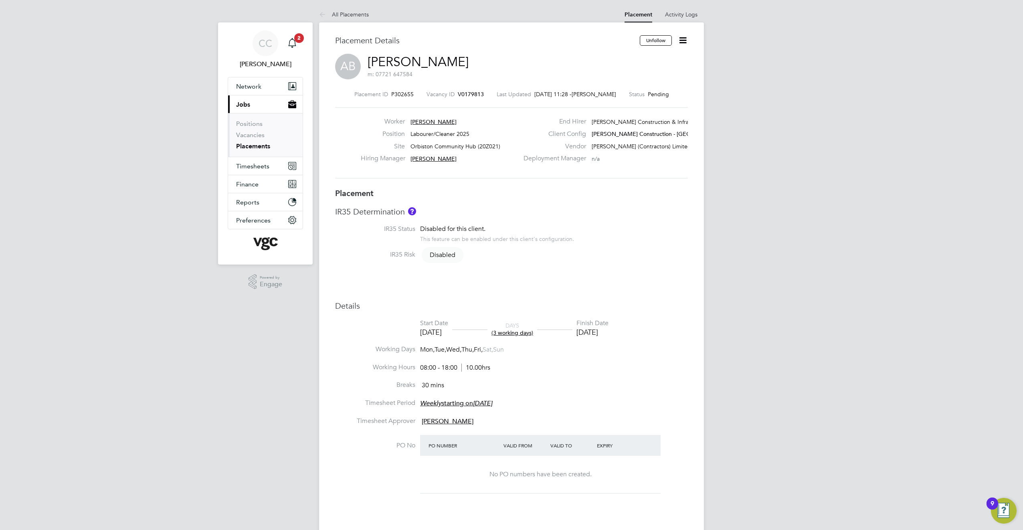
click at [681, 39] on icon at bounding box center [683, 40] width 10 height 10
click at [642, 96] on li "Start" at bounding box center [656, 97] width 59 height 11
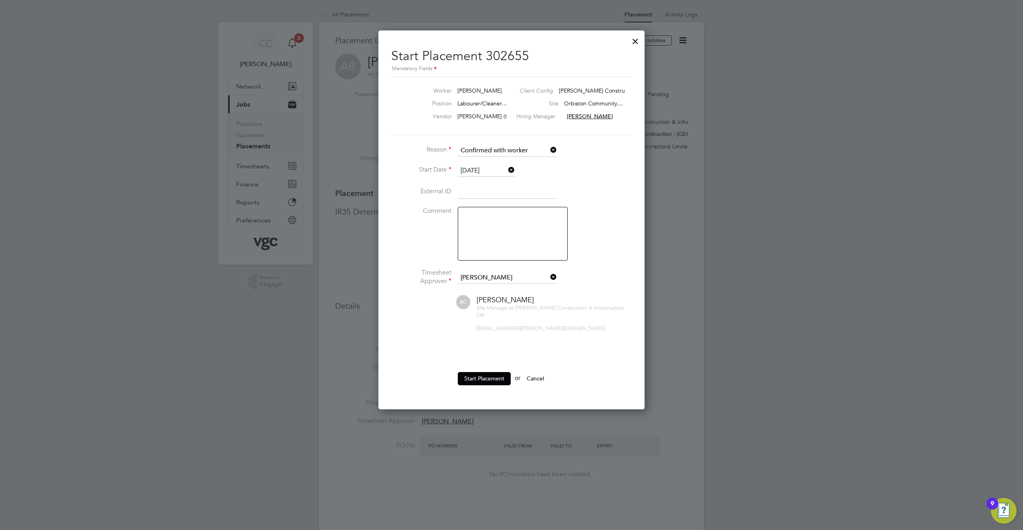
click at [479, 192] on input at bounding box center [507, 192] width 99 height 14
paste input "PER-210486"
type input "PER-210486"
click at [507, 201] on li "External ID PER-210486" at bounding box center [511, 196] width 240 height 22
click at [645, 205] on div at bounding box center [511, 265] width 1023 height 530
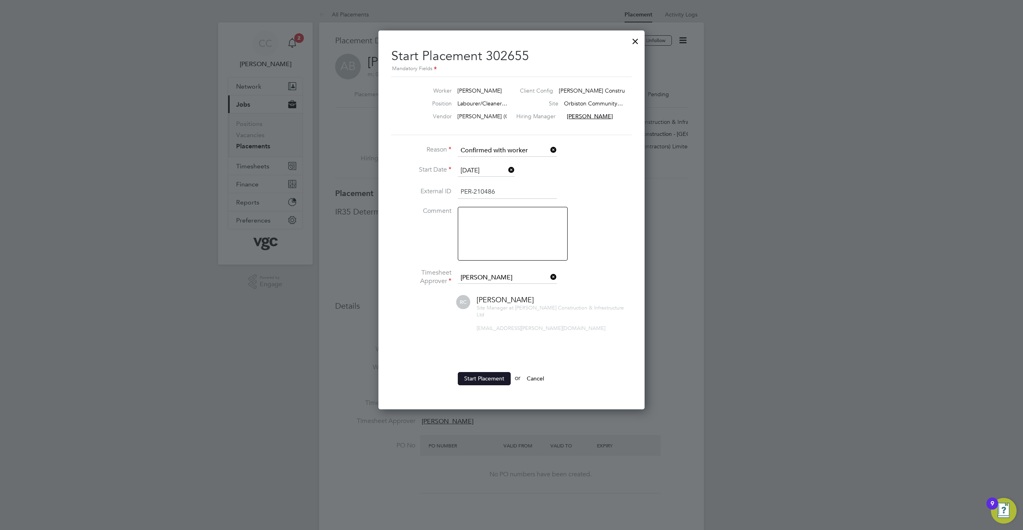
click at [478, 373] on button "Start Placement" at bounding box center [484, 378] width 53 height 13
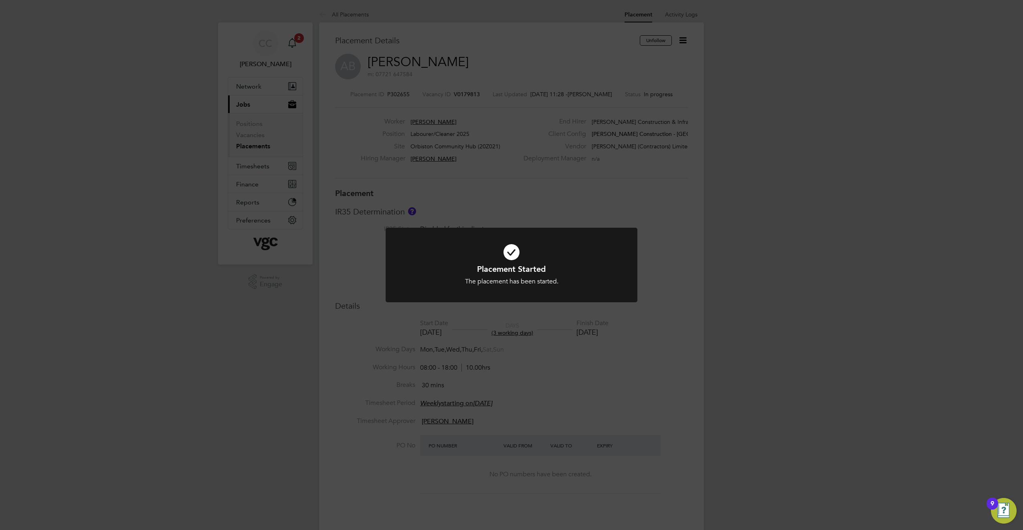
click at [676, 289] on div "Placement Started The placement has been started. Cancel Okay" at bounding box center [511, 265] width 1023 height 530
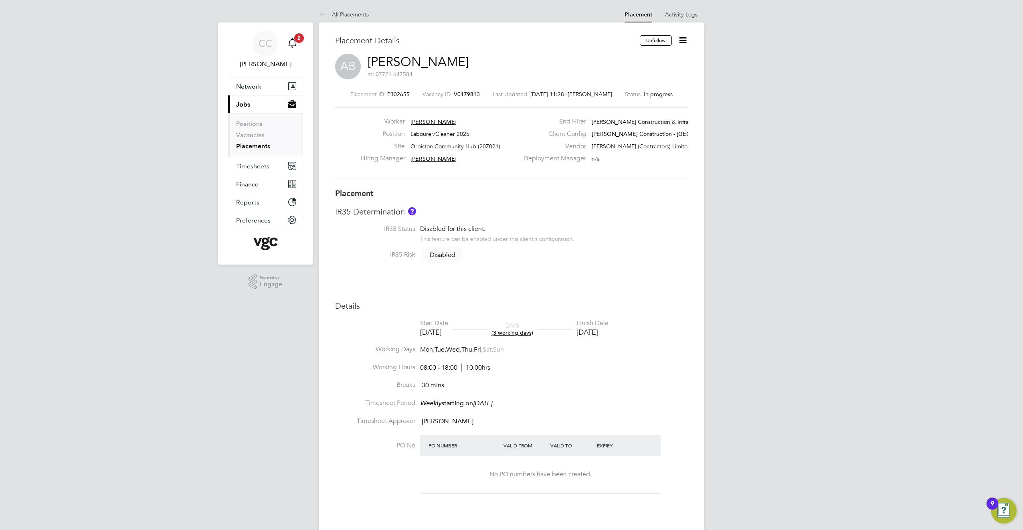
click at [295, 46] on icon "Main navigation" at bounding box center [292, 42] width 8 height 8
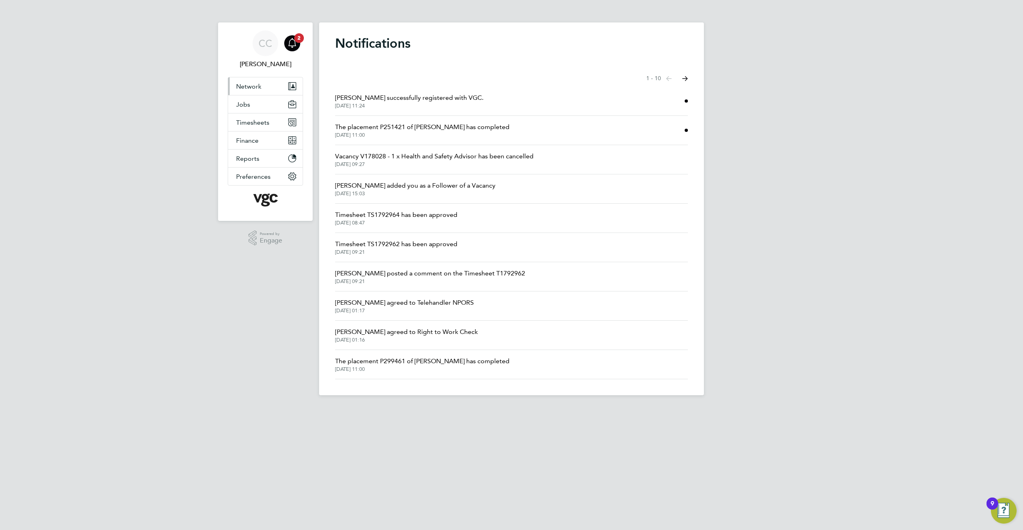
click at [257, 83] on span "Network" at bounding box center [248, 87] width 25 height 8
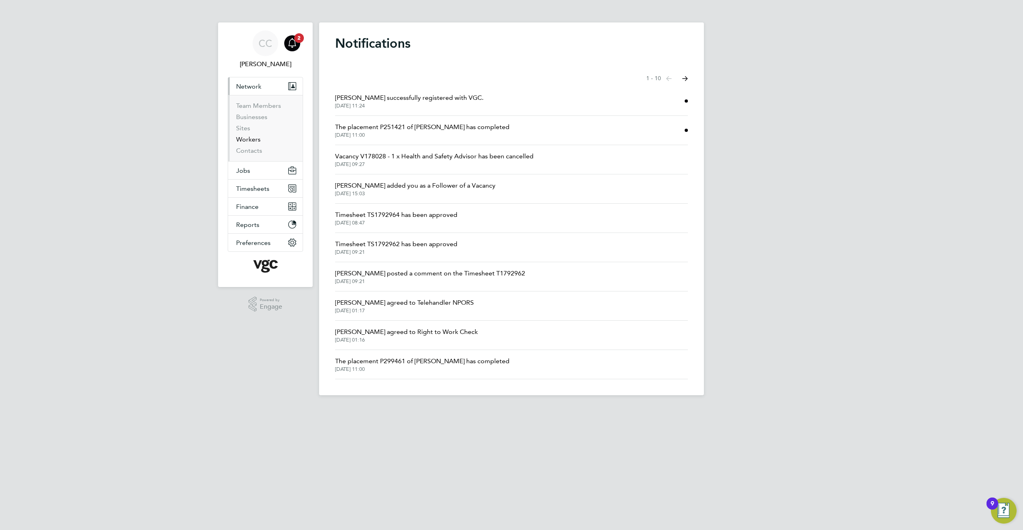
click at [251, 142] on link "Workers" at bounding box center [248, 139] width 24 height 8
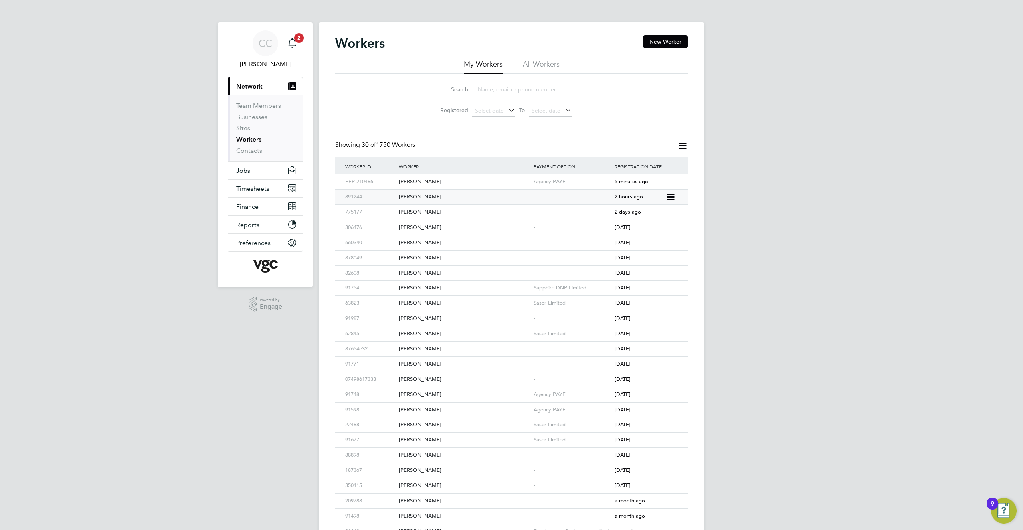
click at [415, 196] on div "[PERSON_NAME]" at bounding box center [464, 197] width 135 height 15
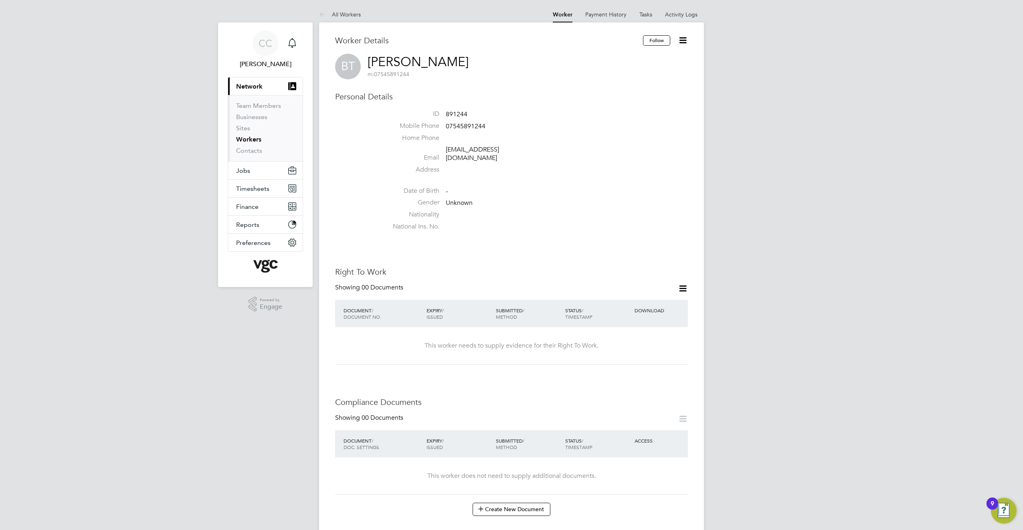
click at [252, 138] on link "Workers" at bounding box center [248, 139] width 25 height 8
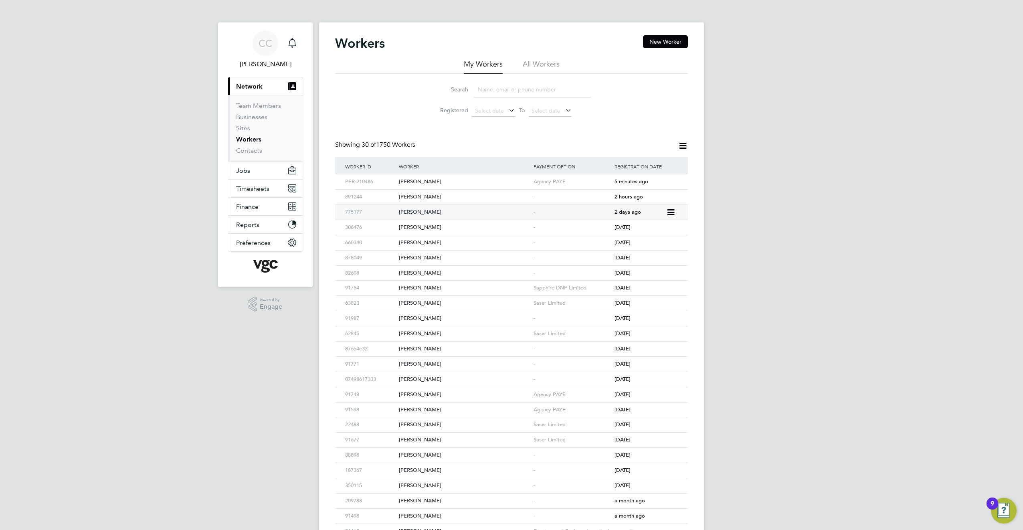
click at [412, 215] on div "Kwaku Daaku" at bounding box center [464, 212] width 135 height 15
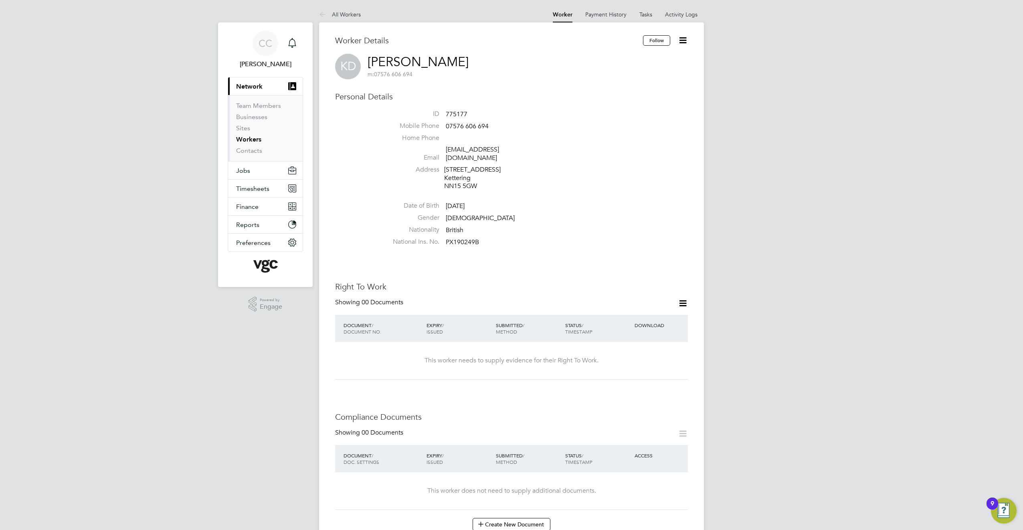
click at [258, 139] on link "Workers" at bounding box center [248, 139] width 25 height 8
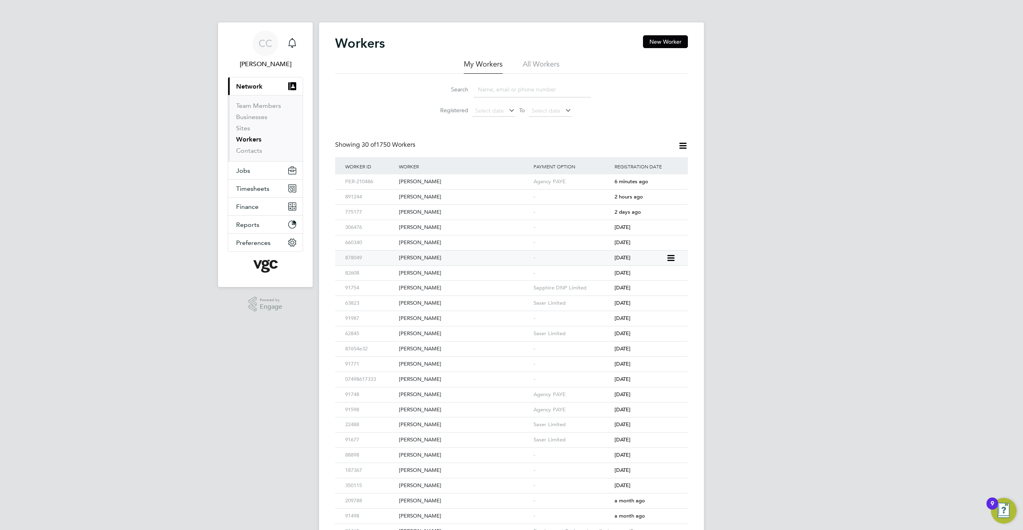
click at [421, 255] on div "[PERSON_NAME]" at bounding box center [464, 258] width 135 height 15
